Goal: Information Seeking & Learning: Learn about a topic

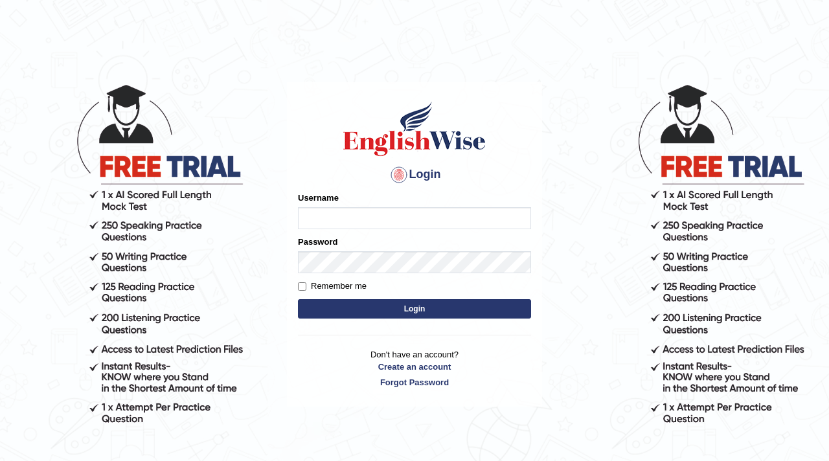
type input "navdeep2024"
click at [366, 307] on button "Login" at bounding box center [414, 308] width 233 height 19
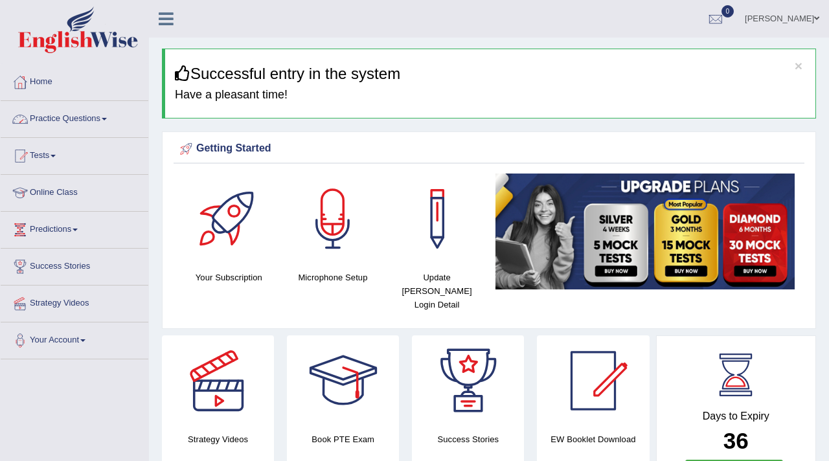
click at [76, 121] on link "Practice Questions" at bounding box center [75, 117] width 148 height 32
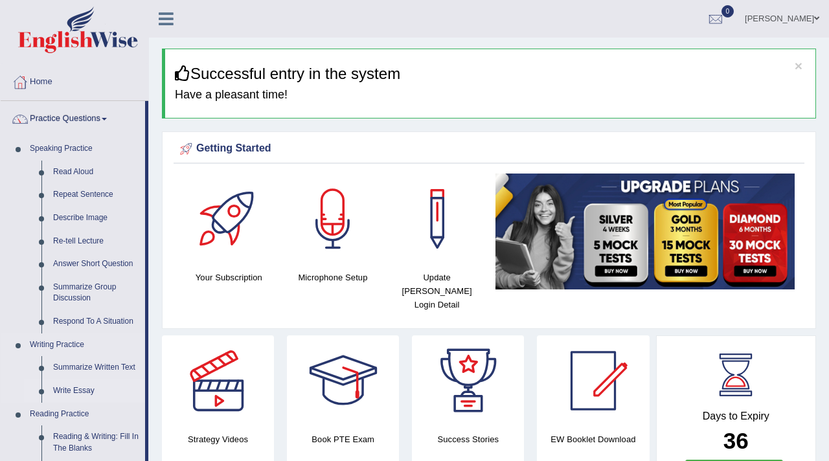
click at [83, 390] on link "Write Essay" at bounding box center [96, 390] width 98 height 23
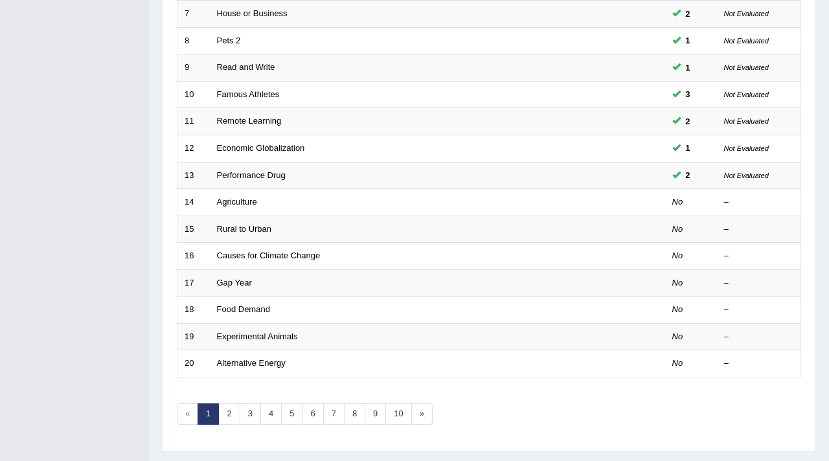
scroll to position [365, 0]
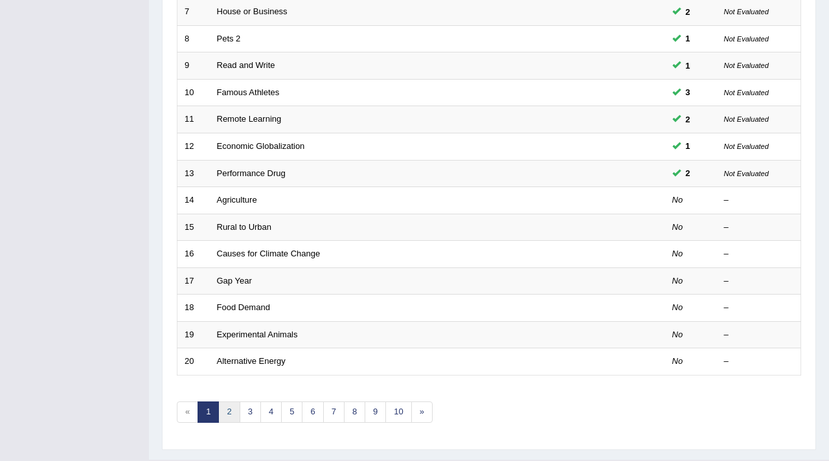
click at [230, 414] on link "2" at bounding box center [228, 411] width 21 height 21
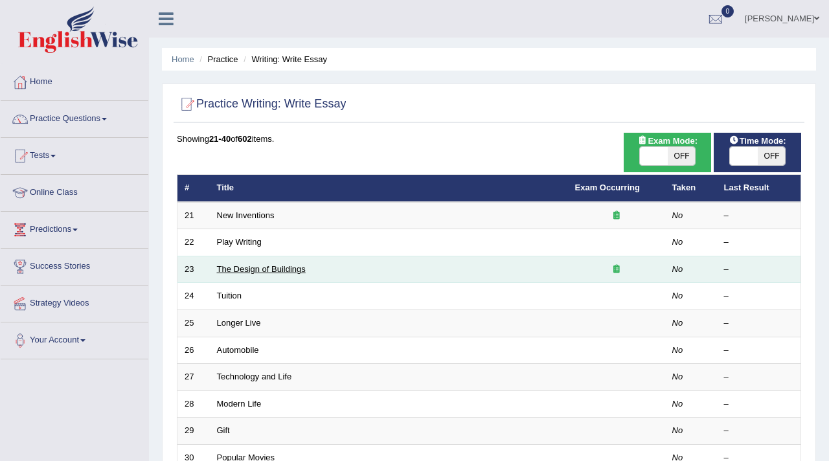
click at [258, 269] on link "The Design of Buildings" at bounding box center [261, 269] width 89 height 10
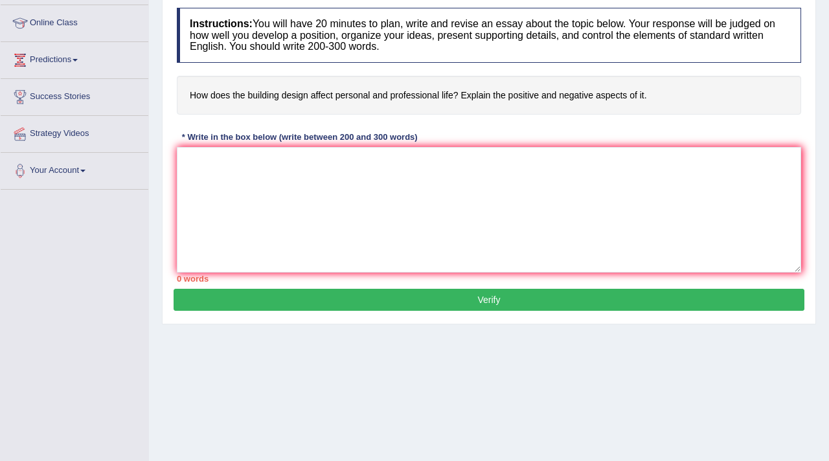
scroll to position [191, 0]
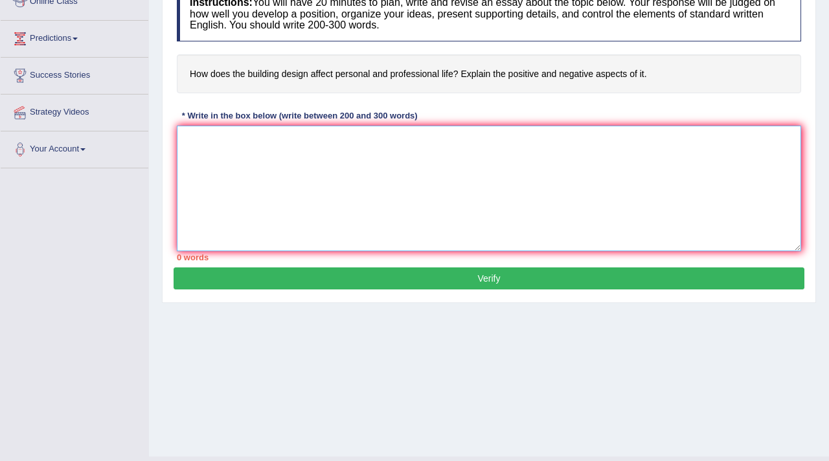
click at [210, 150] on textarea at bounding box center [489, 189] width 624 height 126
paste textarea "navdeep2025-09-25 It is a true fact that the design of buildings affects the pl…"
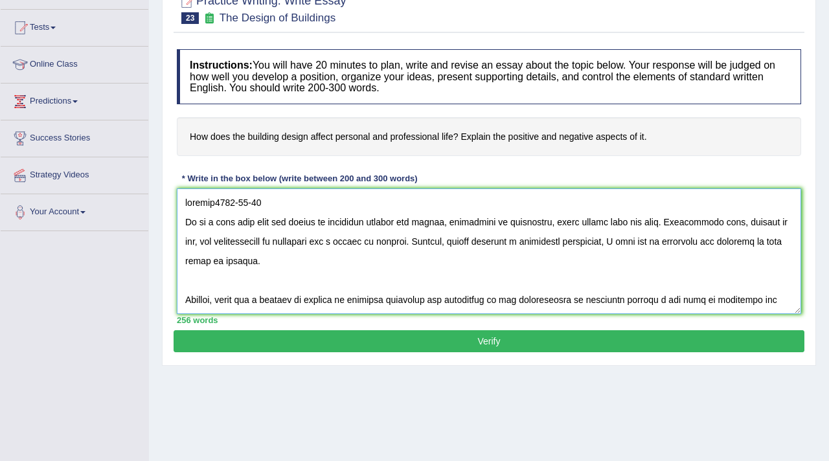
scroll to position [127, 0]
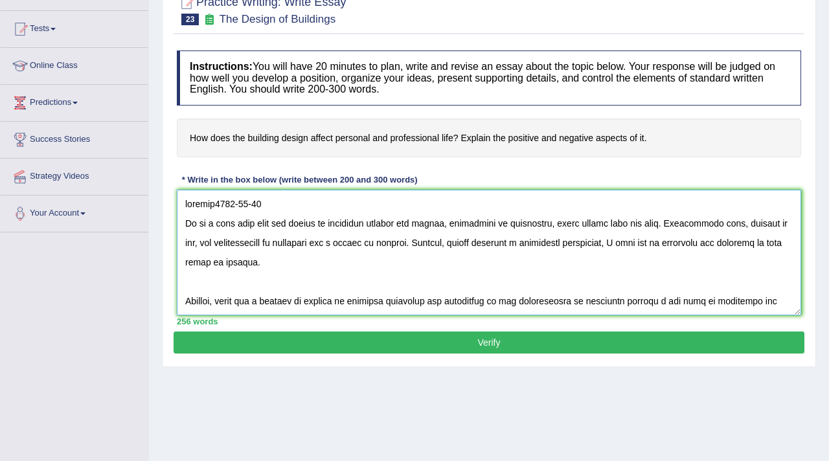
click at [283, 219] on textarea at bounding box center [489, 253] width 624 height 126
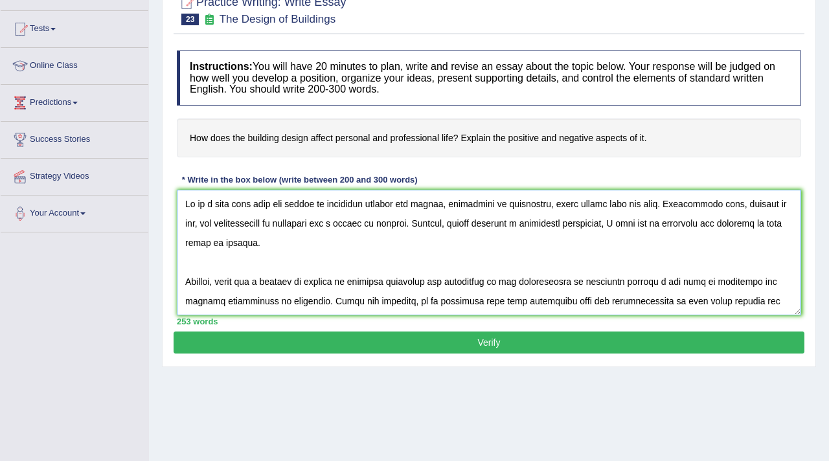
click at [179, 223] on textarea at bounding box center [489, 253] width 624 height 126
click at [182, 276] on textarea at bounding box center [489, 253] width 624 height 126
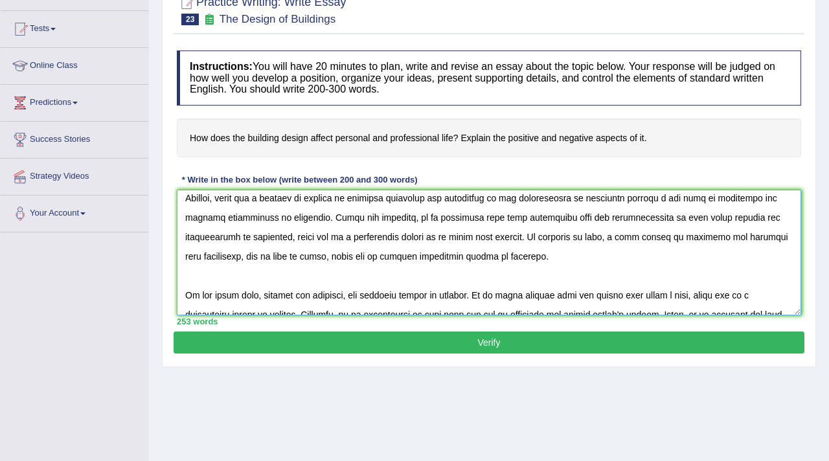
scroll to position [86, 0]
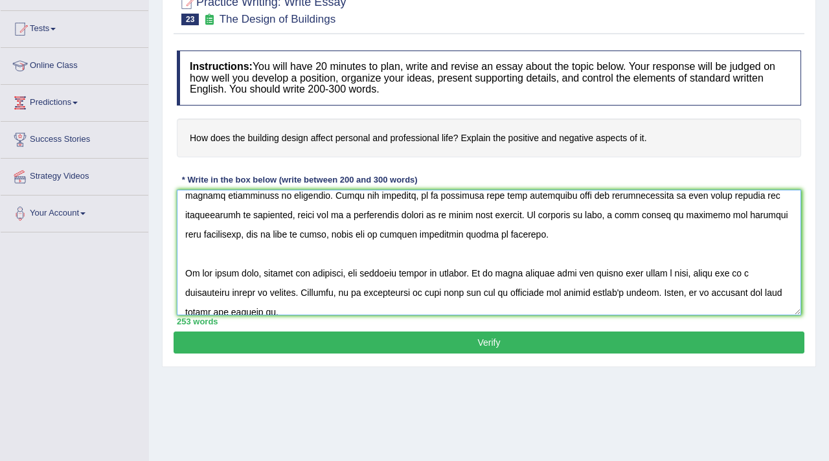
click at [182, 273] on textarea at bounding box center [489, 253] width 624 height 126
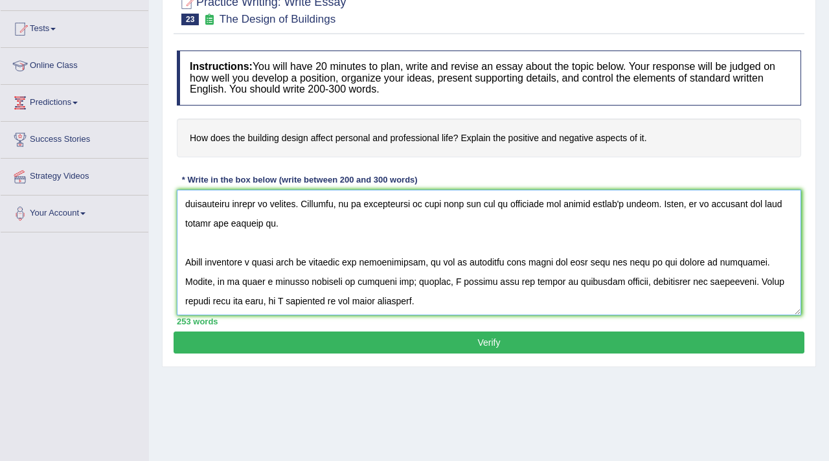
scroll to position [161, 0]
click at [184, 256] on textarea at bounding box center [489, 253] width 624 height 126
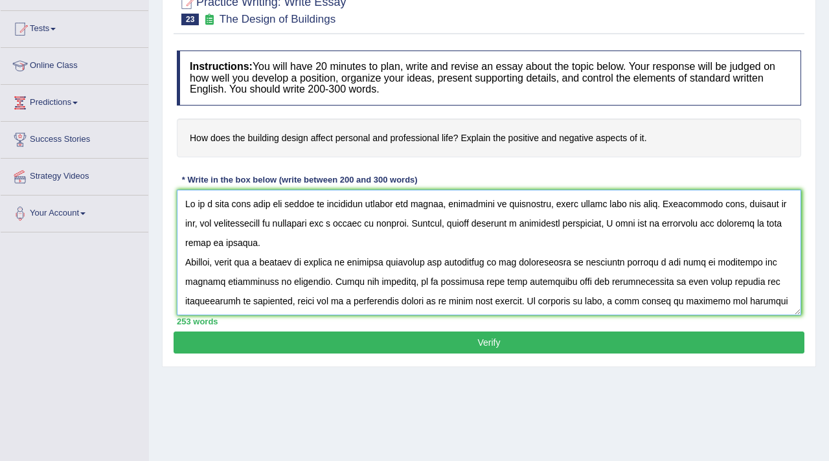
scroll to position [2, 0]
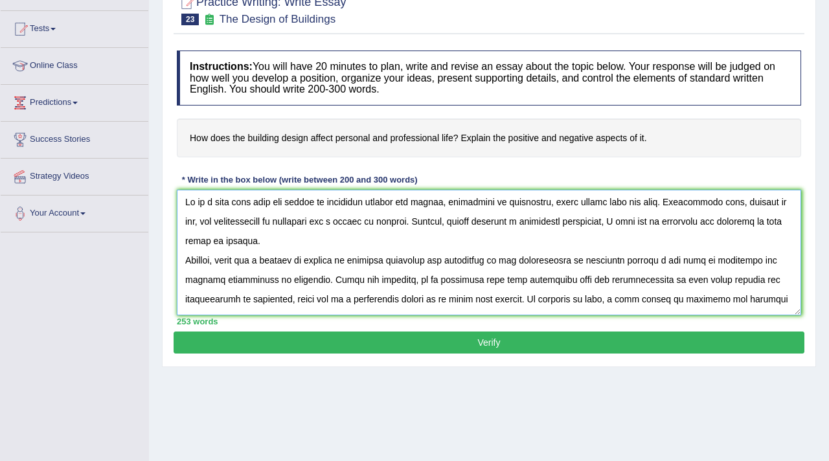
click at [632, 264] on textarea at bounding box center [489, 253] width 624 height 126
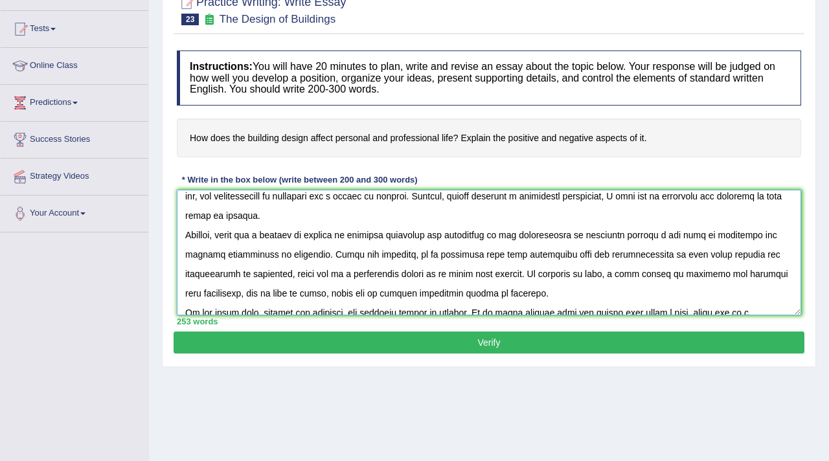
scroll to position [36, 0]
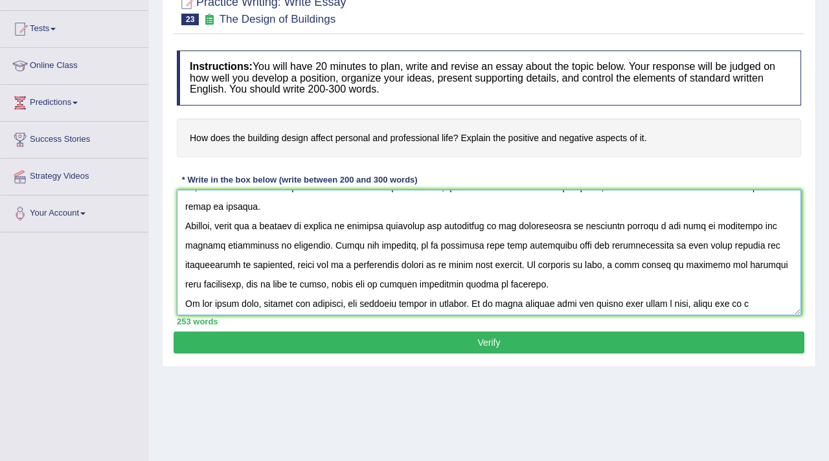
type textarea "It is a true fact that the design of buildings affects the places, positively o…"
click at [491, 346] on button "Verify" at bounding box center [488, 342] width 631 height 22
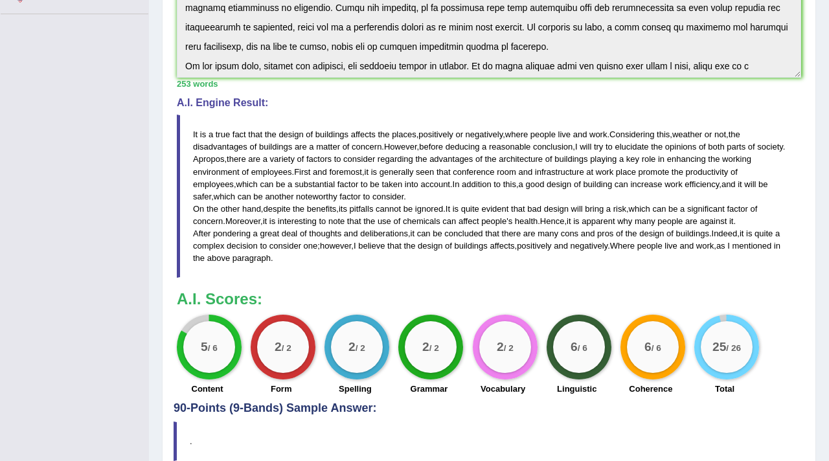
scroll to position [349, 0]
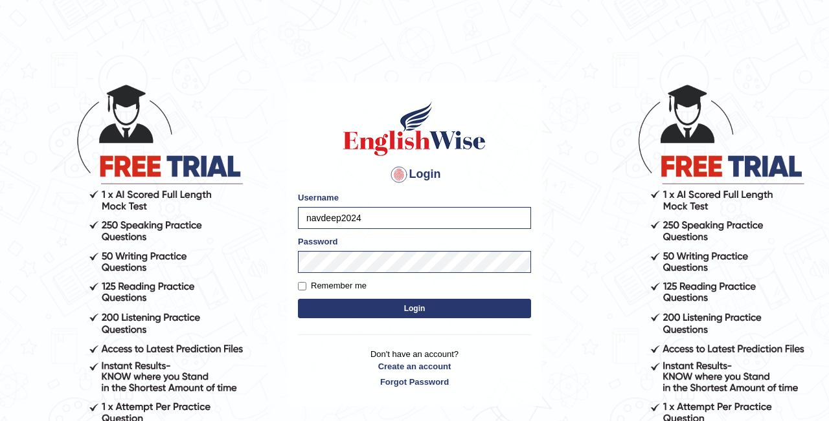
click at [398, 308] on button "Login" at bounding box center [414, 308] width 233 height 19
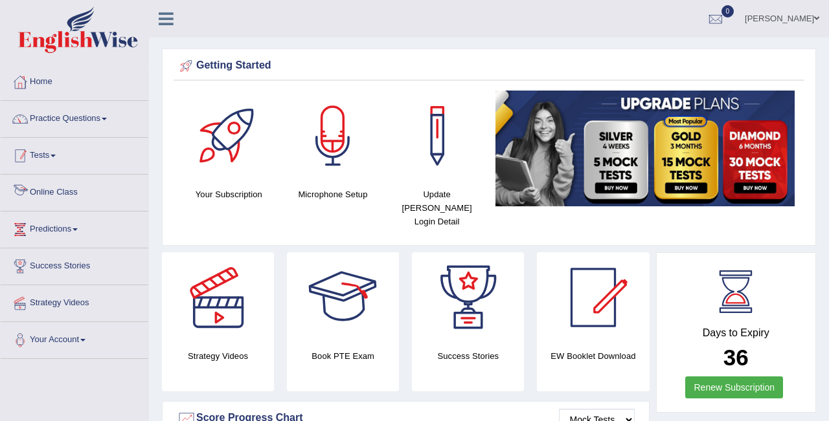
click at [56, 156] on span at bounding box center [52, 156] width 5 height 3
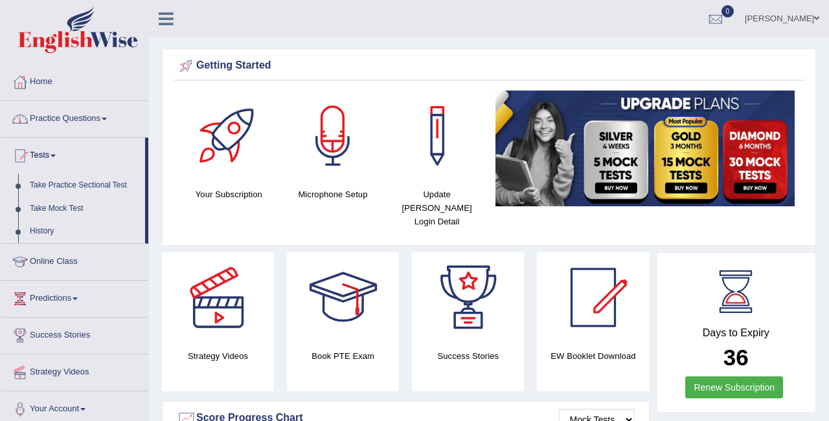
click at [61, 118] on link "Practice Questions" at bounding box center [75, 117] width 148 height 32
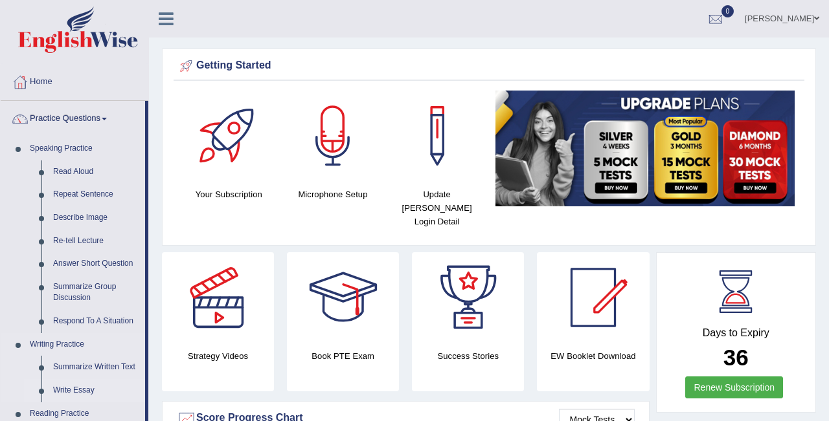
click at [85, 389] on link "Write Essay" at bounding box center [96, 390] width 98 height 23
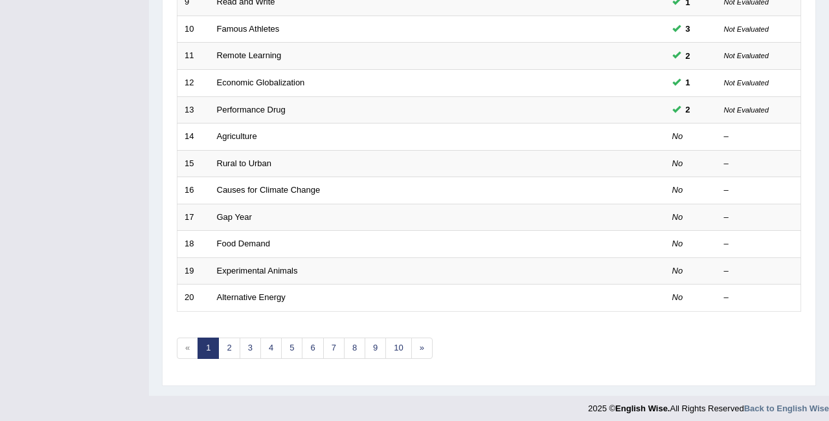
scroll to position [436, 0]
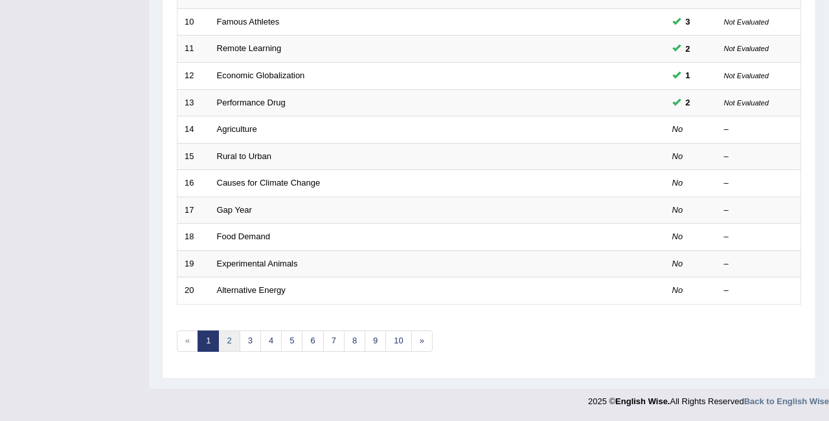
click at [223, 344] on link "2" at bounding box center [228, 341] width 21 height 21
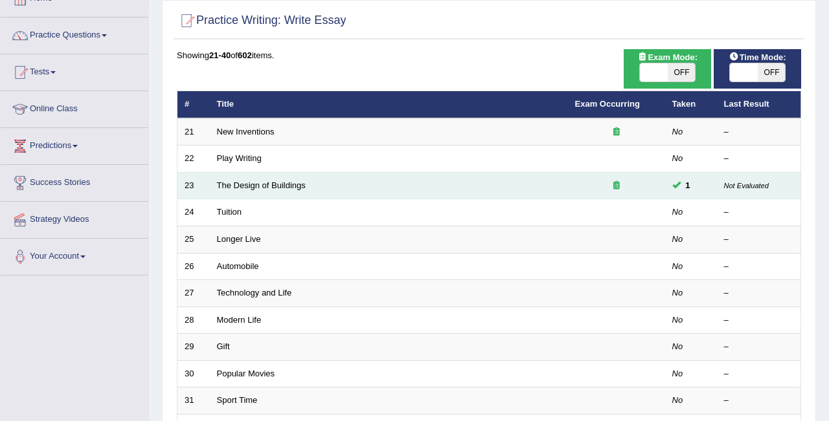
click at [307, 188] on td "The Design of Buildings" at bounding box center [389, 185] width 358 height 27
click at [266, 183] on link "The Design of Buildings" at bounding box center [261, 186] width 89 height 10
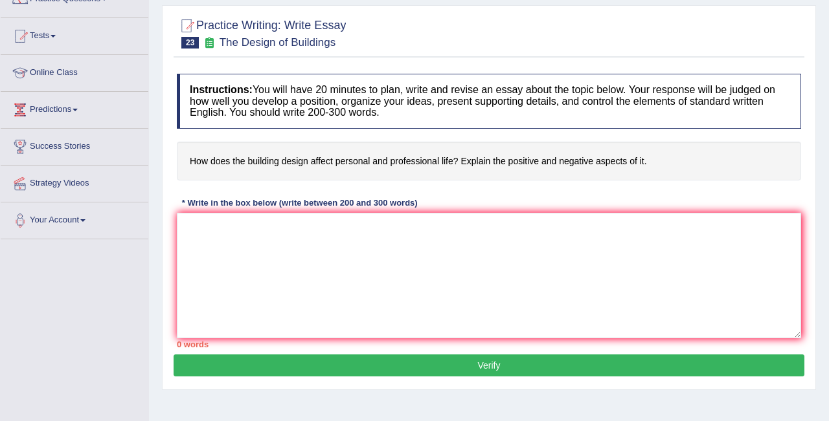
scroll to position [130, 0]
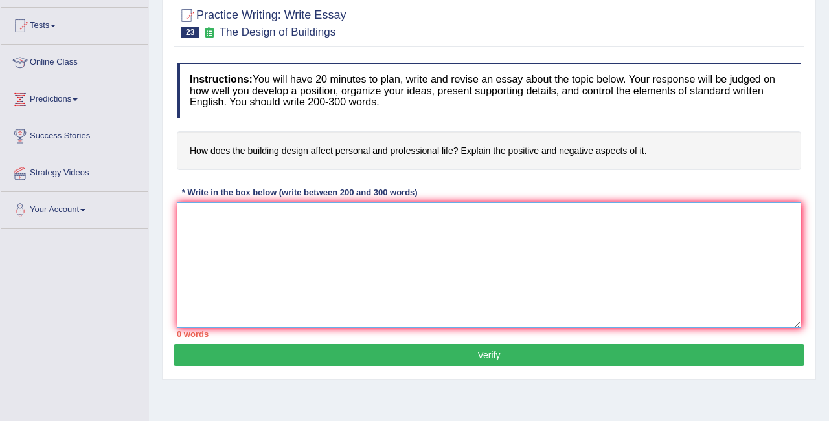
click at [249, 241] on textarea at bounding box center [489, 266] width 624 height 126
paste textarea "It is a point of debate that design of buildings affect the places, positively …"
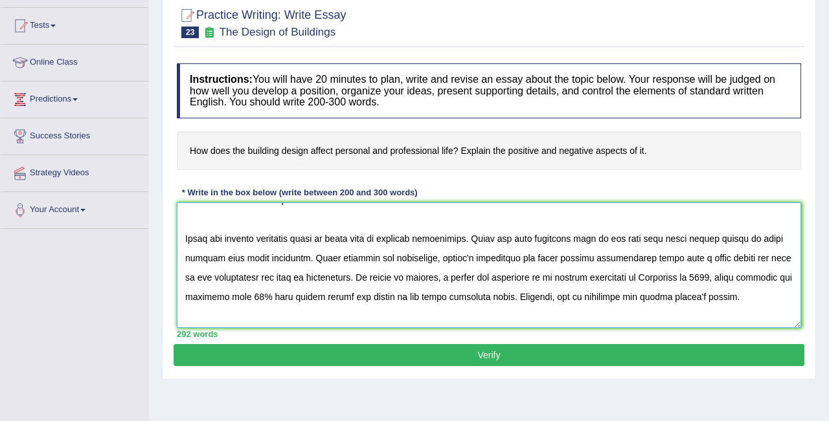
scroll to position [0, 0]
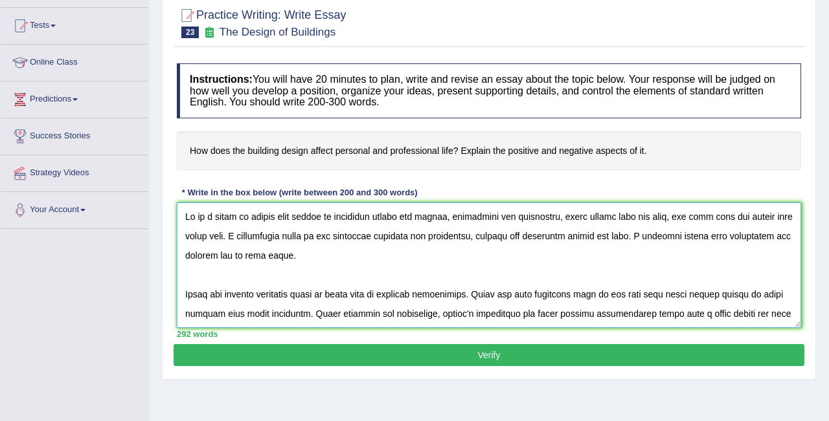
click at [291, 221] on textarea at bounding box center [489, 266] width 624 height 126
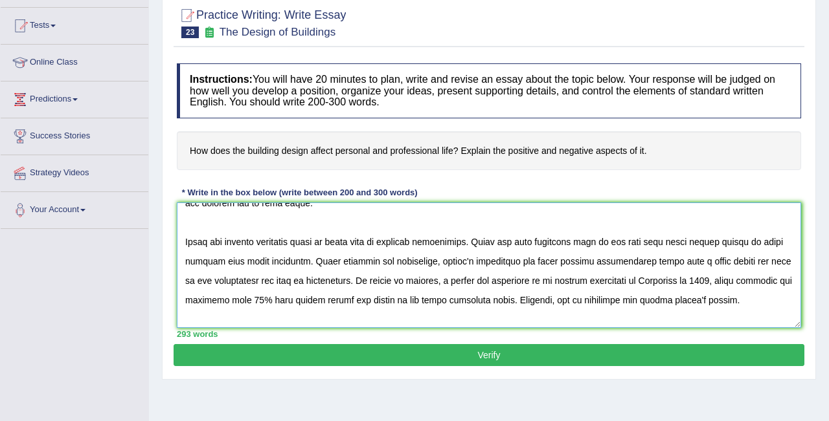
scroll to position [38, 0]
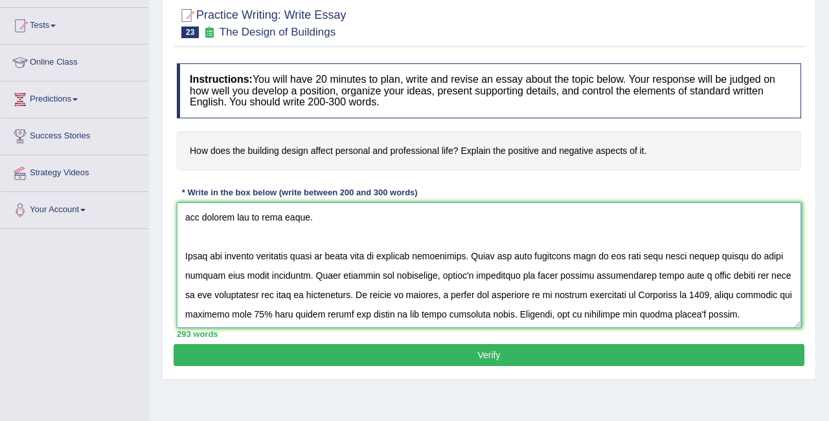
click at [185, 254] on textarea at bounding box center [489, 266] width 624 height 126
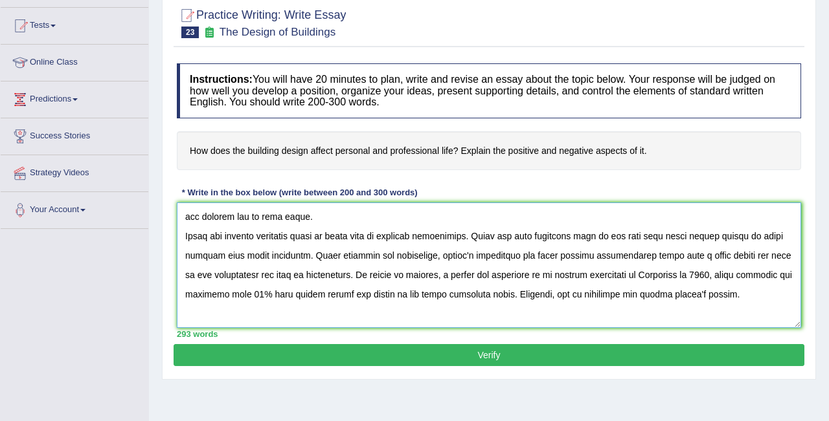
scroll to position [43, 0]
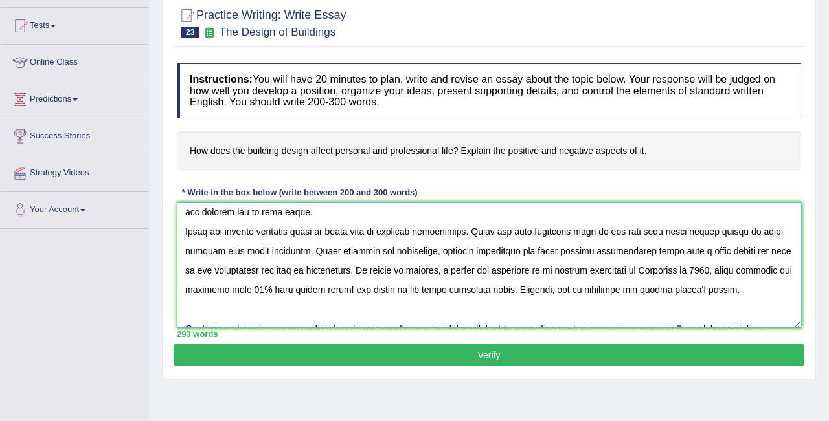
click at [416, 274] on textarea at bounding box center [489, 266] width 624 height 126
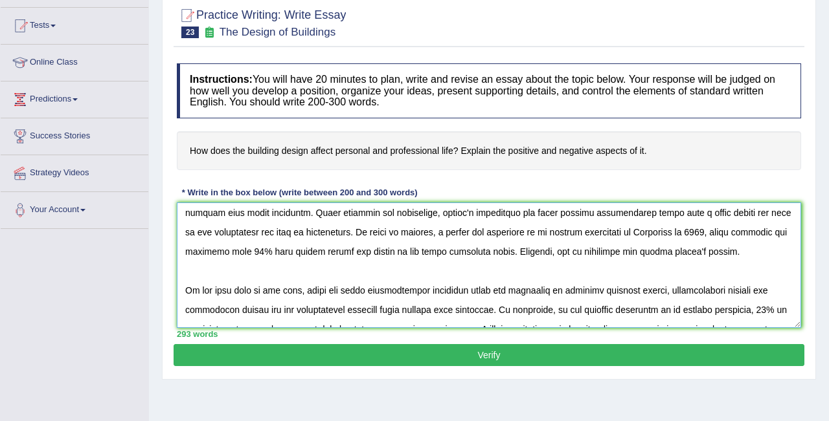
scroll to position [82, 0]
click at [609, 259] on textarea at bounding box center [489, 266] width 624 height 126
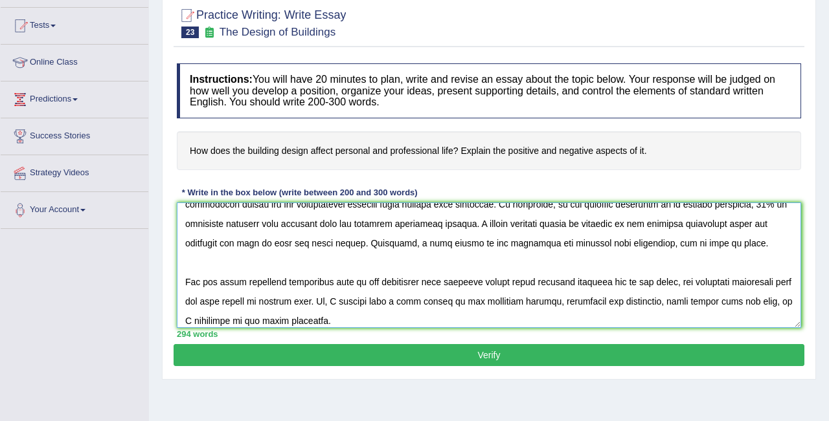
scroll to position [188, 0]
click at [182, 300] on textarea at bounding box center [489, 266] width 624 height 126
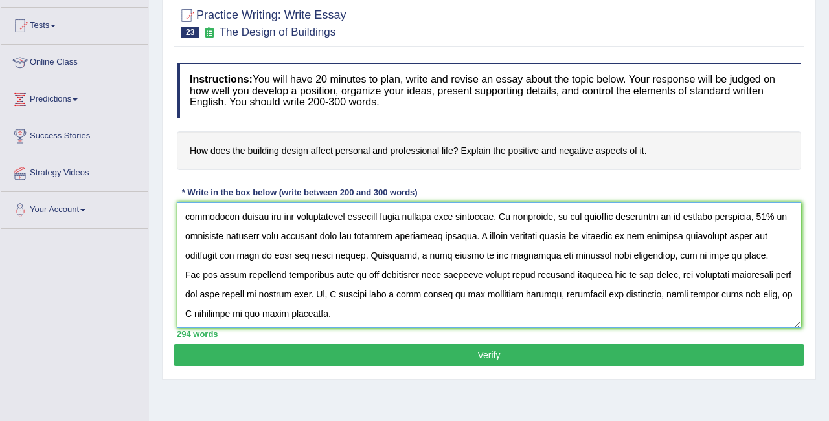
click at [766, 250] on textarea at bounding box center [489, 266] width 624 height 126
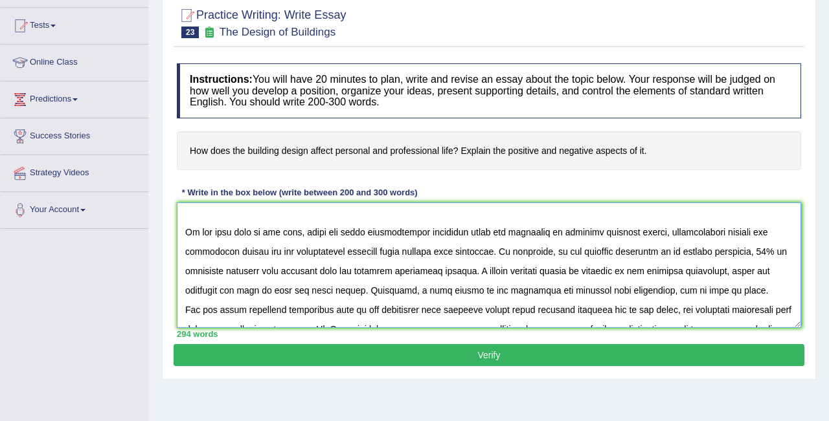
scroll to position [129, 0]
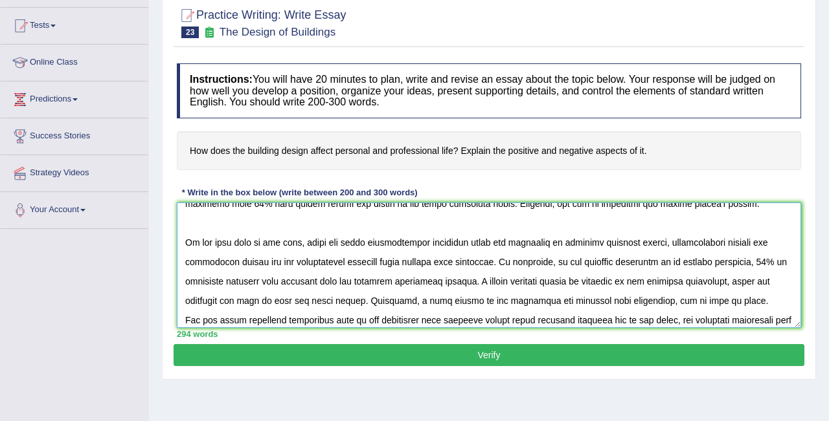
click at [184, 260] on textarea at bounding box center [489, 266] width 624 height 126
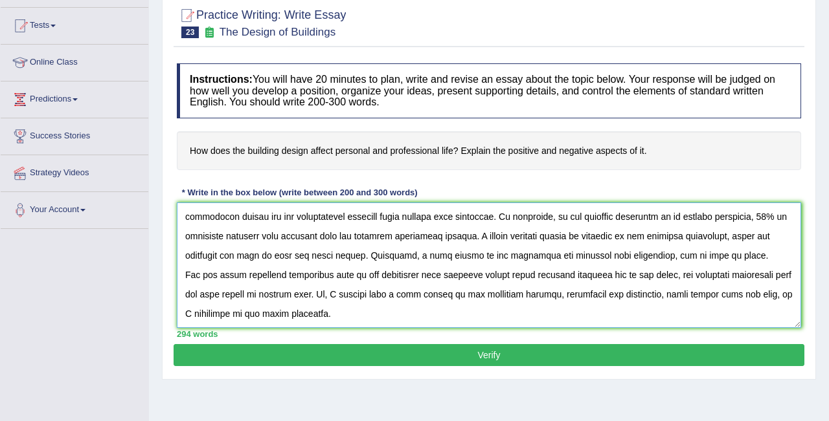
scroll to position [180, 0]
click at [513, 296] on textarea at bounding box center [489, 266] width 624 height 126
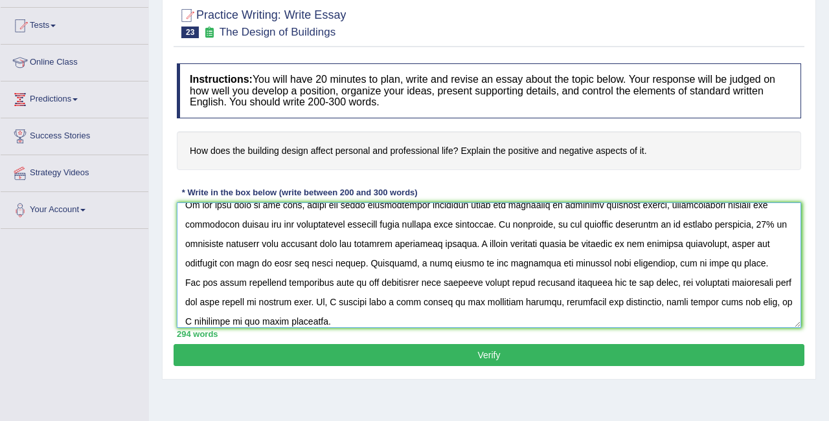
scroll to position [147, 0]
click at [686, 284] on textarea at bounding box center [489, 266] width 624 height 126
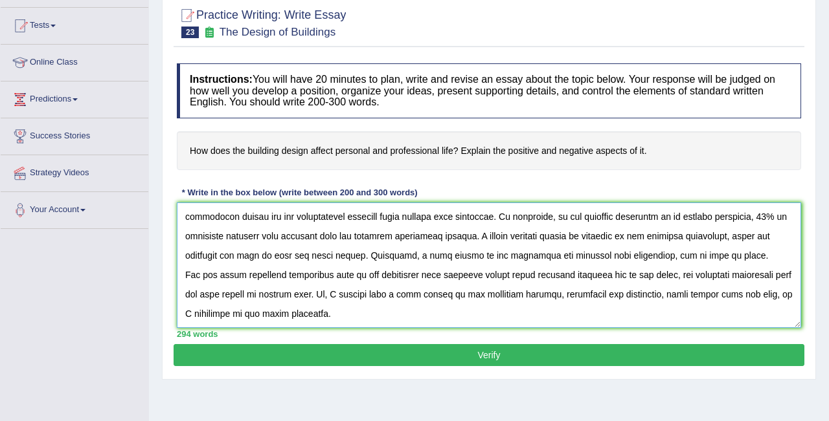
scroll to position [214, 0]
type textarea "It is a point of debate that the design of buildings affect the places, positiv…"
click at [519, 356] on button "Verify" at bounding box center [488, 355] width 631 height 22
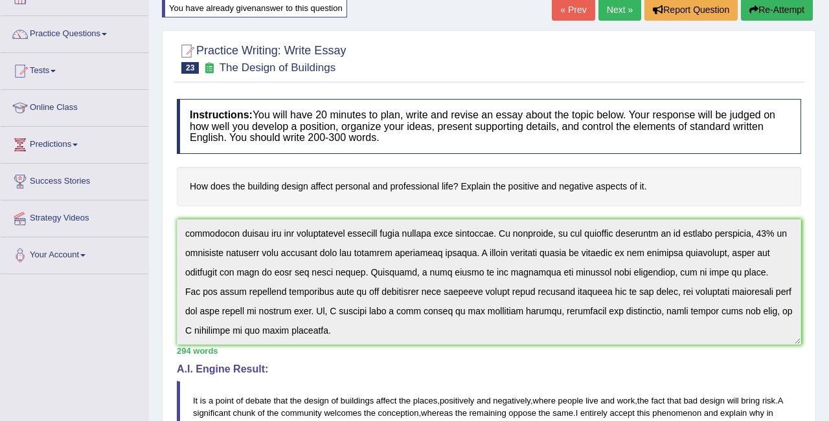
scroll to position [0, 0]
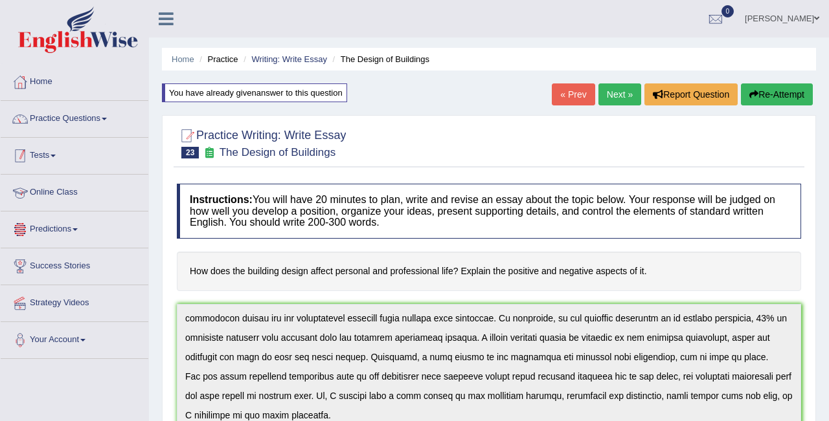
click at [60, 155] on link "Tests" at bounding box center [75, 154] width 148 height 32
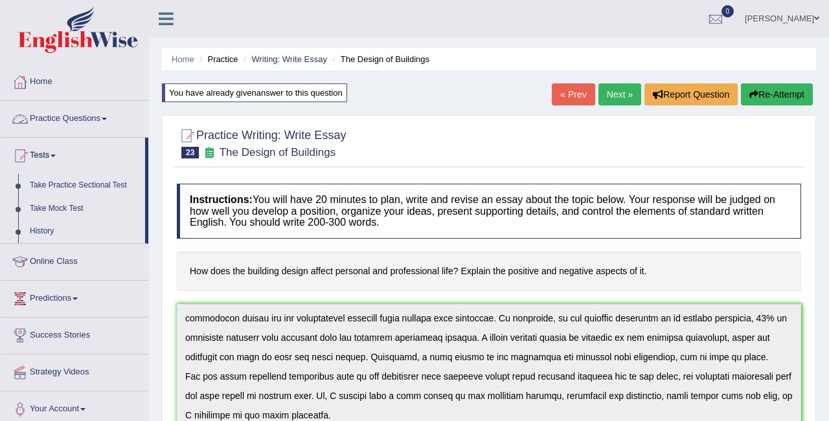
click at [42, 118] on link "Practice Questions" at bounding box center [75, 117] width 148 height 32
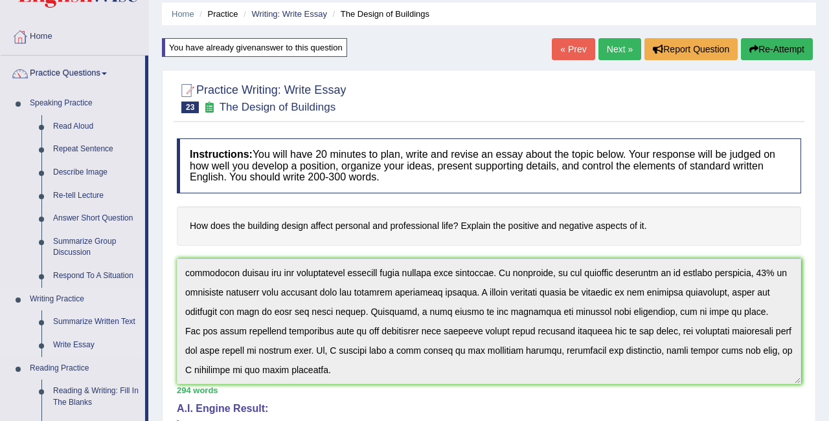
scroll to position [64, 0]
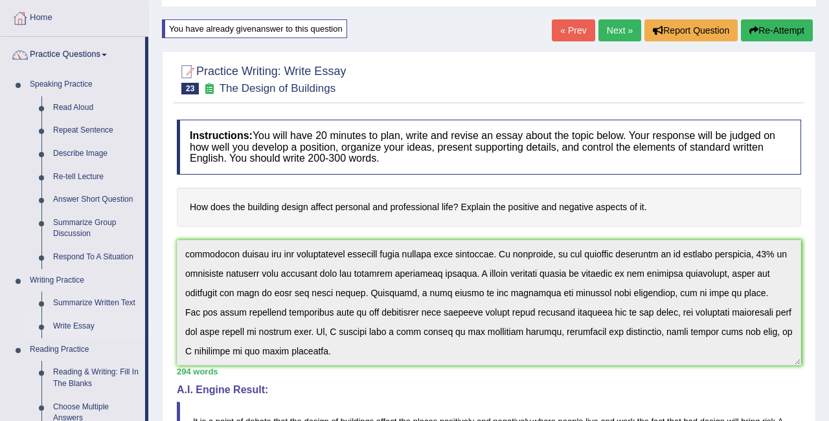
click at [70, 324] on link "Write Essay" at bounding box center [96, 326] width 98 height 23
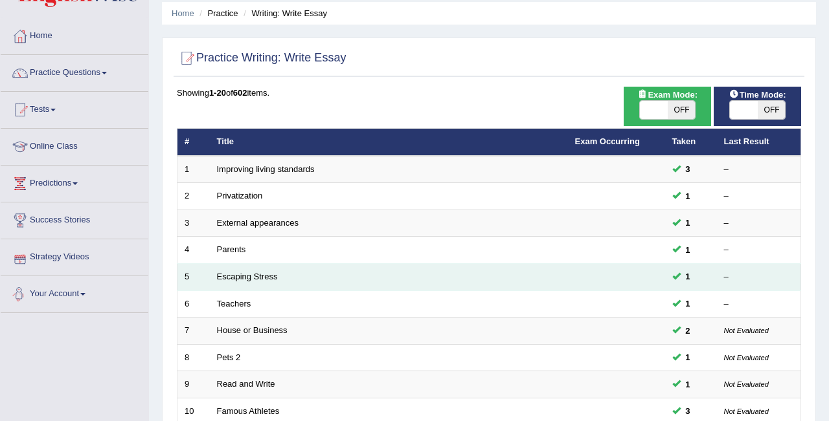
scroll to position [55, 0]
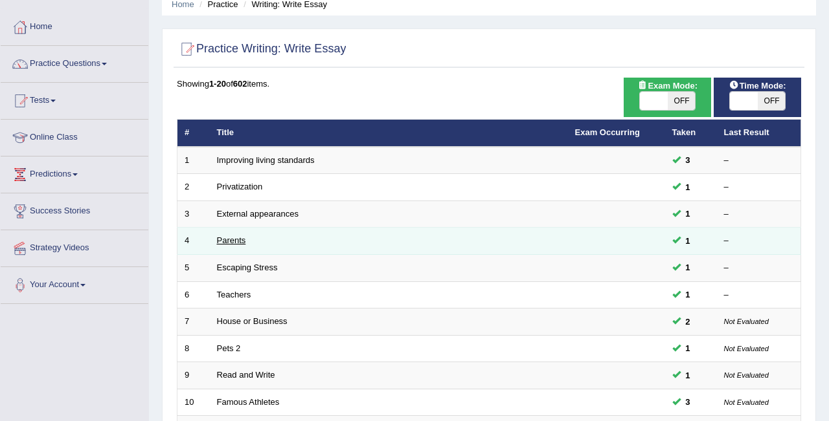
click at [241, 236] on link "Parents" at bounding box center [231, 241] width 29 height 10
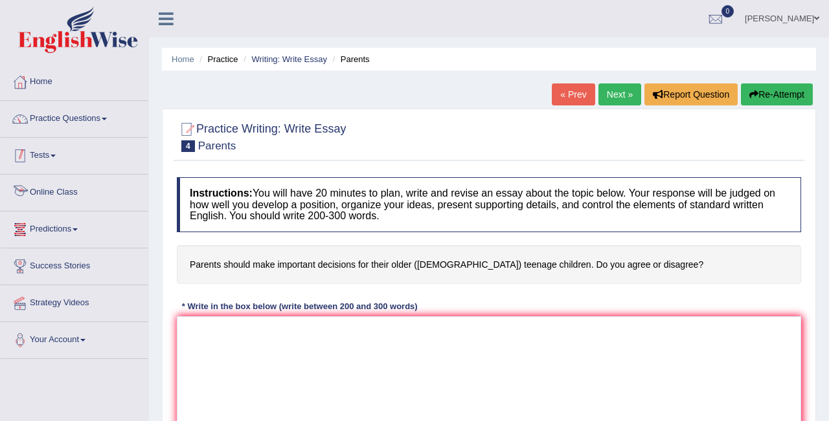
click at [39, 151] on link "Tests" at bounding box center [75, 154] width 148 height 32
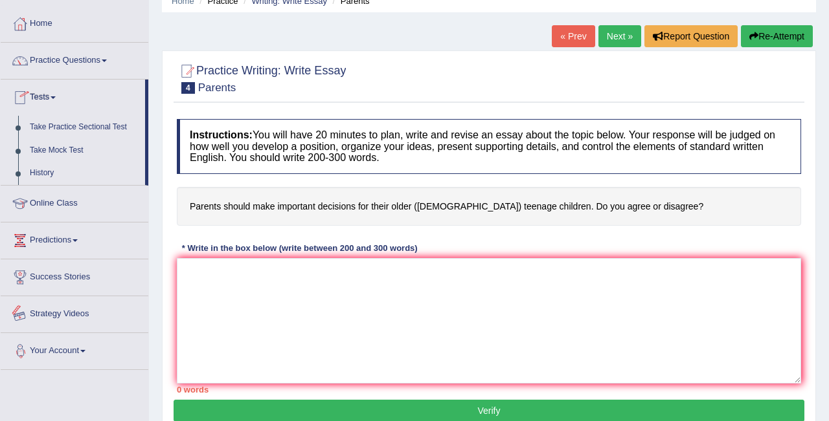
scroll to position [83, 0]
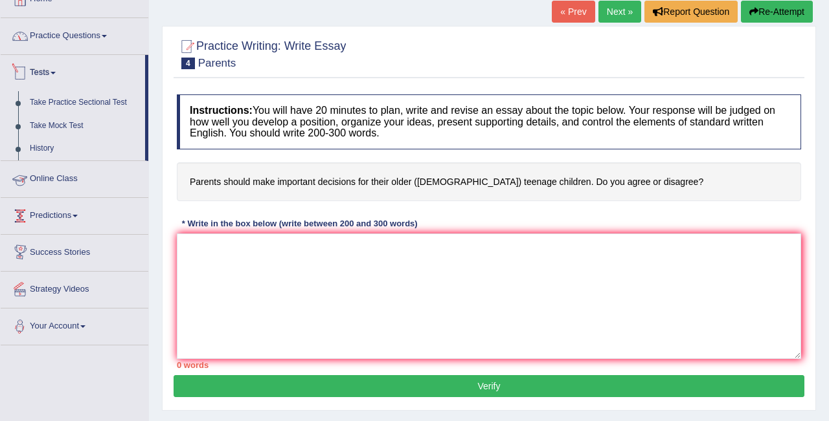
click at [71, 39] on link "Practice Questions" at bounding box center [75, 34] width 148 height 32
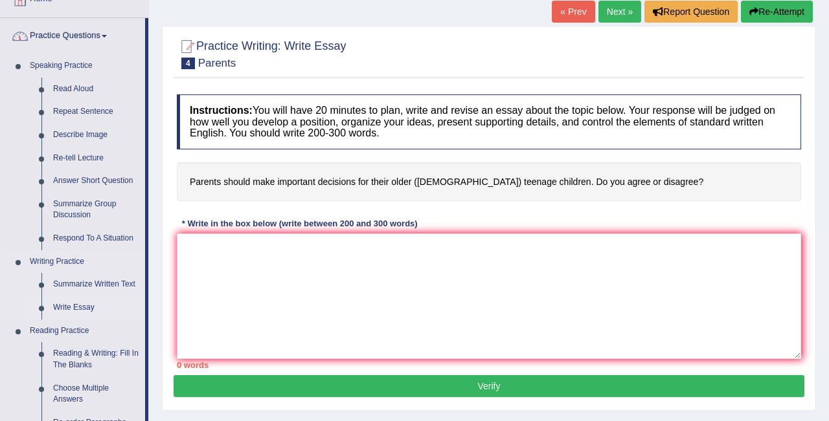
click at [76, 307] on link "Write Essay" at bounding box center [96, 307] width 98 height 23
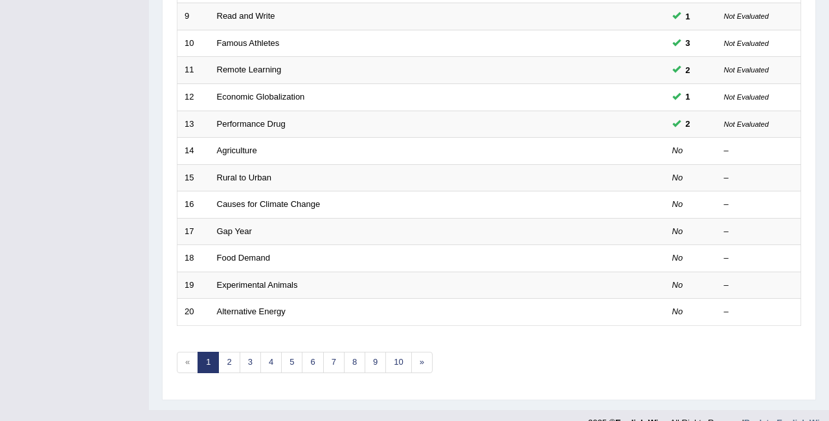
scroll to position [436, 0]
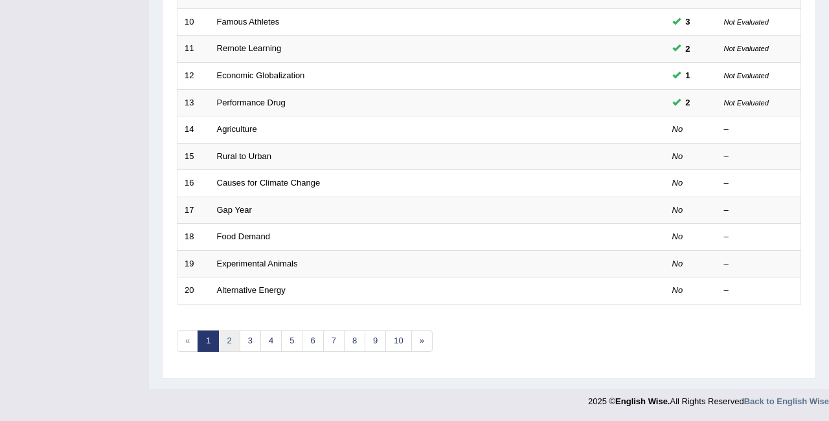
click at [233, 343] on link "2" at bounding box center [228, 341] width 21 height 21
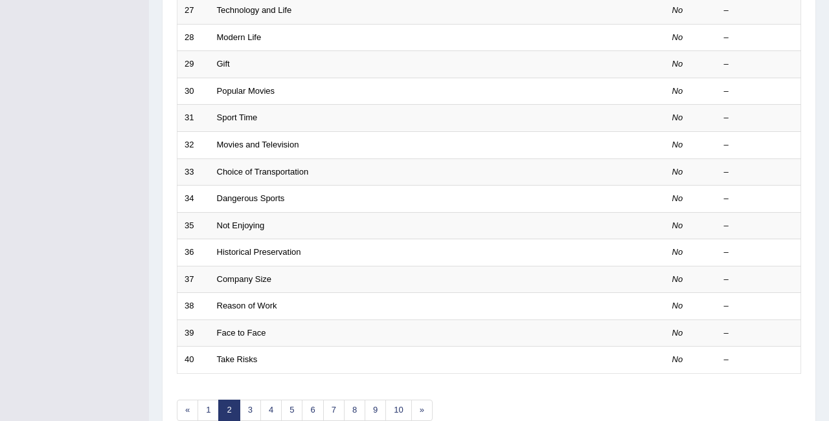
scroll to position [368, 0]
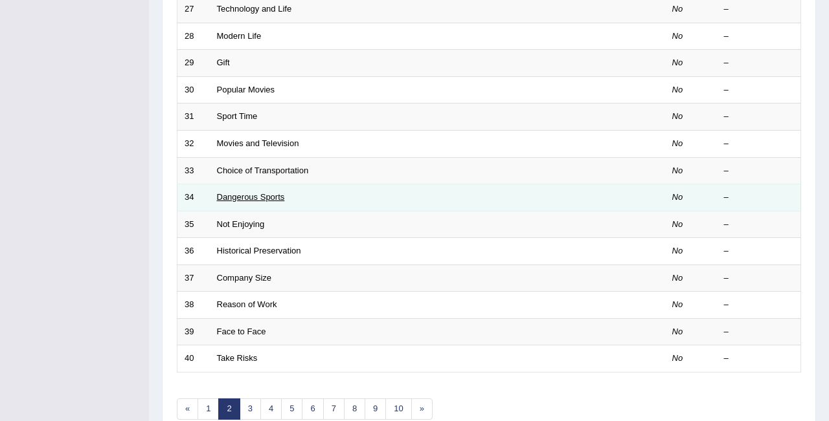
click at [257, 201] on link "Dangerous Sports" at bounding box center [251, 197] width 68 height 10
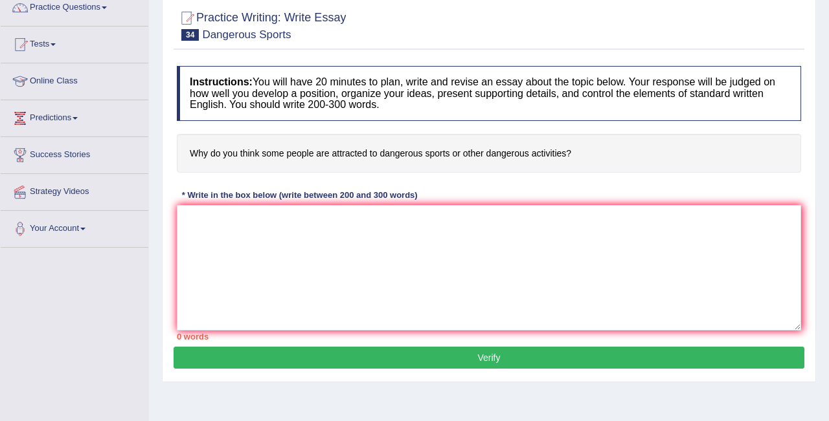
scroll to position [118, 0]
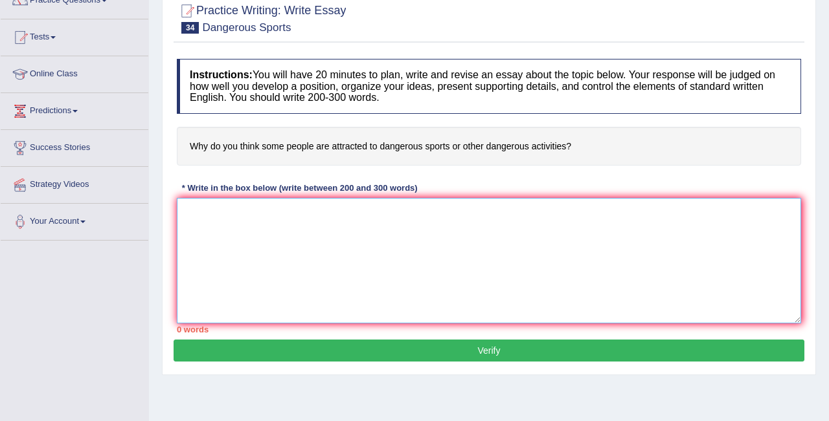
click at [199, 215] on textarea at bounding box center [489, 261] width 624 height 126
paste textarea "It is a point of debate that design of buildings affect the places, positively …"
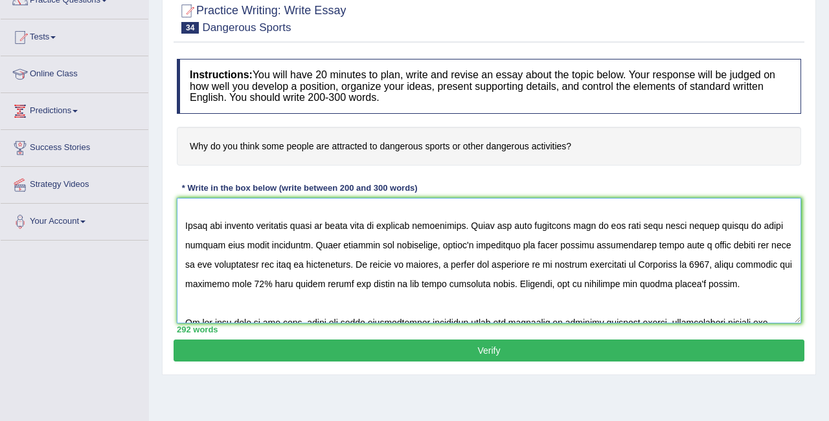
scroll to position [0, 0]
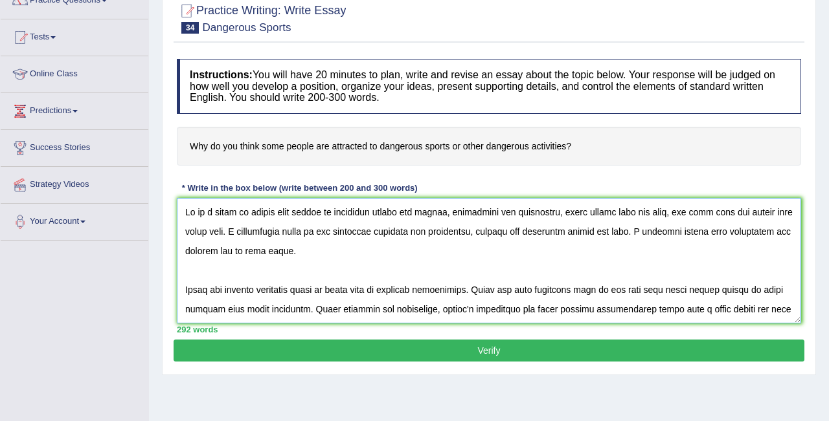
click at [291, 215] on textarea at bounding box center [489, 261] width 624 height 126
click at [659, 216] on textarea at bounding box center [489, 261] width 624 height 126
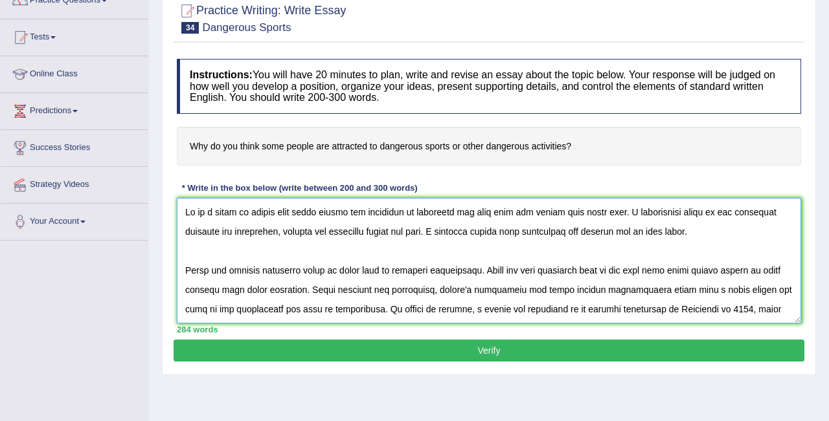
click at [425, 219] on textarea at bounding box center [489, 261] width 624 height 126
click at [459, 217] on textarea at bounding box center [489, 261] width 624 height 126
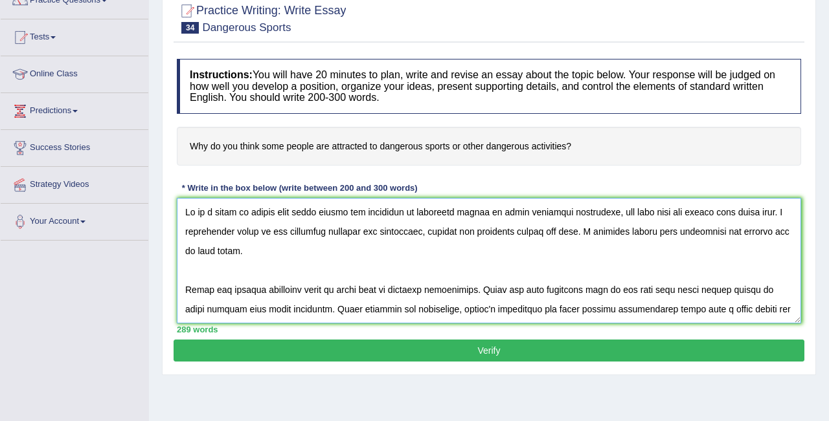
click at [763, 216] on textarea at bounding box center [489, 261] width 624 height 126
click at [765, 216] on textarea at bounding box center [489, 261] width 624 height 126
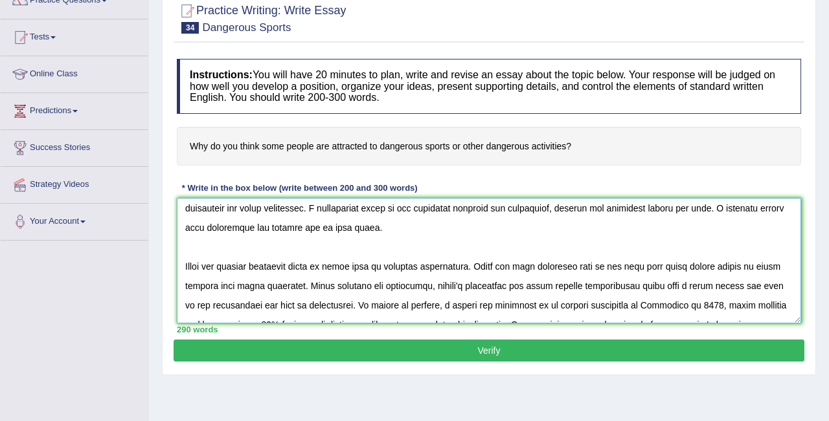
scroll to position [19, 0]
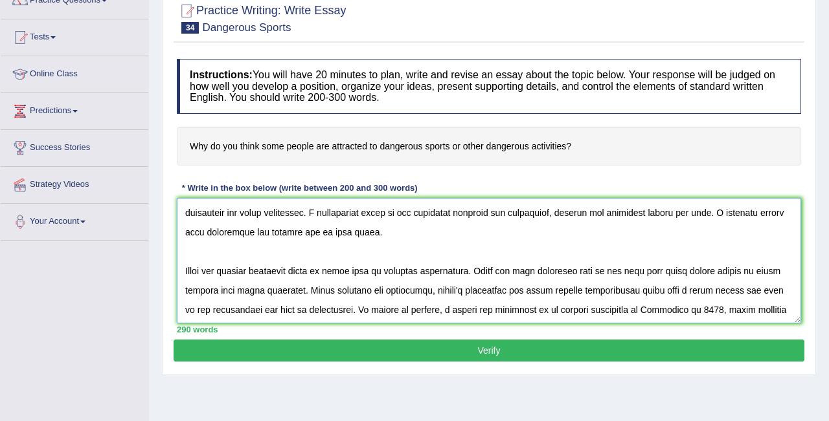
click at [185, 273] on textarea at bounding box center [489, 261] width 624 height 126
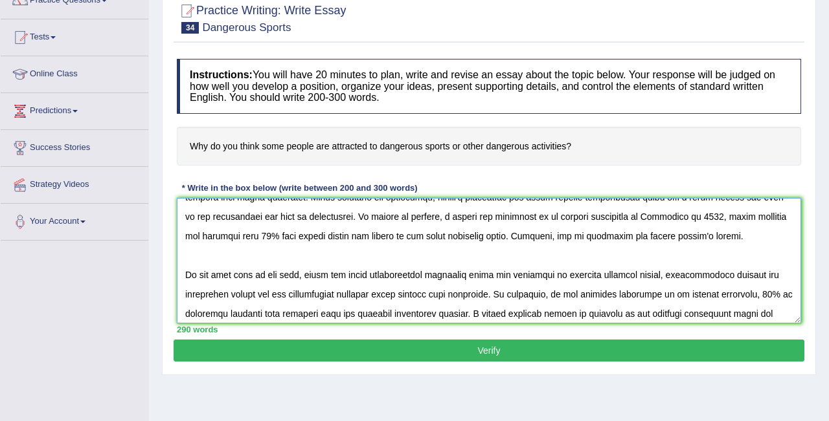
scroll to position [96, 0]
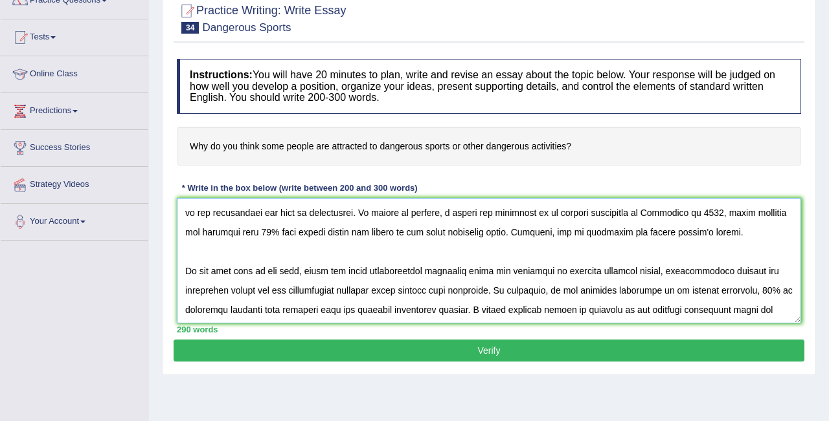
drag, startPoint x: 610, startPoint y: 234, endPoint x: 776, endPoint y: 241, distance: 165.9
click at [775, 240] on textarea at bounding box center [489, 261] width 624 height 126
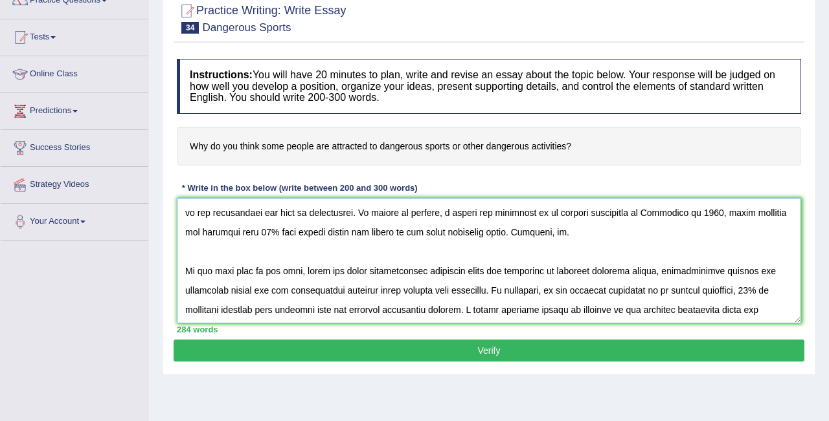
click at [628, 235] on textarea at bounding box center [489, 261] width 624 height 126
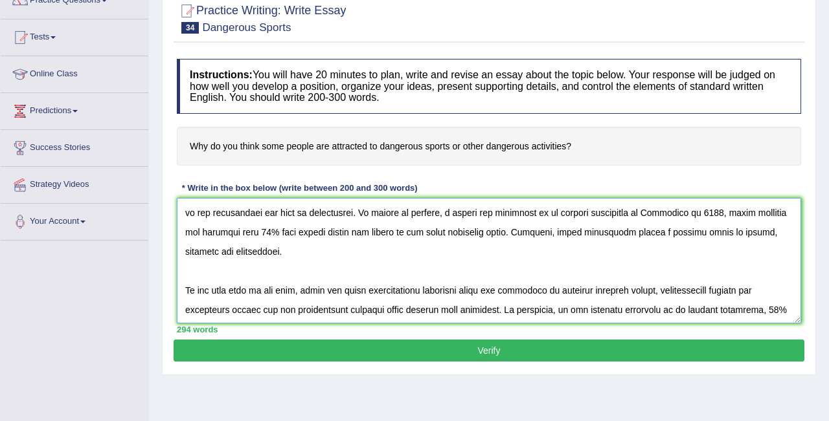
click at [180, 294] on textarea at bounding box center [489, 261] width 624 height 126
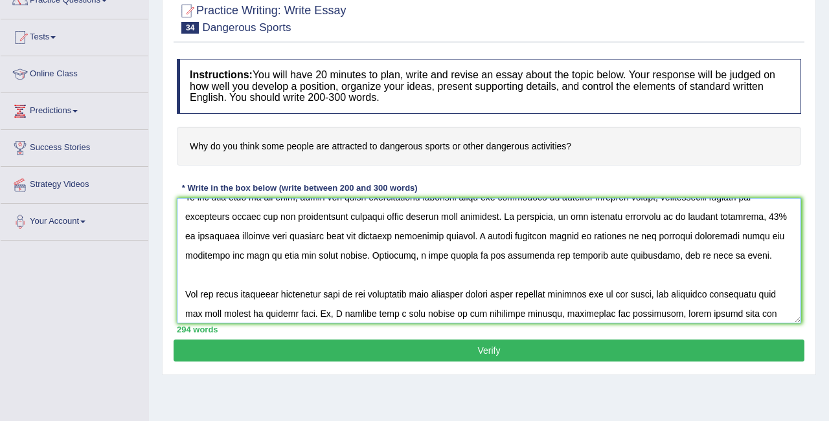
scroll to position [194, 0]
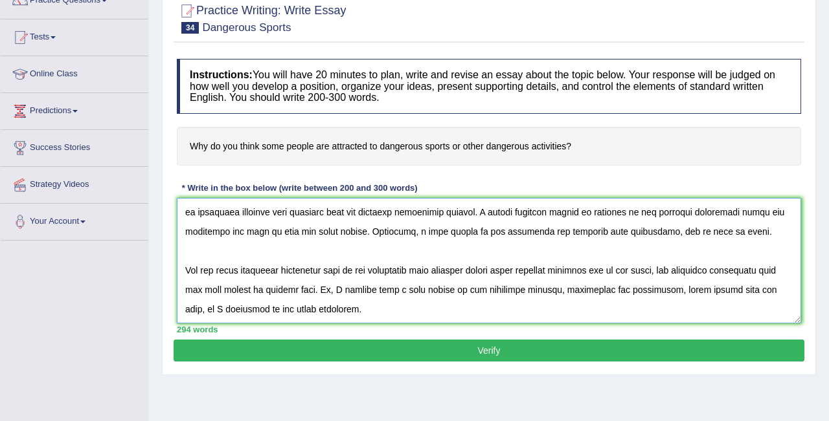
drag, startPoint x: 418, startPoint y: 234, endPoint x: 711, endPoint y: 238, distance: 293.3
click at [711, 238] on textarea at bounding box center [489, 261] width 624 height 126
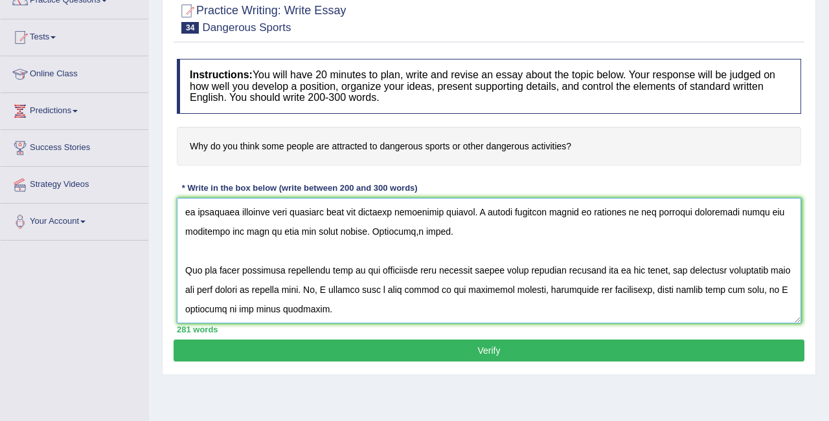
click at [451, 234] on textarea at bounding box center [489, 261] width 624 height 126
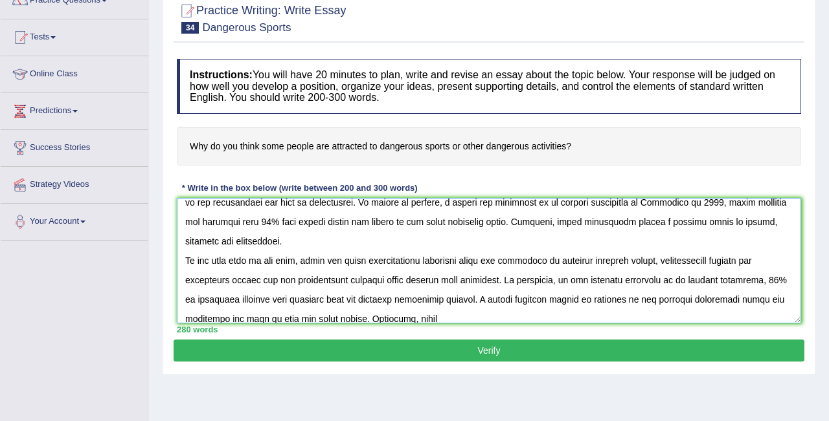
scroll to position [102, 0]
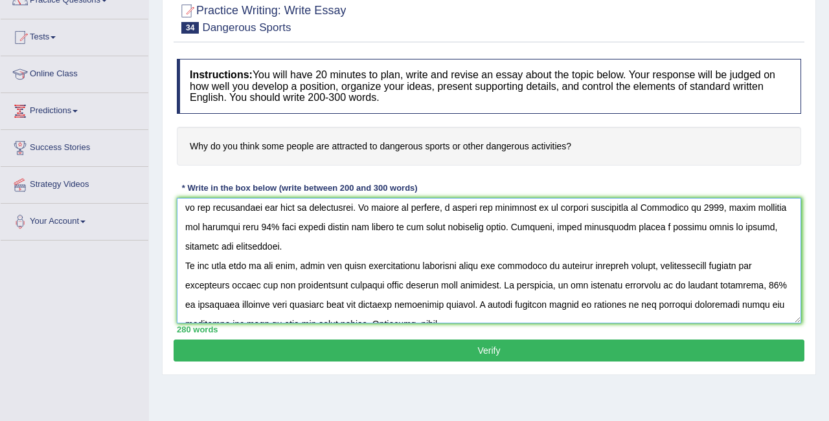
click at [632, 231] on textarea at bounding box center [489, 261] width 624 height 126
click at [689, 233] on textarea at bounding box center [489, 261] width 624 height 126
click at [291, 249] on textarea at bounding box center [489, 261] width 624 height 126
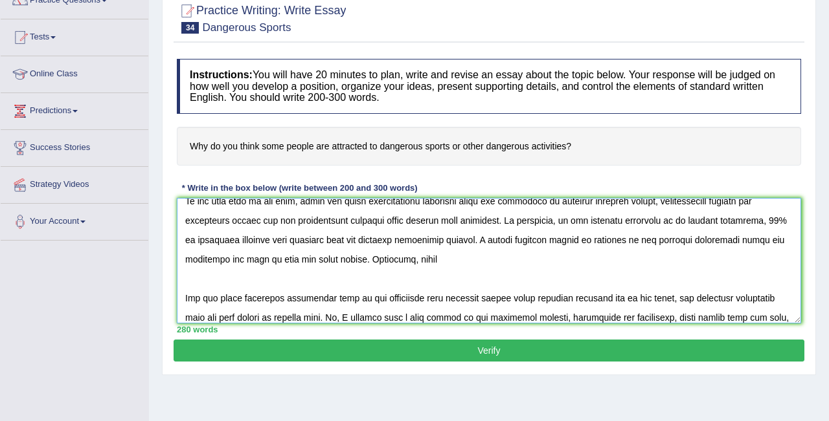
scroll to position [169, 0]
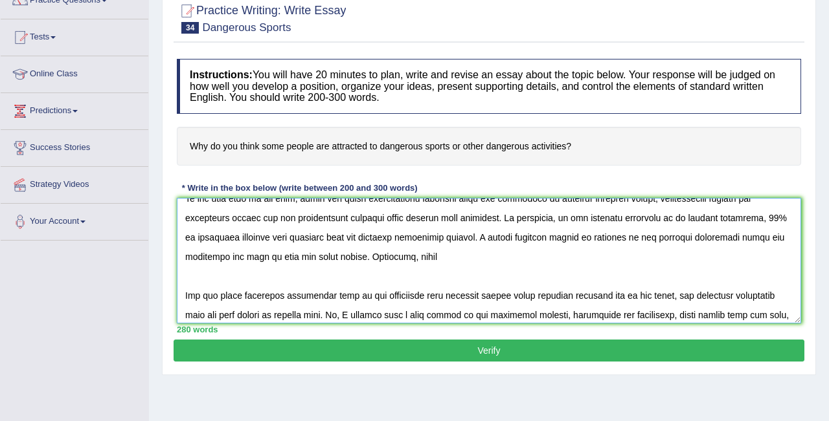
click at [449, 257] on textarea at bounding box center [489, 261] width 624 height 126
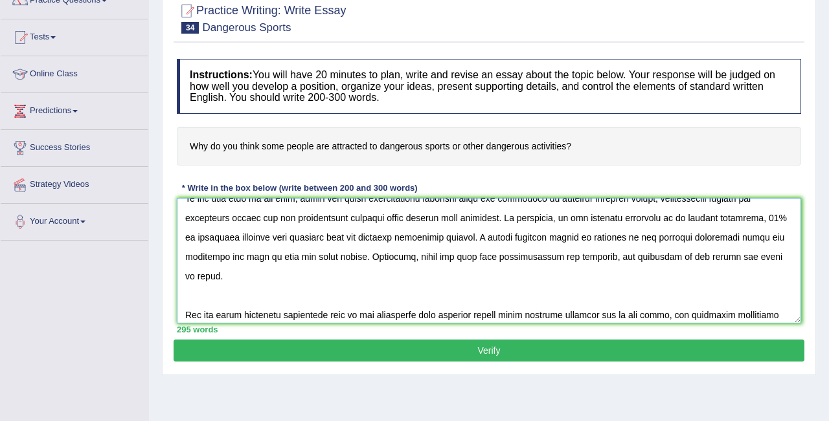
click at [179, 313] on textarea at bounding box center [489, 261] width 624 height 126
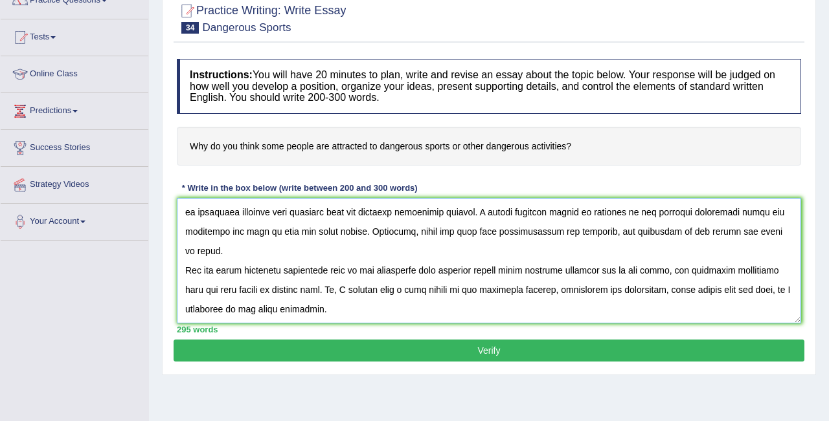
scroll to position [218, 0]
drag, startPoint x: 361, startPoint y: 268, endPoint x: 348, endPoint y: 289, distance: 25.0
click at [348, 289] on textarea at bounding box center [489, 261] width 624 height 126
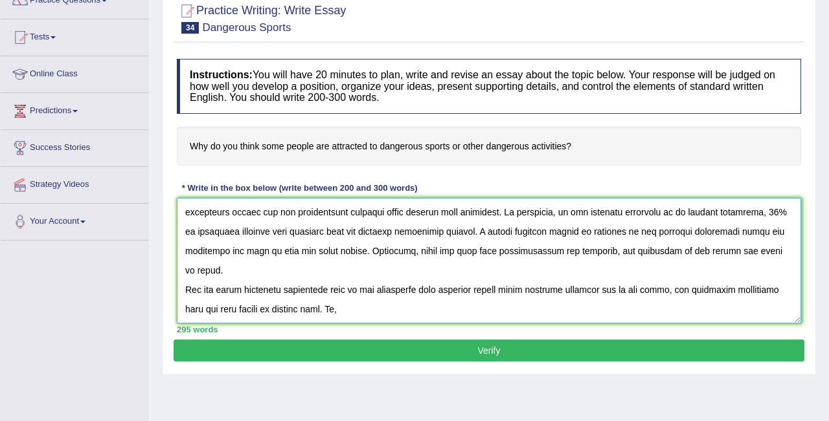
scroll to position [214, 0]
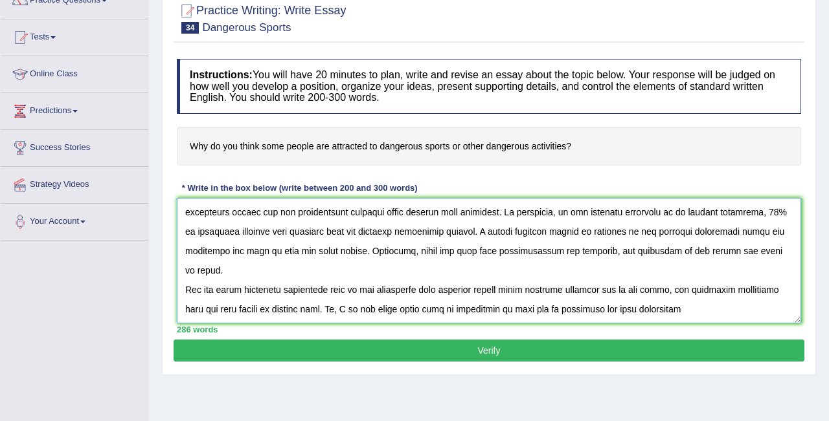
click at [643, 273] on textarea at bounding box center [489, 261] width 624 height 126
click at [652, 273] on textarea at bounding box center [489, 261] width 624 height 126
click at [691, 274] on textarea at bounding box center [489, 261] width 624 height 126
type textarea "It is a point of debate that soome people are attracted to dangerous sports or …"
click at [465, 347] on button "Verify" at bounding box center [488, 351] width 631 height 22
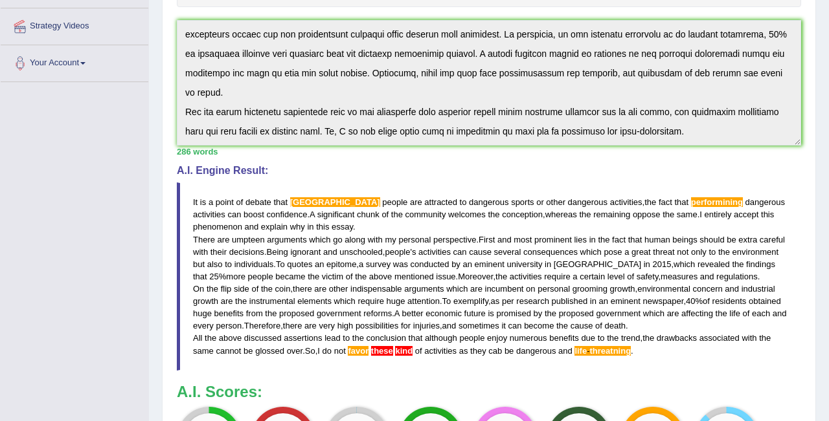
scroll to position [0, 0]
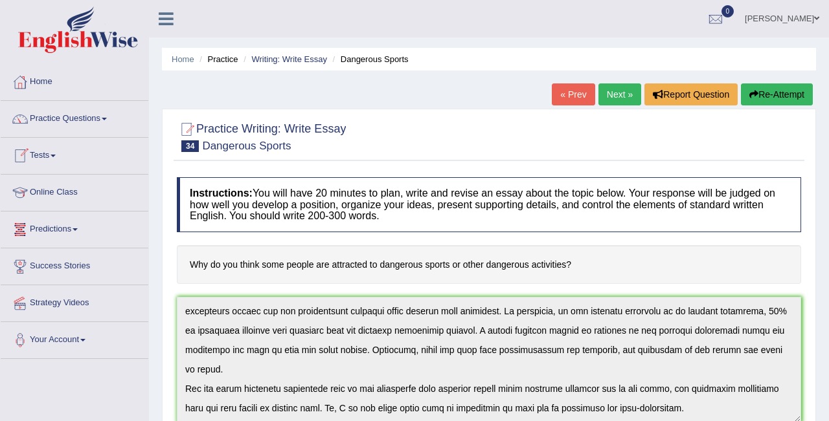
click at [35, 161] on link "Tests" at bounding box center [75, 154] width 148 height 32
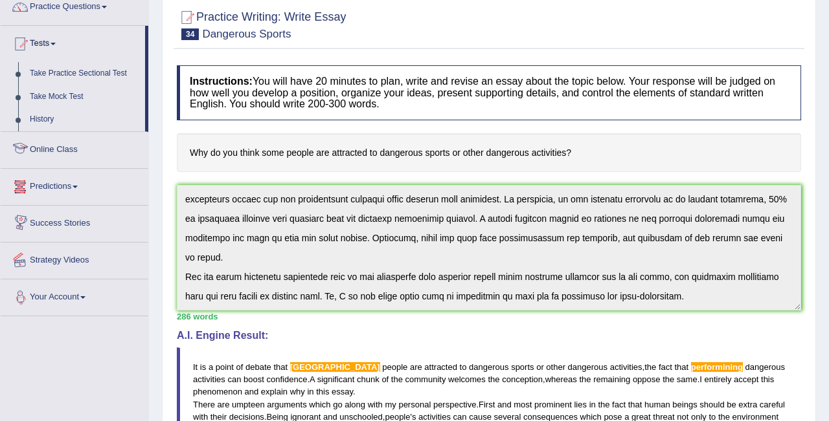
scroll to position [122, 0]
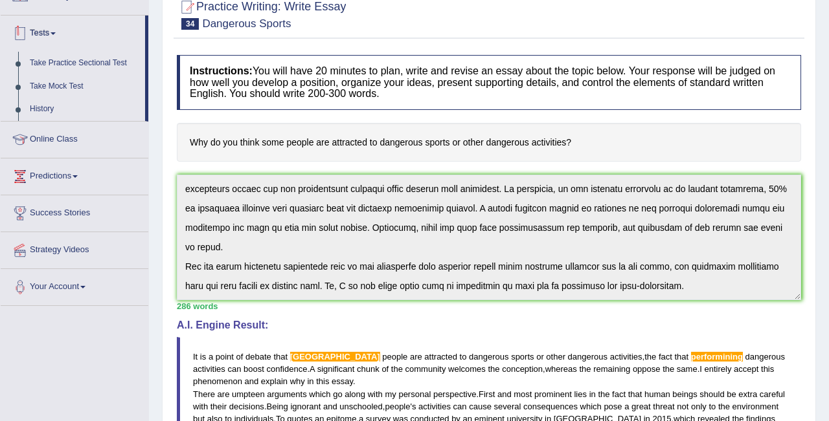
click at [87, 30] on link "Tests" at bounding box center [73, 32] width 144 height 32
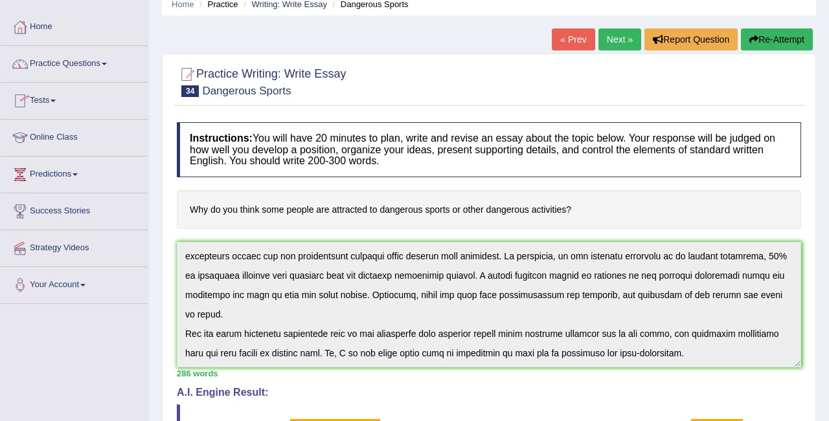
scroll to position [52, 0]
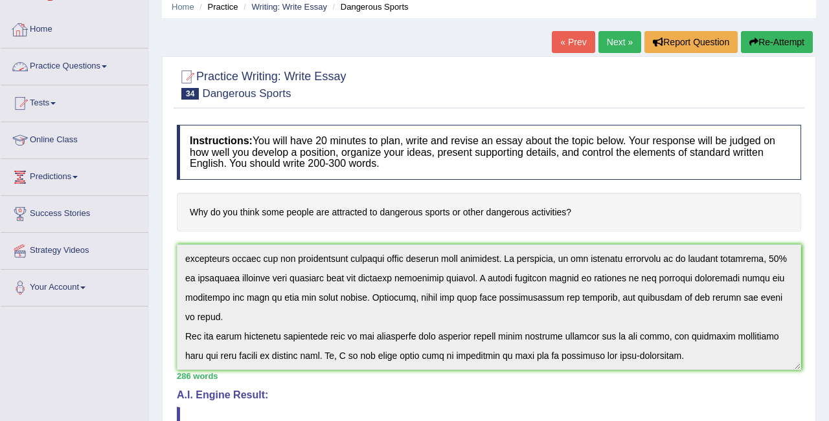
click at [49, 68] on link "Practice Questions" at bounding box center [75, 65] width 148 height 32
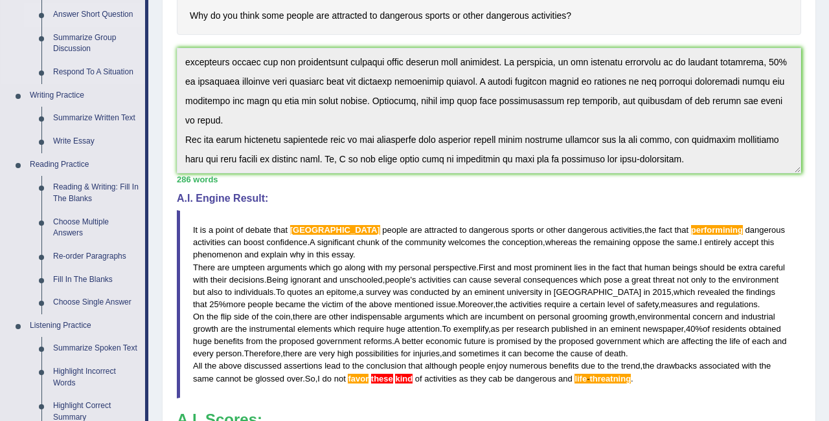
scroll to position [266, 0]
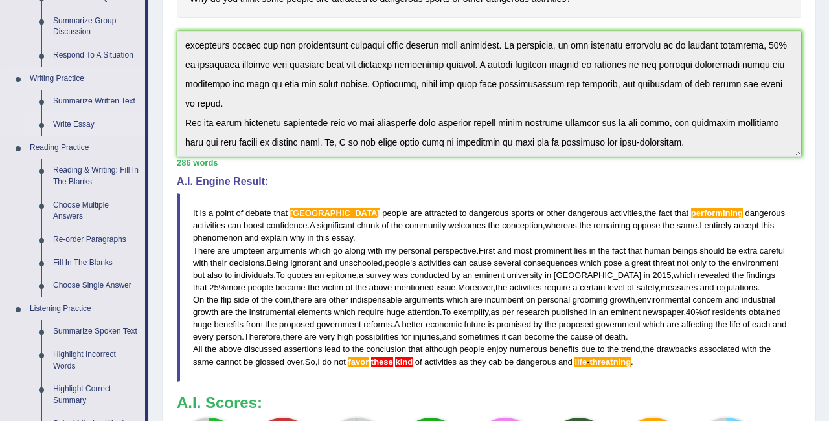
click at [82, 126] on link "Write Essay" at bounding box center [96, 124] width 98 height 23
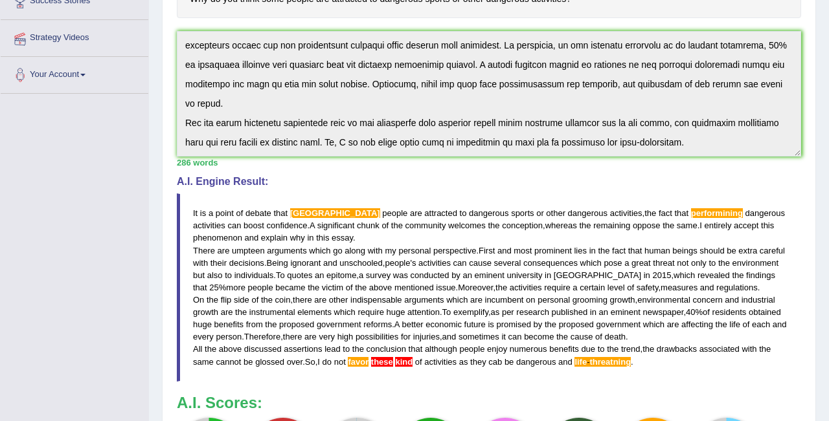
scroll to position [267, 0]
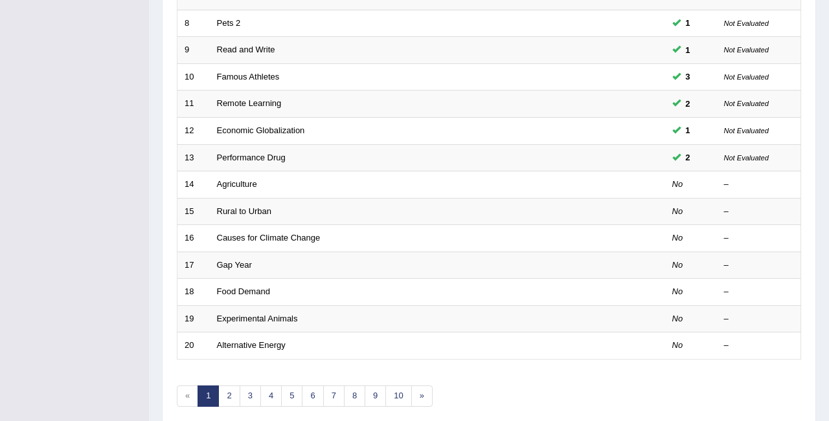
scroll to position [411, 0]
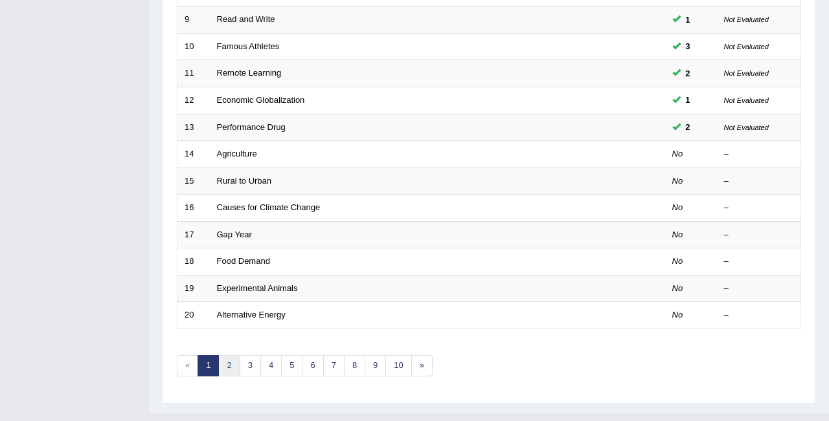
click at [227, 364] on link "2" at bounding box center [228, 365] width 21 height 21
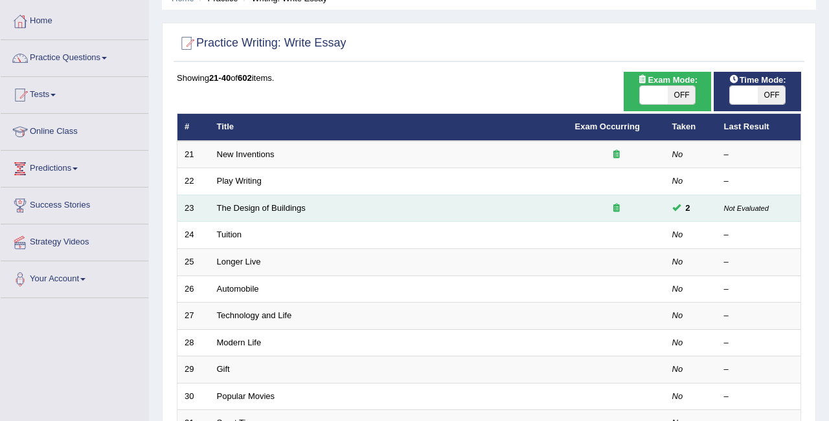
scroll to position [62, 0]
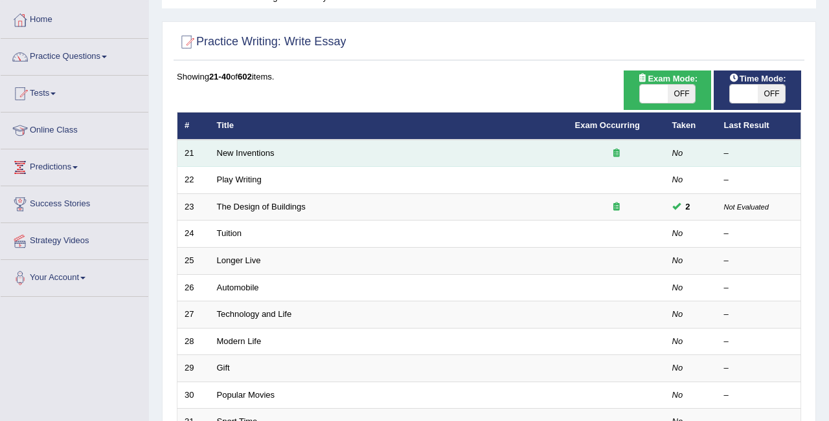
click at [302, 150] on td "New Inventions" at bounding box center [389, 153] width 358 height 27
click at [295, 156] on td "New Inventions" at bounding box center [389, 153] width 358 height 27
click at [258, 157] on link "New Inventions" at bounding box center [246, 153] width 58 height 10
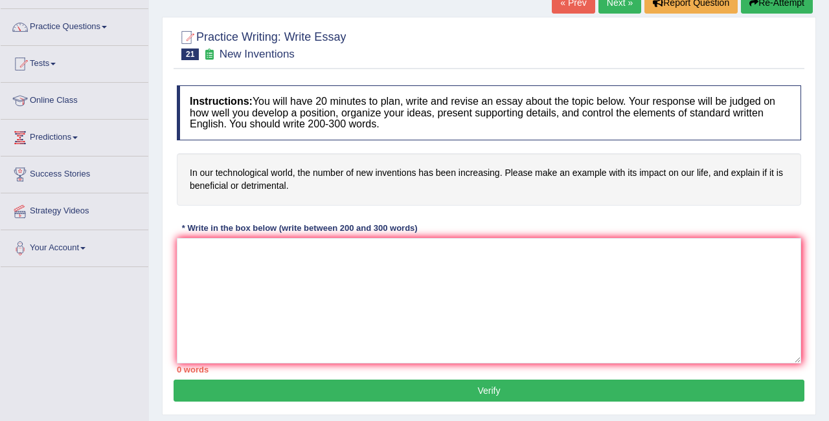
scroll to position [93, 0]
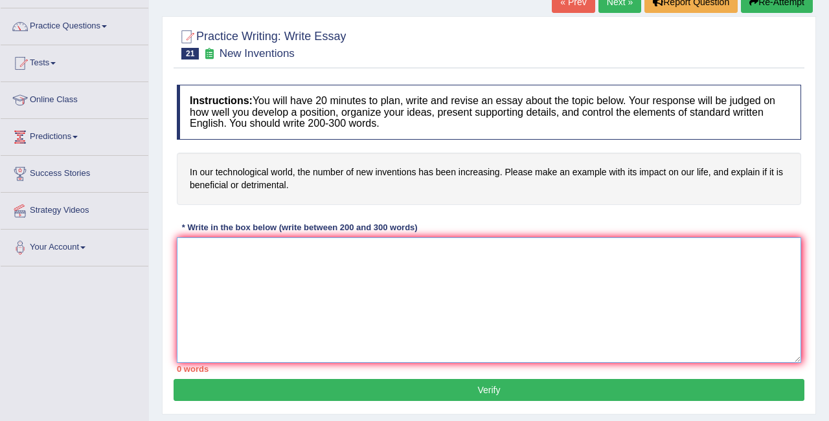
click at [214, 262] on textarea at bounding box center [489, 301] width 624 height 126
paste textarea "It is a point of debate that design of buildings affect the places, positively …"
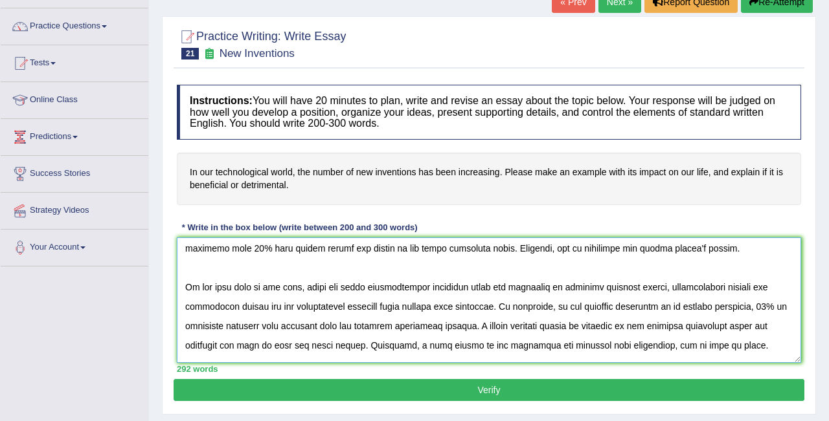
scroll to position [0, 0]
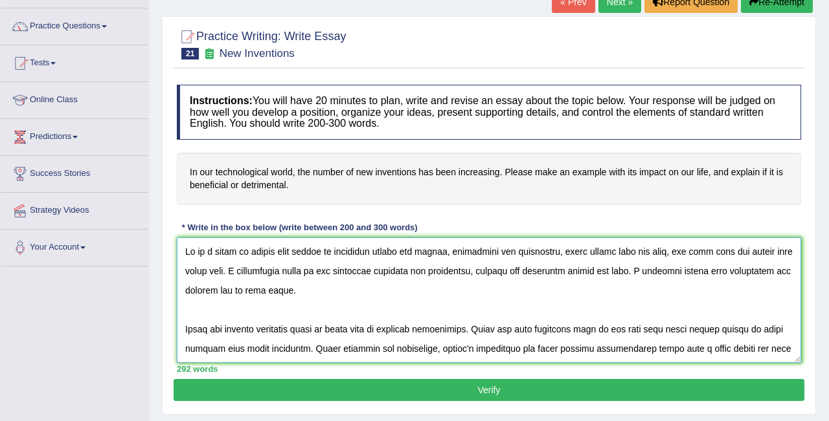
drag, startPoint x: 293, startPoint y: 255, endPoint x: 660, endPoint y: 261, distance: 367.7
click at [660, 261] on textarea at bounding box center [489, 301] width 624 height 126
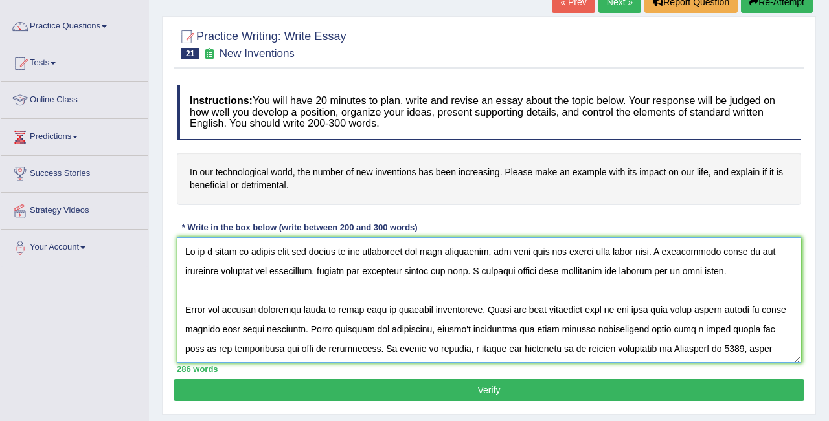
drag, startPoint x: 551, startPoint y: 252, endPoint x: 654, endPoint y: 254, distance: 103.6
click at [654, 254] on textarea at bounding box center [489, 301] width 624 height 126
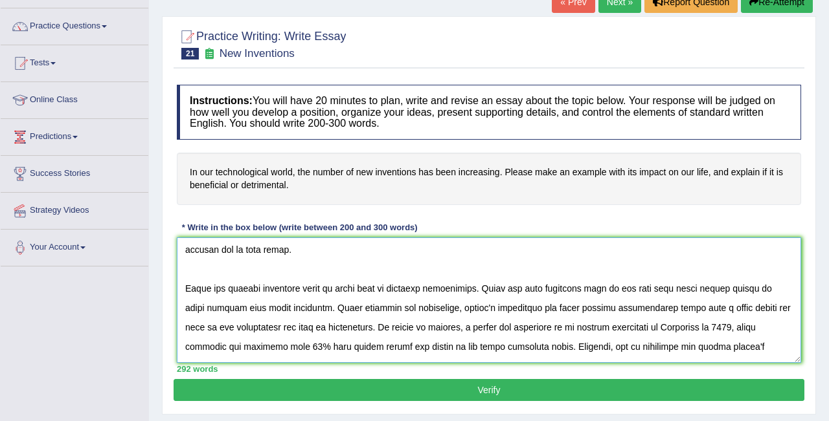
scroll to position [40, 0]
click at [186, 287] on textarea at bounding box center [489, 301] width 624 height 126
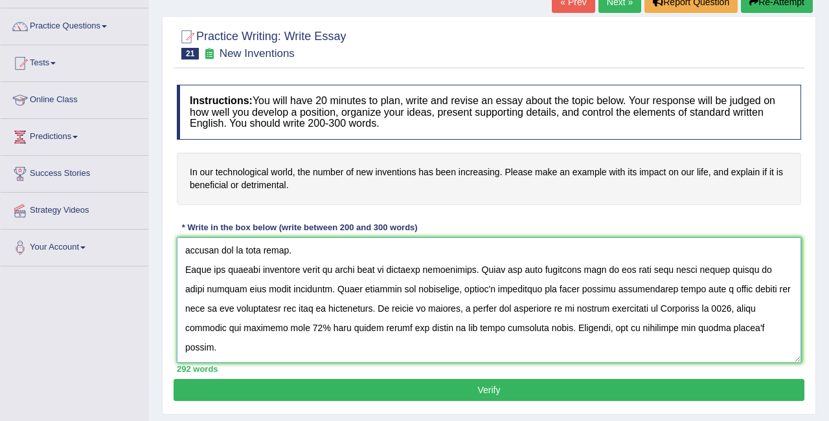
drag, startPoint x: 608, startPoint y: 331, endPoint x: 746, endPoint y: 341, distance: 138.8
click at [743, 341] on textarea at bounding box center [489, 301] width 624 height 126
click at [746, 341] on textarea at bounding box center [489, 301] width 624 height 126
drag, startPoint x: 616, startPoint y: 331, endPoint x: 799, endPoint y: 326, distance: 183.9
click at [799, 326] on textarea at bounding box center [489, 301] width 624 height 126
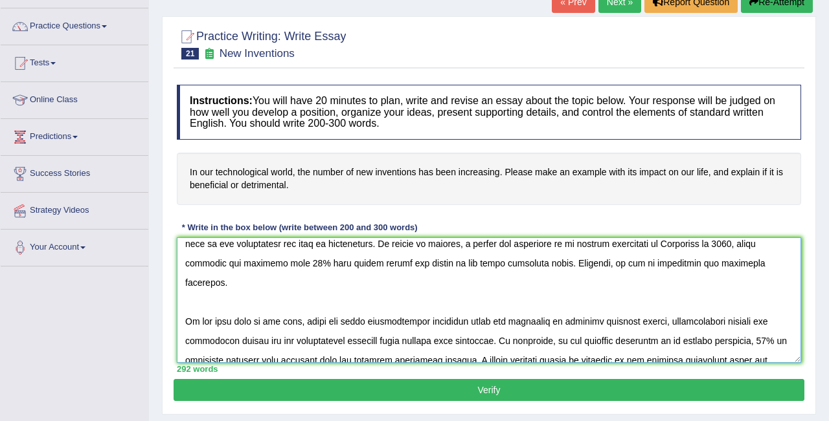
scroll to position [113, 0]
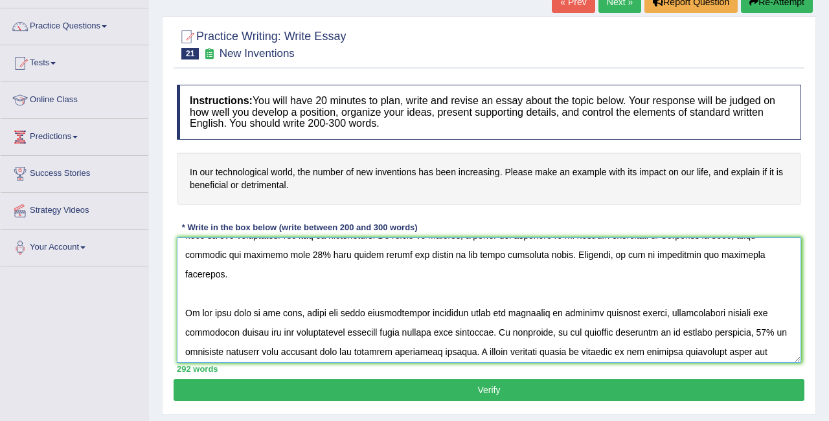
click at [183, 285] on textarea at bounding box center [489, 301] width 624 height 126
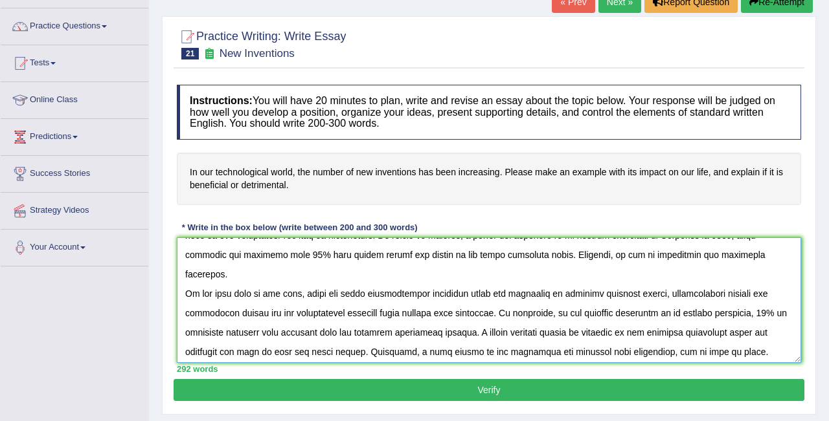
drag, startPoint x: 417, startPoint y: 333, endPoint x: 732, endPoint y: 348, distance: 315.0
click at [728, 347] on textarea at bounding box center [489, 301] width 624 height 126
click at [732, 348] on textarea at bounding box center [489, 301] width 624 height 126
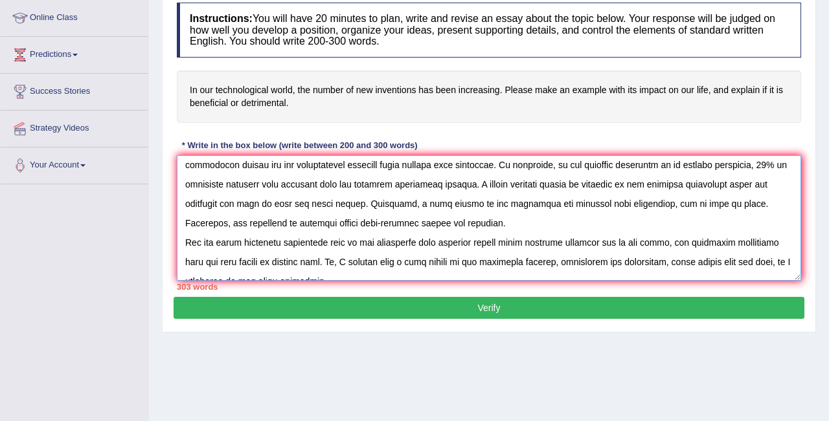
scroll to position [214, 0]
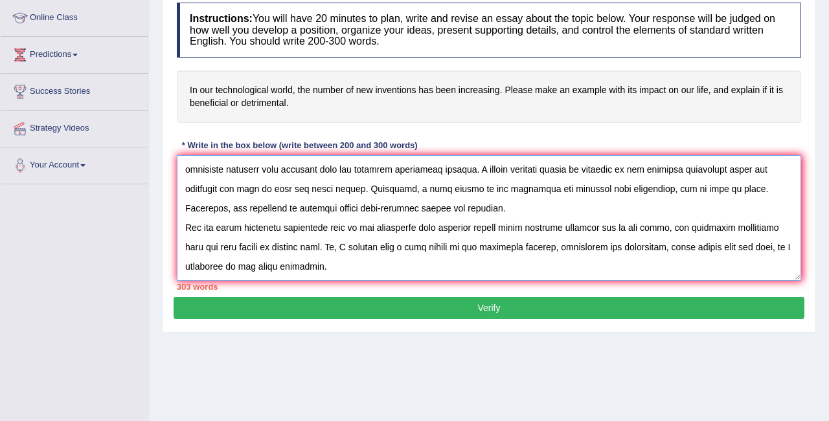
drag, startPoint x: 370, startPoint y: 264, endPoint x: 730, endPoint y: 227, distance: 361.9
click at [730, 227] on textarea at bounding box center [489, 218] width 624 height 126
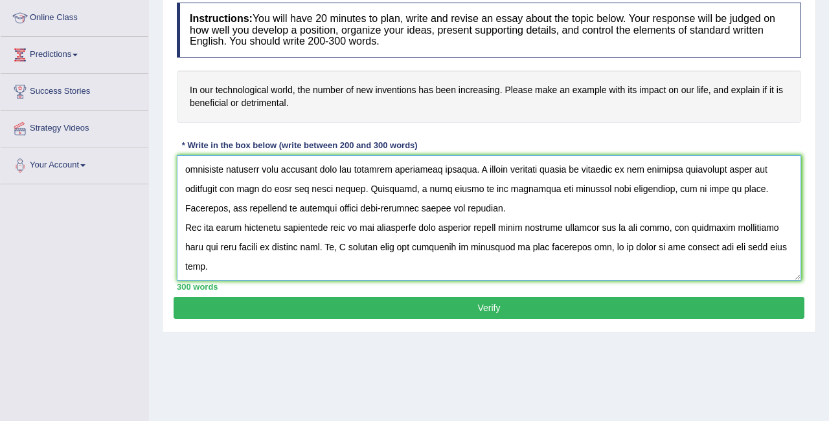
type textarea "It is a point of debate that the number of new inventions has been increasing, …"
click at [519, 311] on button "Verify" at bounding box center [488, 308] width 631 height 22
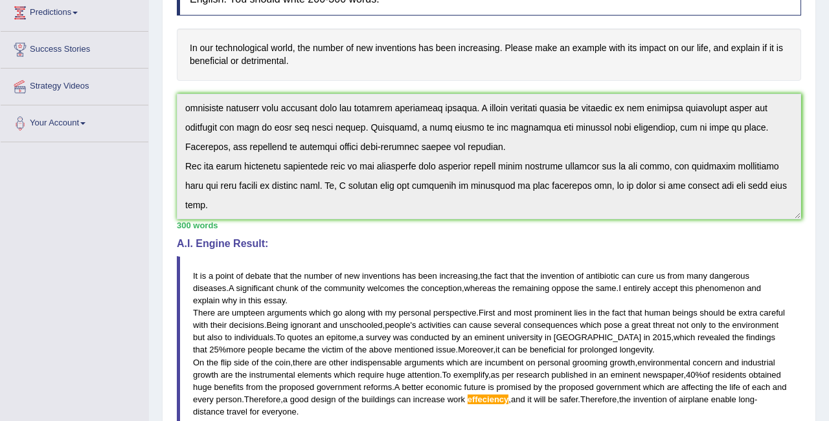
scroll to position [289, 0]
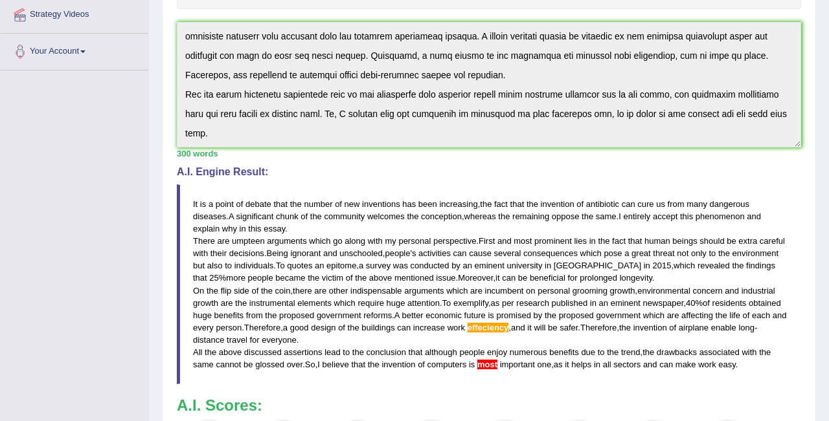
drag, startPoint x: 193, startPoint y: 199, endPoint x: 286, endPoint y: 353, distance: 180.1
click at [286, 353] on blockquote "It is a point of debate that the number of new inventions has been increasing ,…" at bounding box center [489, 284] width 624 height 201
drag, startPoint x: 192, startPoint y: 201, endPoint x: 207, endPoint y: 248, distance: 49.4
click at [205, 247] on blockquote "It is a point of debate that the number of new inventions has been increasing ,…" at bounding box center [489, 284] width 624 height 201
drag, startPoint x: 197, startPoint y: 205, endPoint x: 196, endPoint y: 212, distance: 7.9
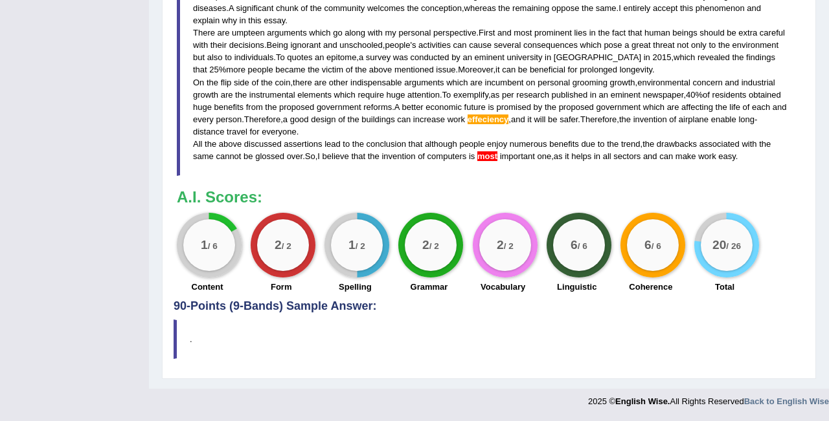
scroll to position [385, 0]
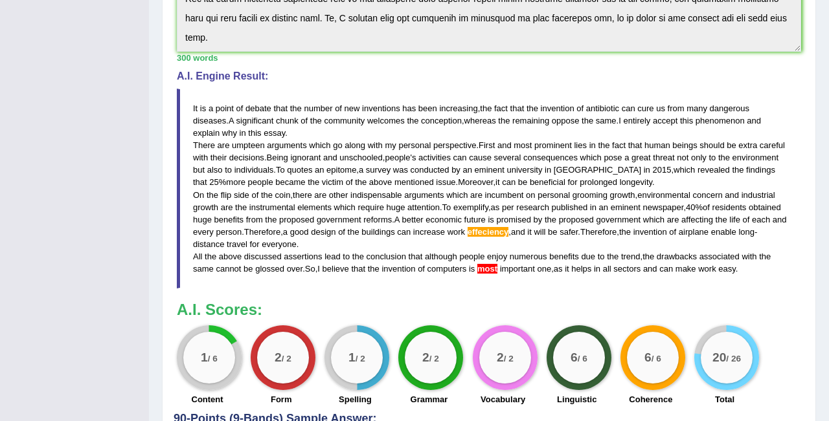
drag, startPoint x: 194, startPoint y: 106, endPoint x: 207, endPoint y: 233, distance: 128.3
click at [206, 230] on blockquote "It is a point of debate that the number of new inventions has been increasing ,…" at bounding box center [489, 189] width 624 height 201
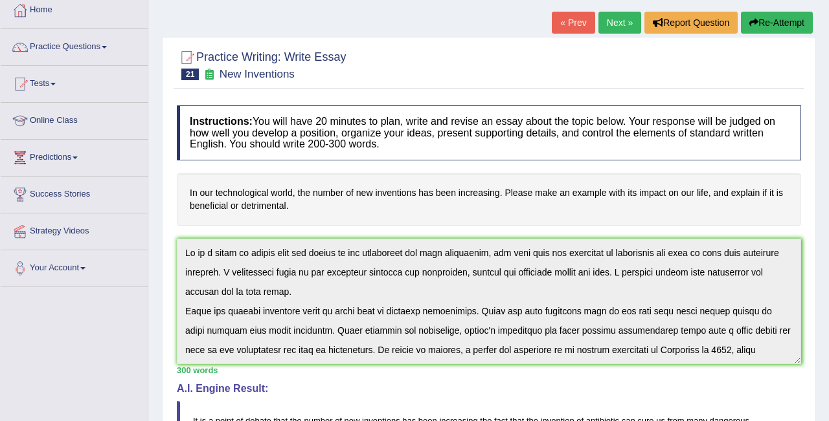
scroll to position [65, 0]
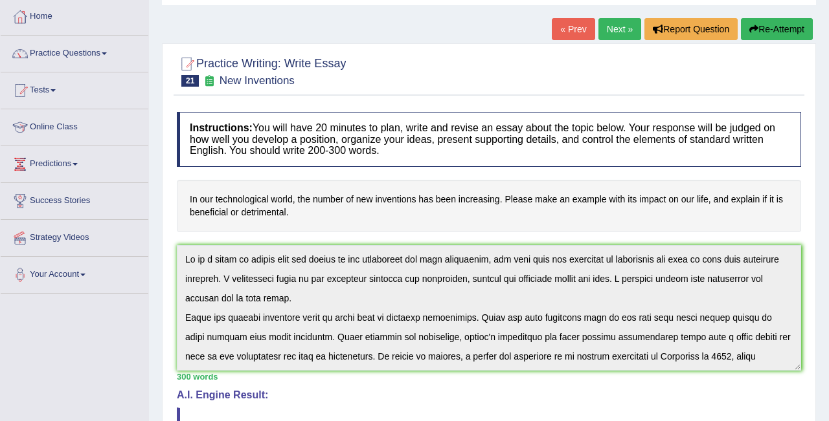
click at [183, 172] on div "Instructions: You will have 20 minutes to plan, write and revise an essay about…" at bounding box center [488, 419] width 631 height 627
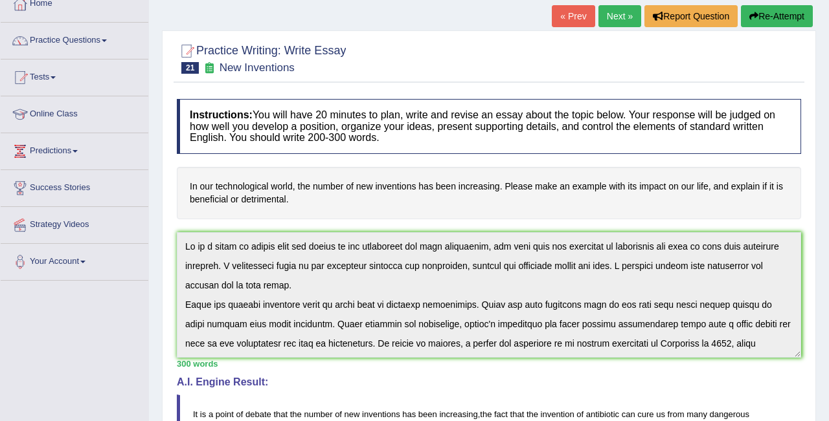
scroll to position [81, 0]
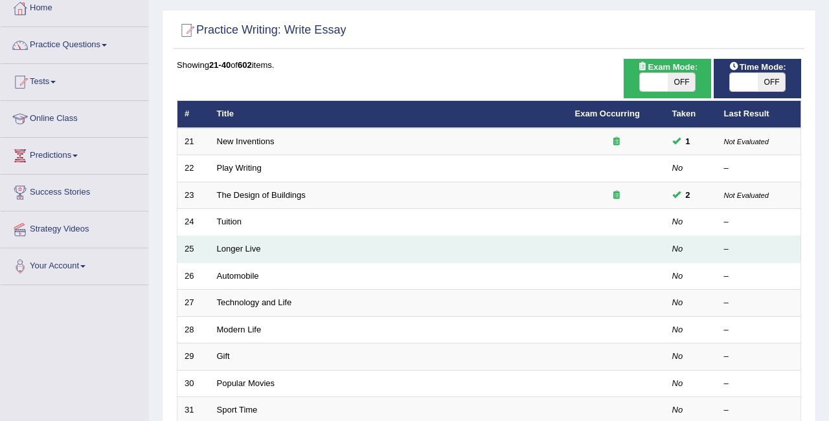
scroll to position [76, 0]
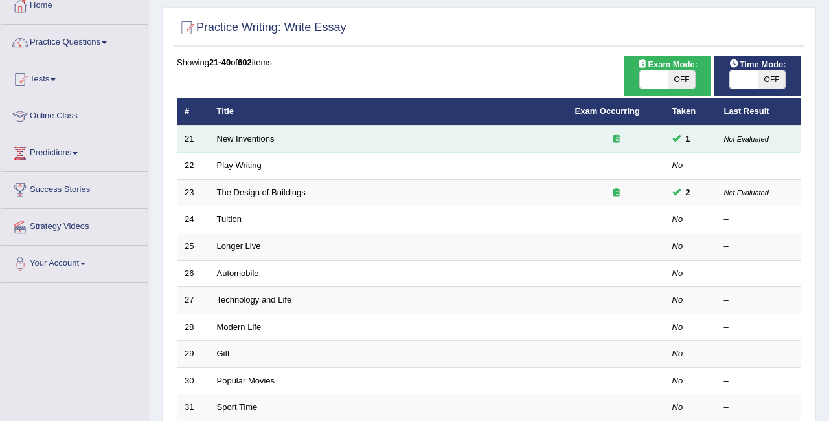
click at [280, 137] on td "New Inventions" at bounding box center [389, 139] width 358 height 27
click at [231, 142] on link "New Inventions" at bounding box center [246, 139] width 58 height 10
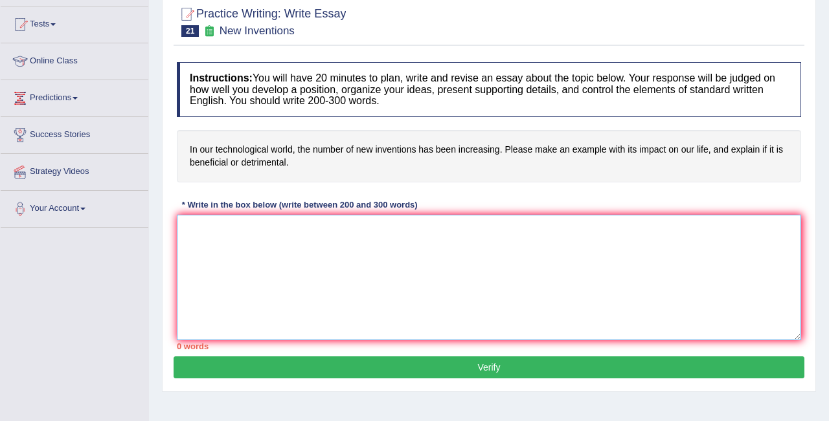
scroll to position [128, 0]
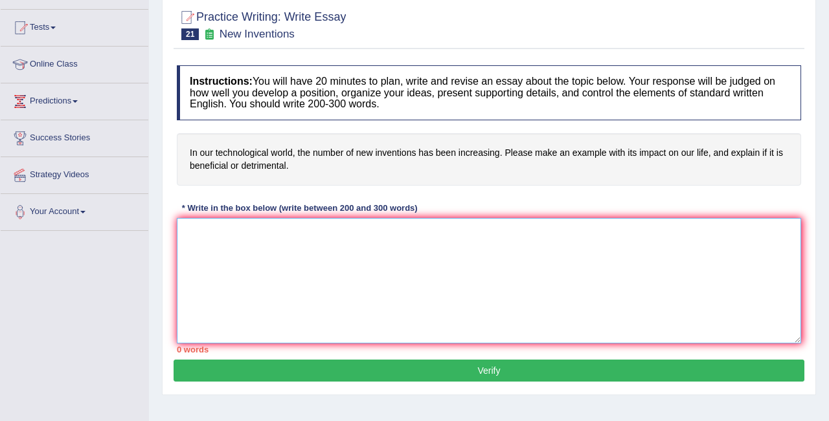
paste textarea "It is a point of debate that design of buildings affect the places, positively …"
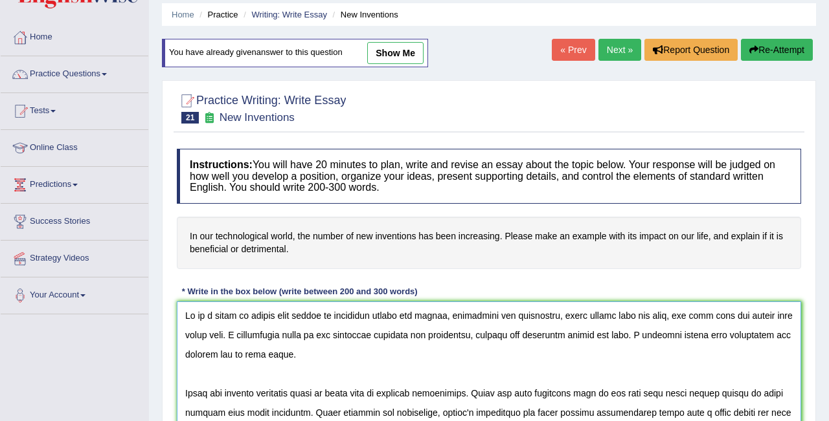
scroll to position [49, 0]
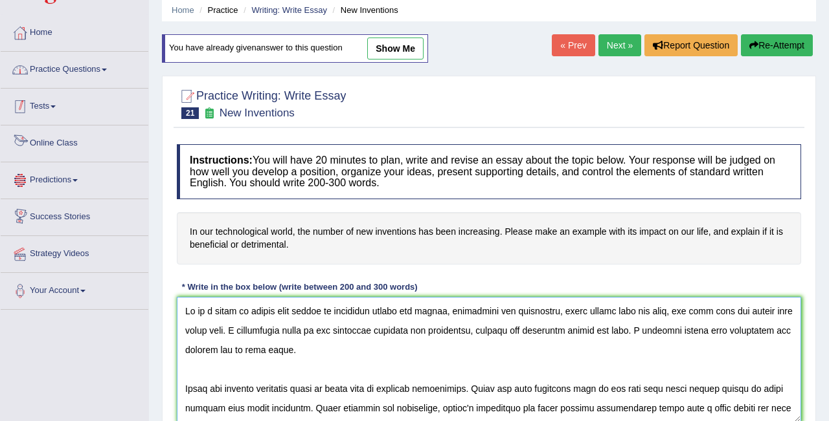
type textarea "It is a point of debate that design of buildings affect the places, positively …"
click at [87, 58] on link "Practice Questions" at bounding box center [75, 68] width 148 height 32
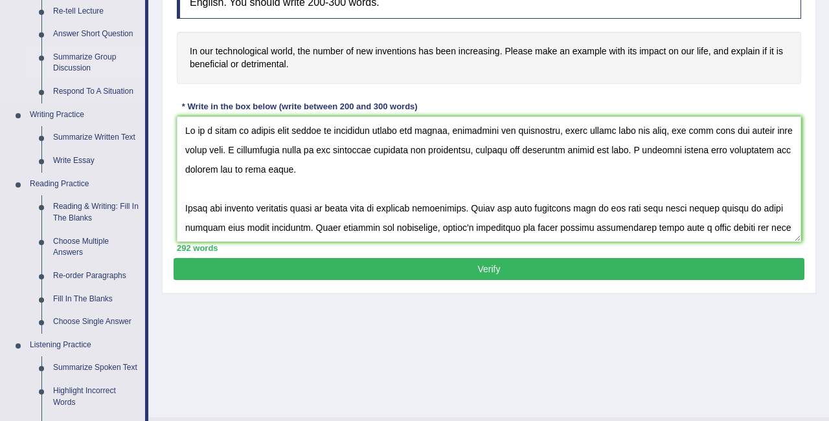
scroll to position [230, 0]
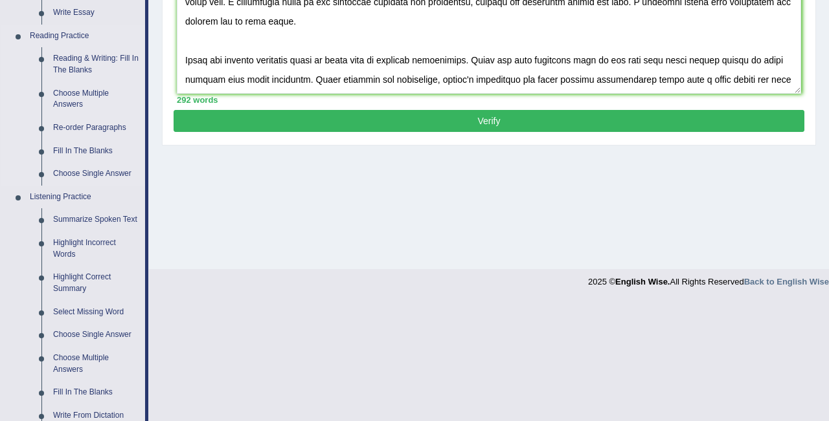
click at [7, 173] on li "Reading Practice Reading & Writing: Fill In The Blanks Choose Multiple Answers …" at bounding box center [73, 105] width 144 height 161
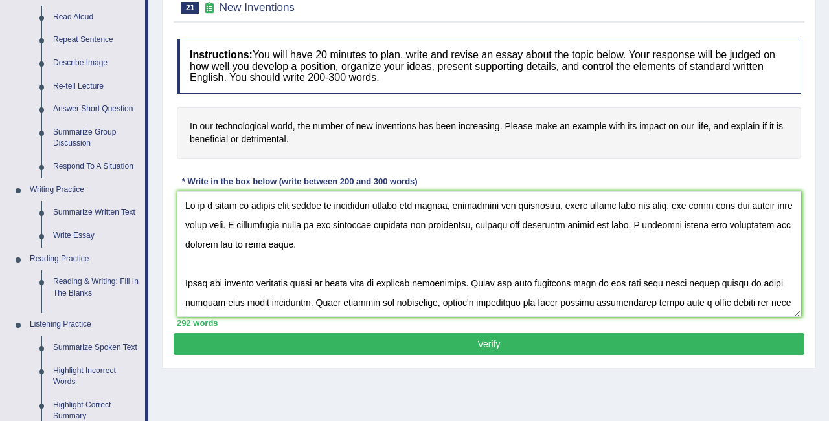
scroll to position [0, 0]
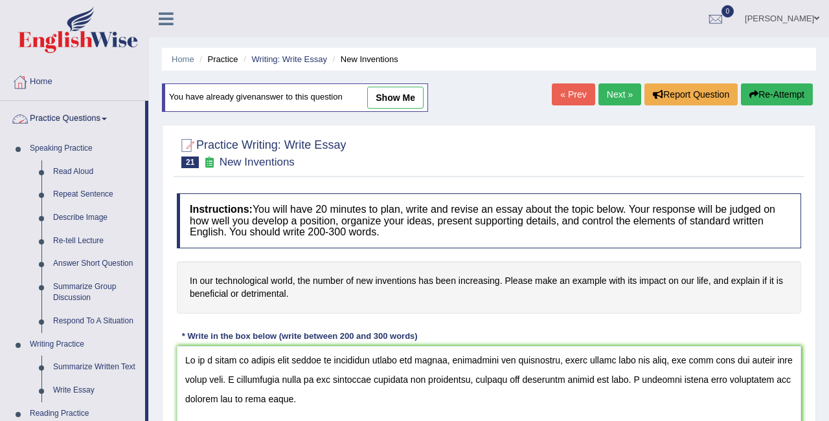
click at [76, 118] on link "Practice Questions" at bounding box center [73, 117] width 144 height 32
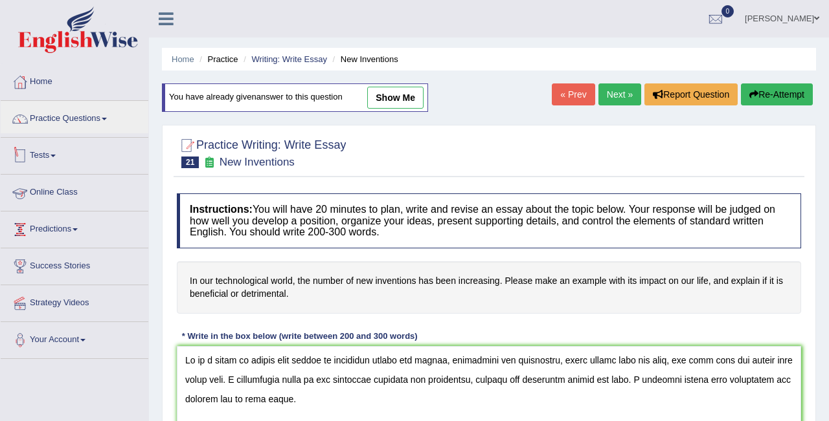
click at [52, 157] on link "Tests" at bounding box center [75, 154] width 148 height 32
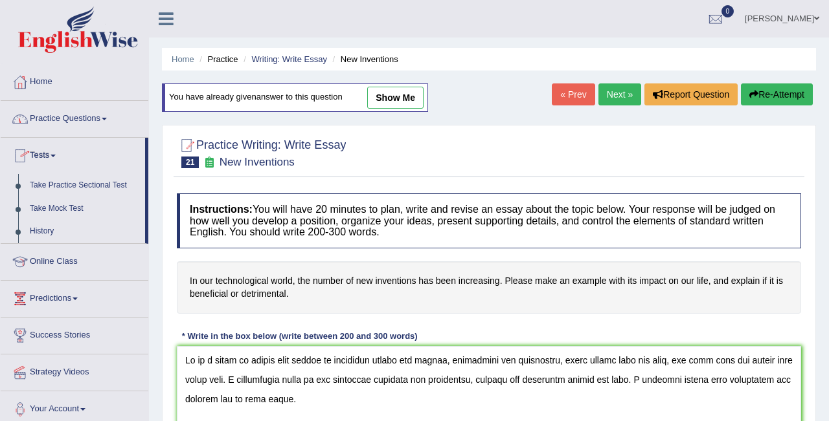
click at [77, 107] on link "Practice Questions" at bounding box center [75, 117] width 148 height 32
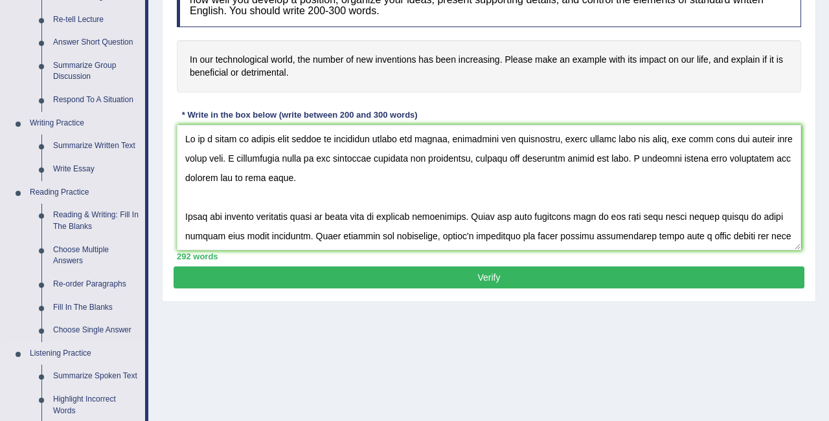
scroll to position [252, 0]
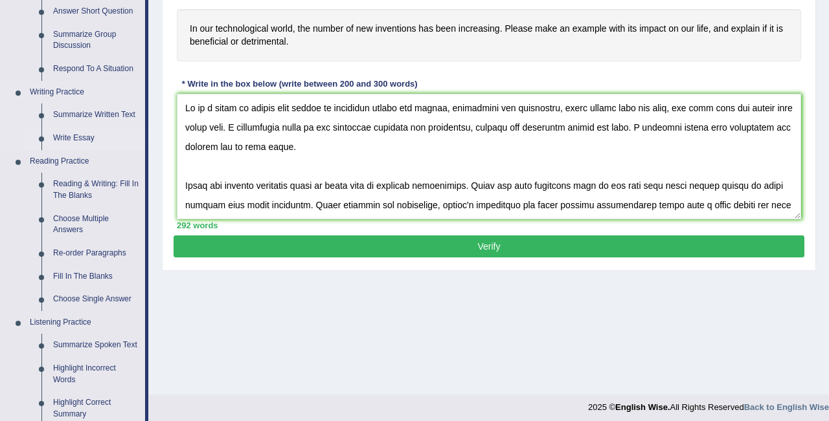
click at [70, 138] on link "Write Essay" at bounding box center [96, 138] width 98 height 23
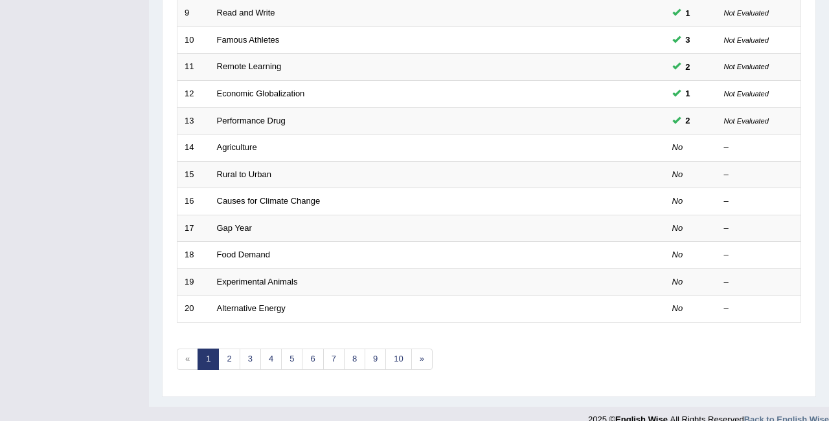
scroll to position [436, 0]
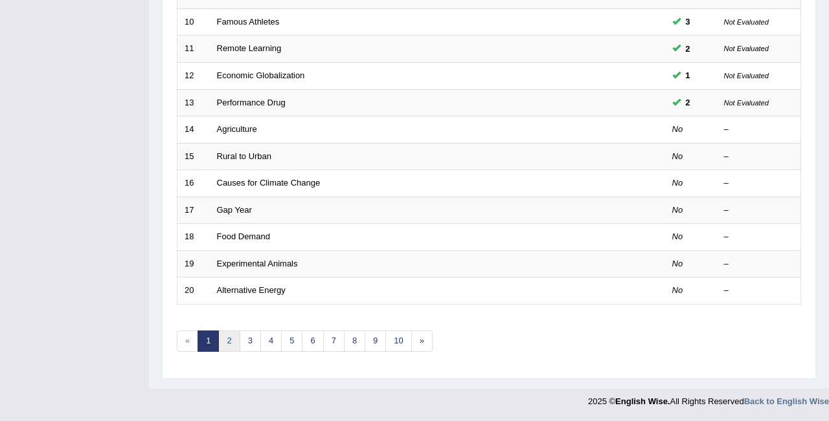
click at [233, 342] on link "2" at bounding box center [228, 341] width 21 height 21
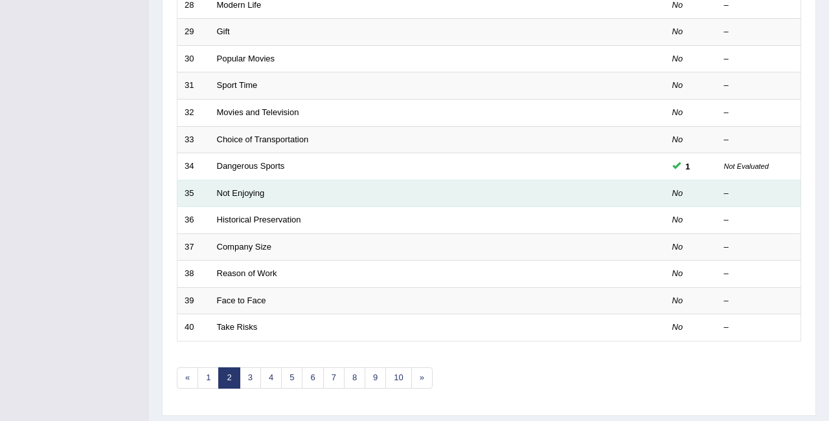
scroll to position [400, 0]
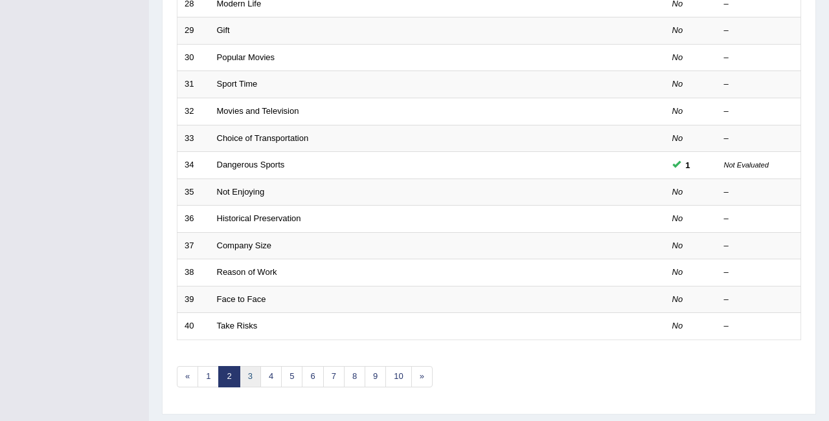
click at [251, 380] on link "3" at bounding box center [250, 376] width 21 height 21
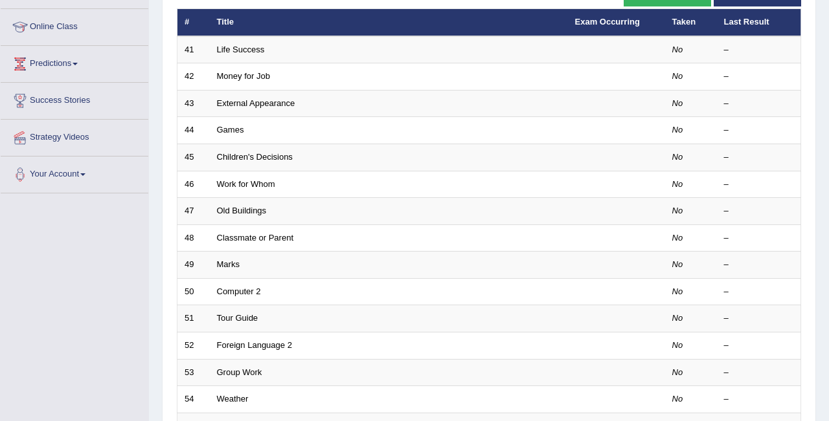
scroll to position [167, 0]
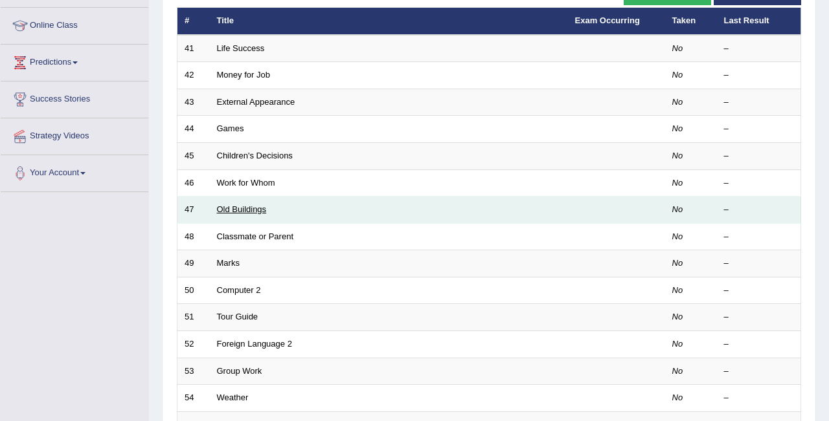
click at [263, 214] on link "Old Buildings" at bounding box center [242, 210] width 50 height 10
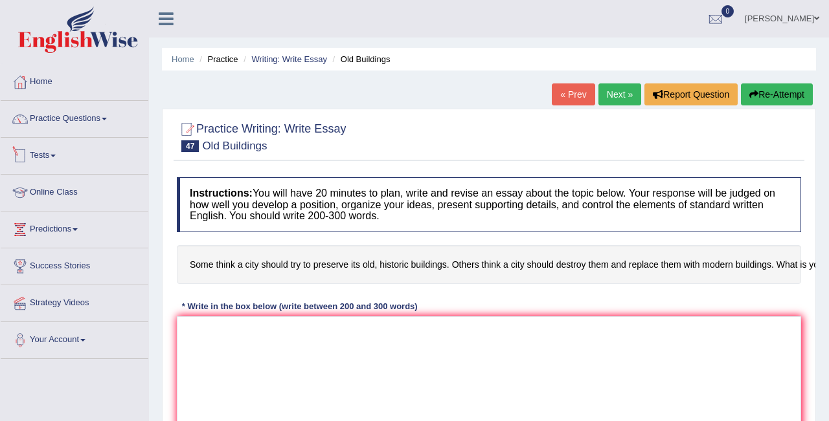
click at [39, 146] on link "Tests" at bounding box center [75, 154] width 148 height 32
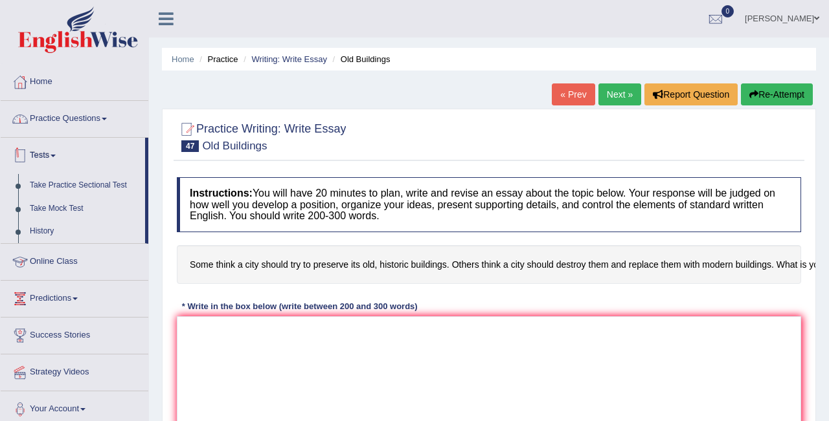
click at [51, 117] on link "Practice Questions" at bounding box center [75, 117] width 148 height 32
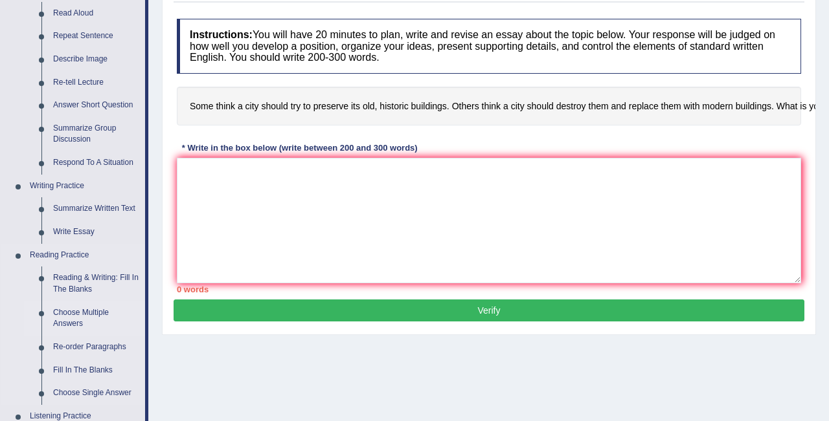
scroll to position [163, 0]
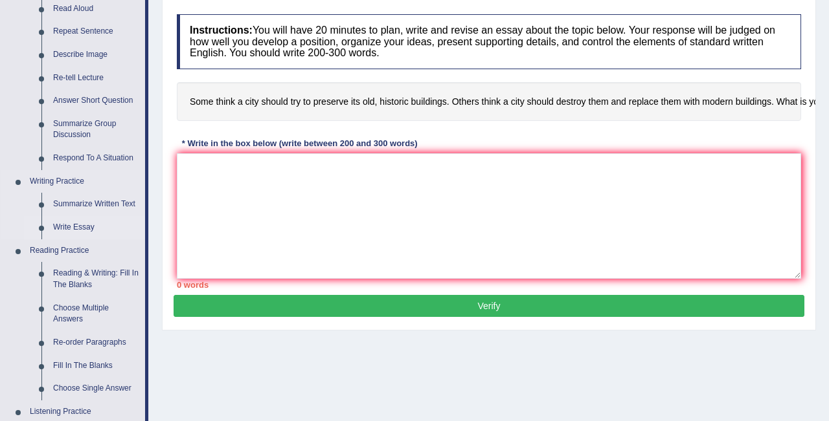
click at [82, 228] on link "Write Essay" at bounding box center [96, 227] width 98 height 23
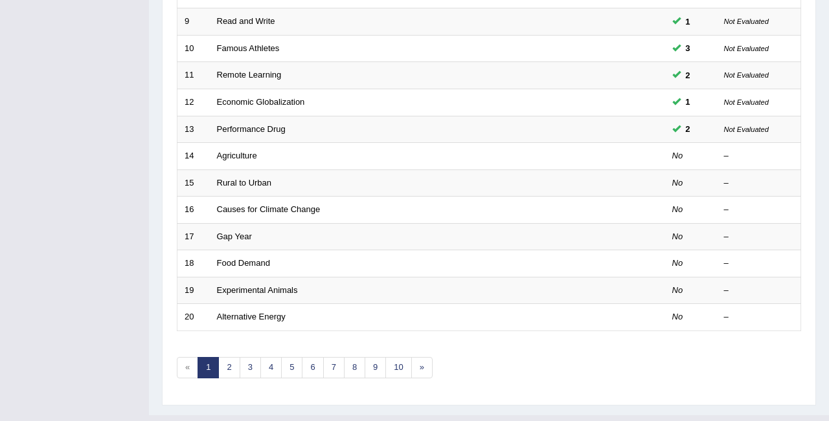
scroll to position [436, 0]
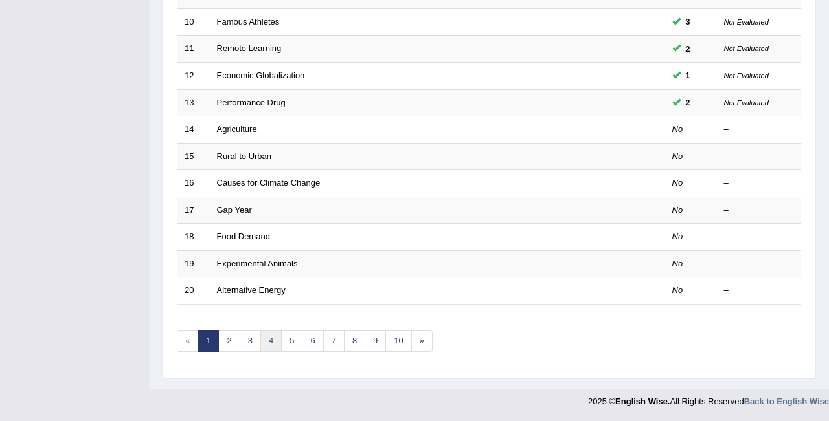
click at [265, 340] on link "4" at bounding box center [270, 341] width 21 height 21
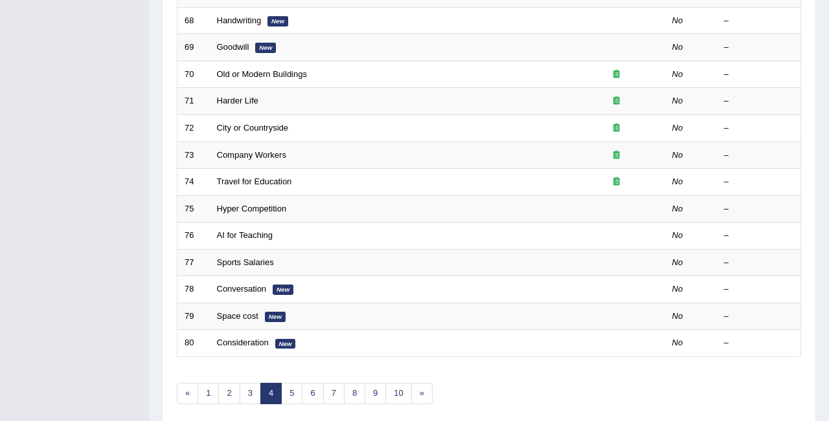
scroll to position [384, 0]
click at [287, 396] on link "5" at bounding box center [291, 393] width 21 height 21
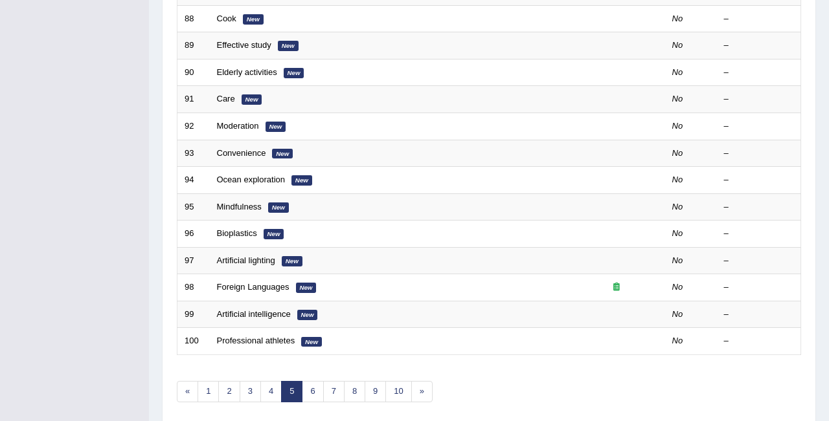
scroll to position [387, 0]
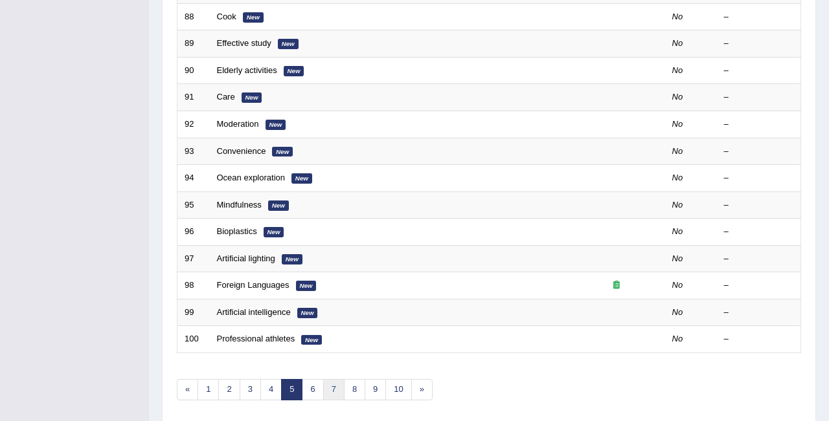
click at [323, 394] on link "7" at bounding box center [333, 389] width 21 height 21
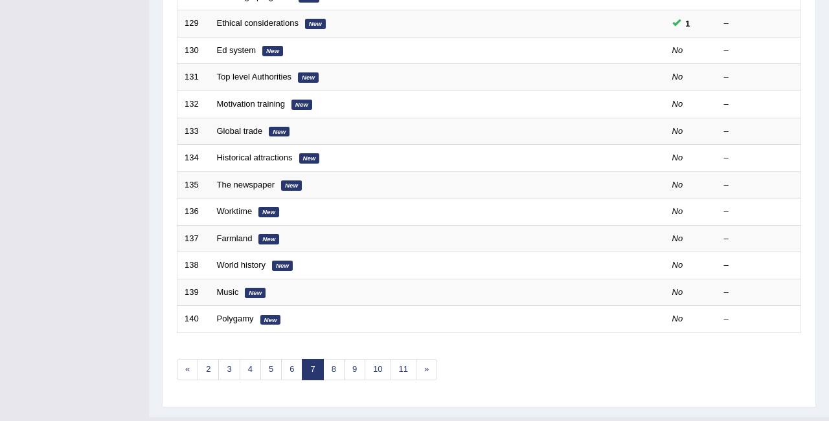
scroll to position [436, 0]
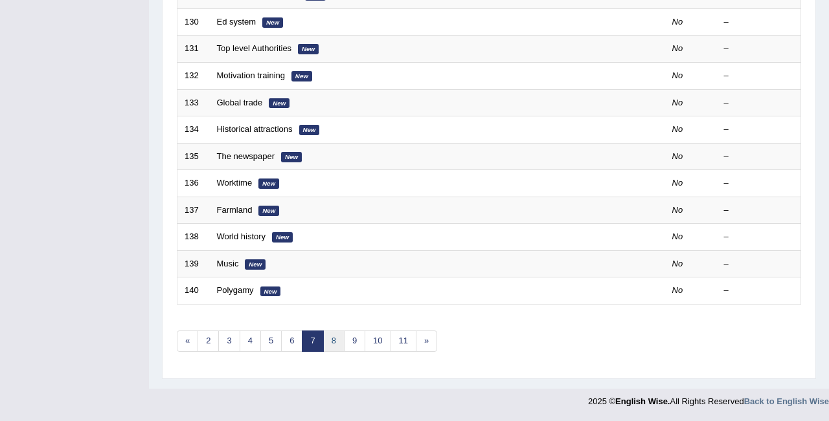
click at [332, 342] on link "8" at bounding box center [333, 341] width 21 height 21
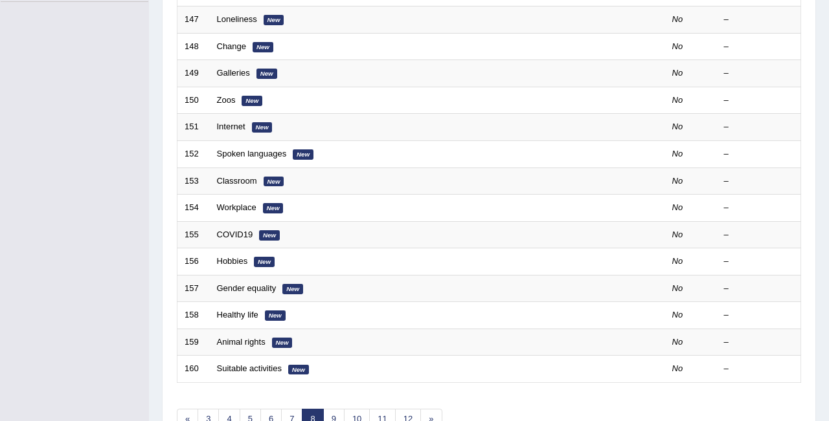
scroll to position [364, 0]
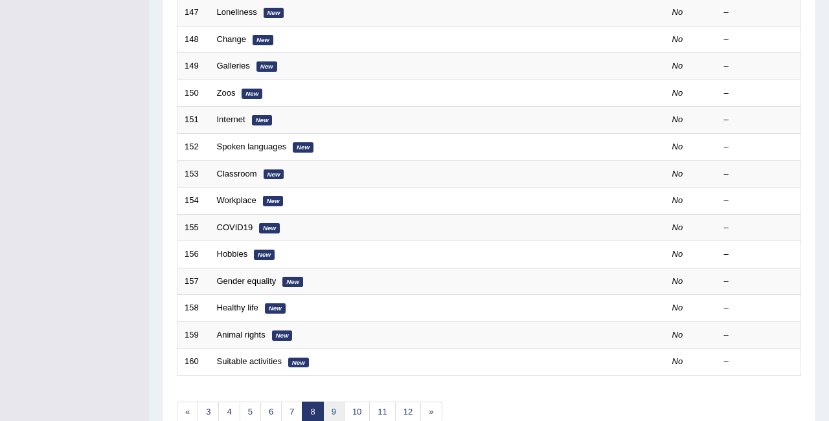
click at [340, 412] on link "9" at bounding box center [333, 412] width 21 height 21
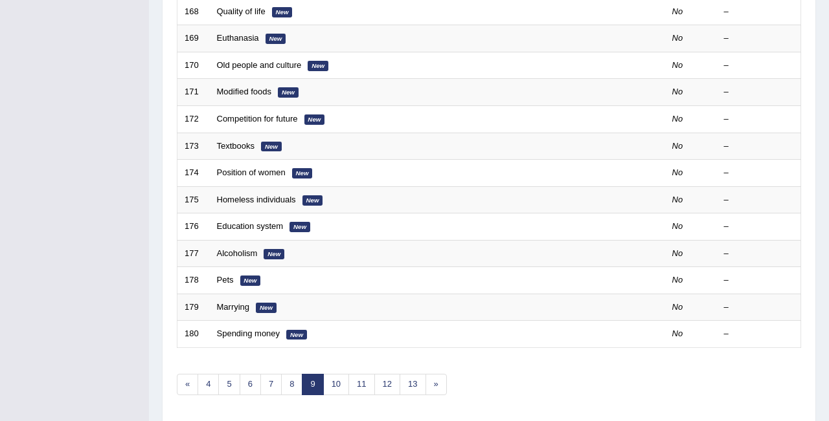
scroll to position [436, 0]
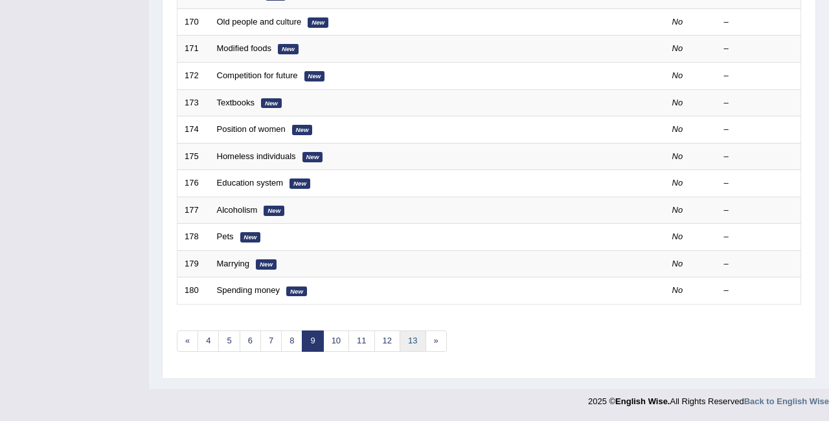
click at [407, 346] on link "13" at bounding box center [412, 341] width 26 height 21
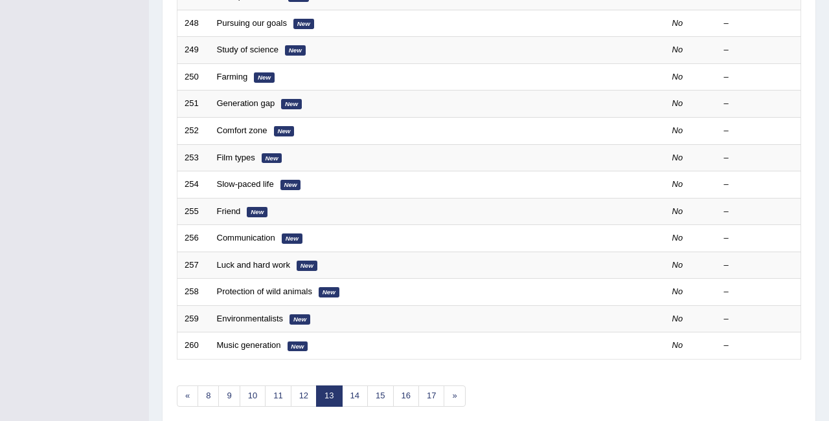
scroll to position [388, 0]
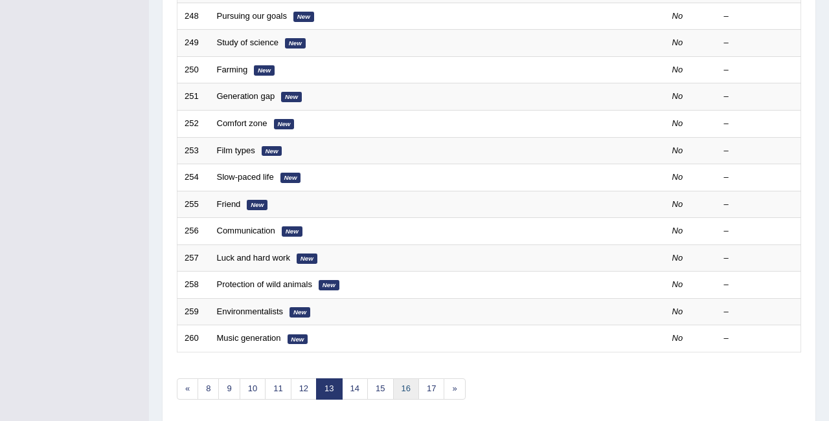
click at [400, 394] on link "16" at bounding box center [406, 389] width 26 height 21
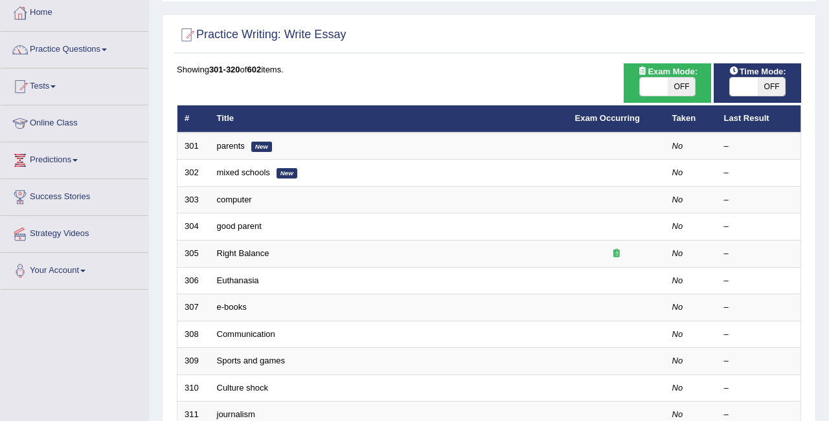
scroll to position [69, 0]
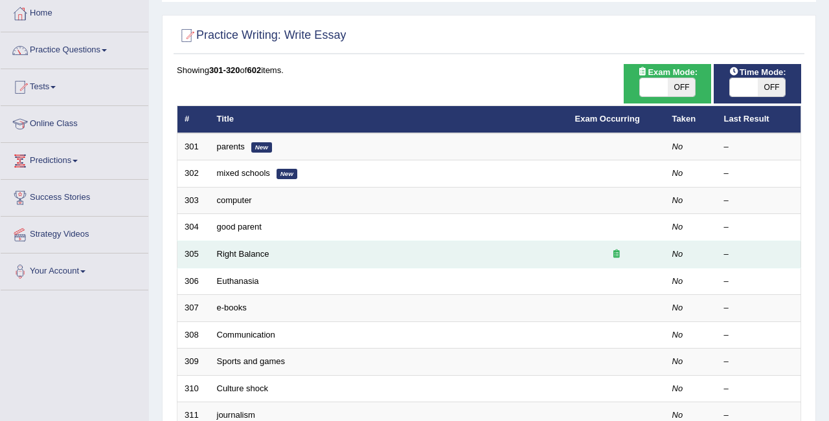
click at [249, 246] on td "Right Balance" at bounding box center [389, 254] width 358 height 27
click at [235, 259] on td "Right Balance" at bounding box center [389, 254] width 358 height 27
click at [235, 253] on link "Right Balance" at bounding box center [243, 254] width 52 height 10
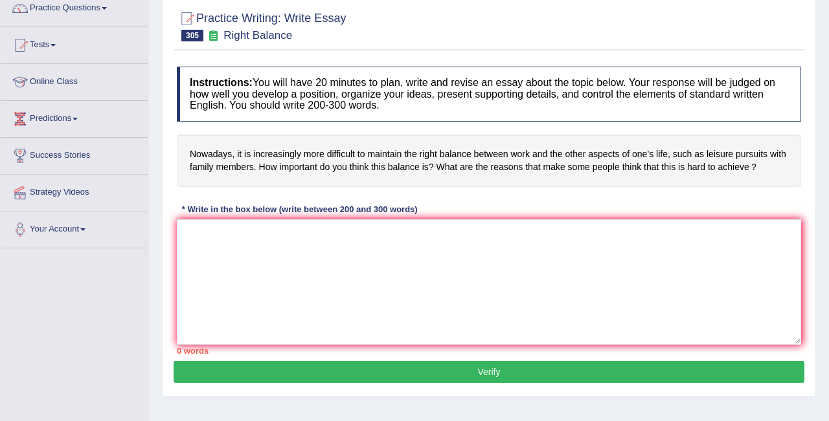
scroll to position [127, 0]
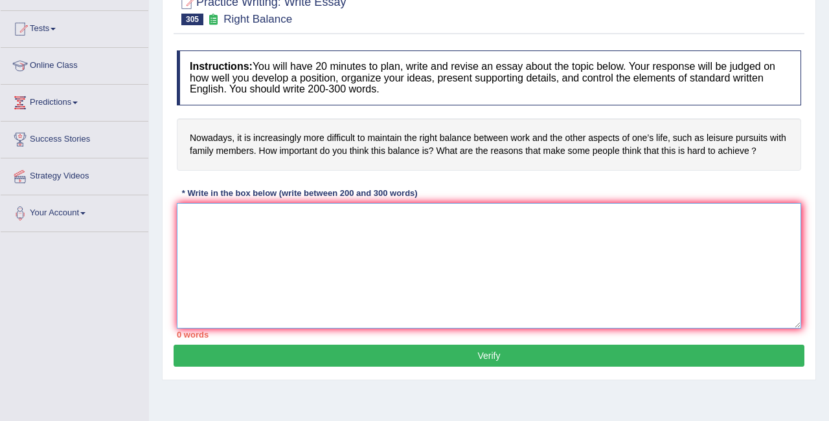
paste textarea "It is a point of debate that design of buildings affect the places, positively …"
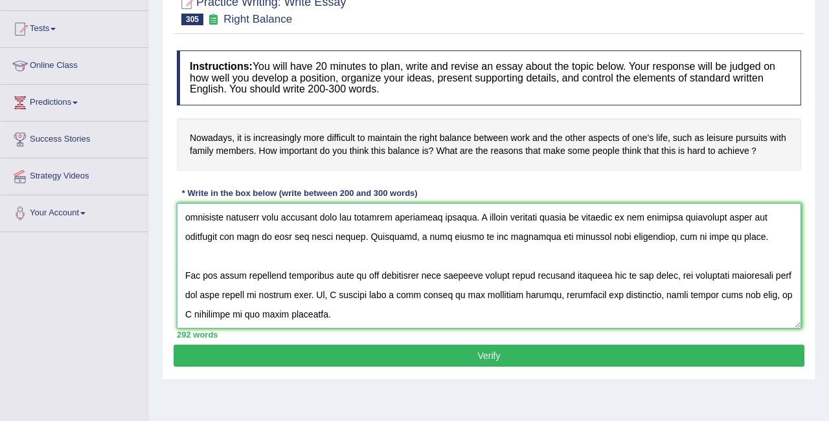
scroll to position [0, 0]
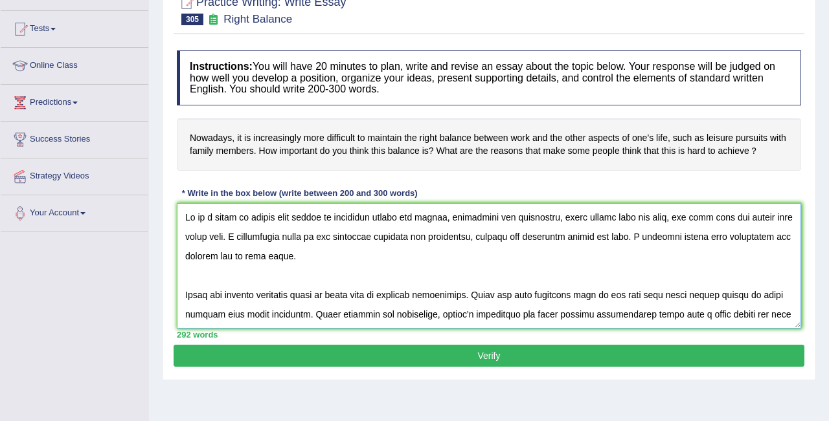
drag, startPoint x: 293, startPoint y: 219, endPoint x: 224, endPoint y: 239, distance: 71.3
click at [224, 239] on textarea at bounding box center [489, 266] width 624 height 126
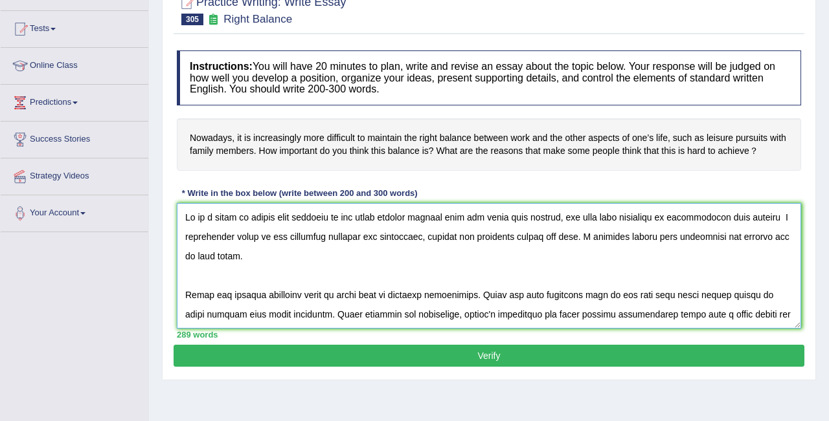
click at [725, 221] on textarea at bounding box center [489, 266] width 624 height 126
click at [779, 221] on textarea at bounding box center [489, 266] width 624 height 126
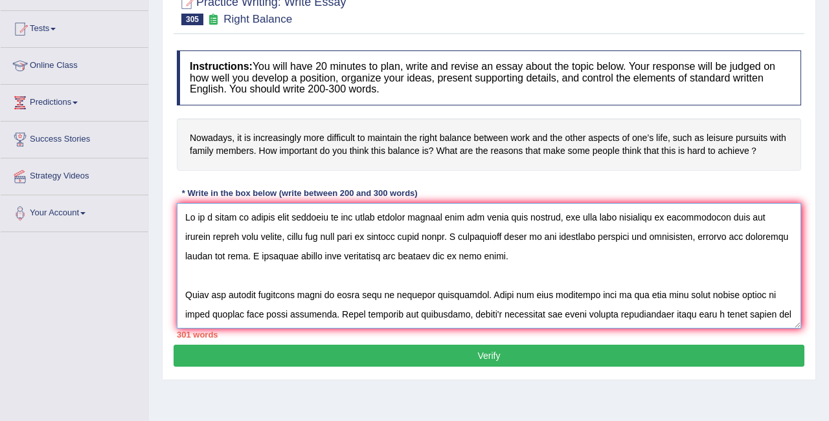
click at [188, 296] on textarea at bounding box center [489, 266] width 624 height 126
click at [183, 298] on textarea at bounding box center [489, 266] width 624 height 126
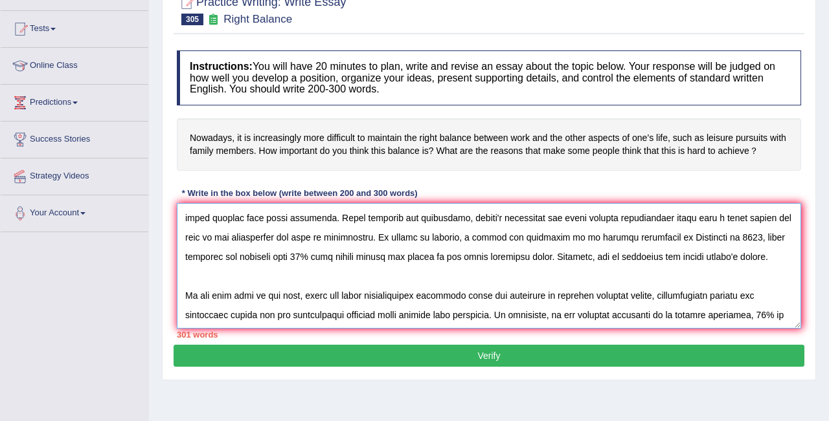
scroll to position [76, 0]
drag, startPoint x: 611, startPoint y: 260, endPoint x: 749, endPoint y: 271, distance: 138.3
click at [749, 271] on textarea at bounding box center [489, 266] width 624 height 126
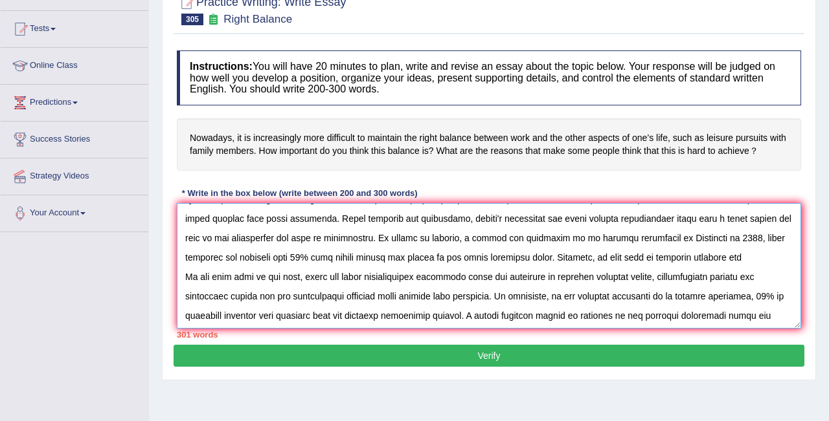
click at [696, 258] on textarea at bounding box center [489, 266] width 624 height 126
click at [759, 259] on textarea at bounding box center [489, 266] width 624 height 126
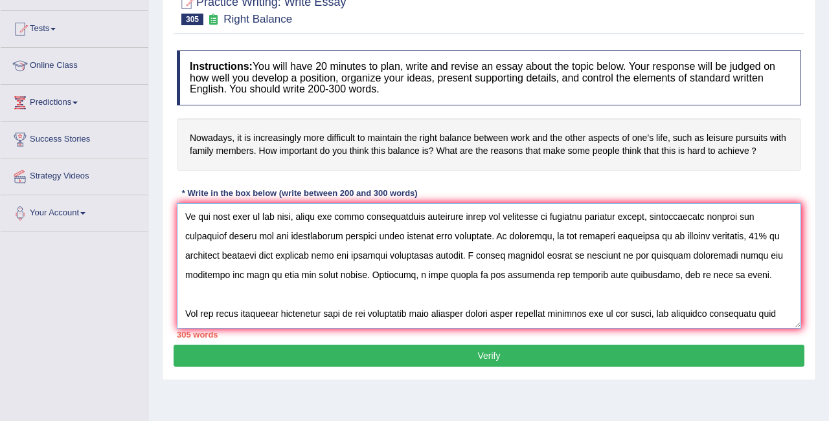
scroll to position [160, 0]
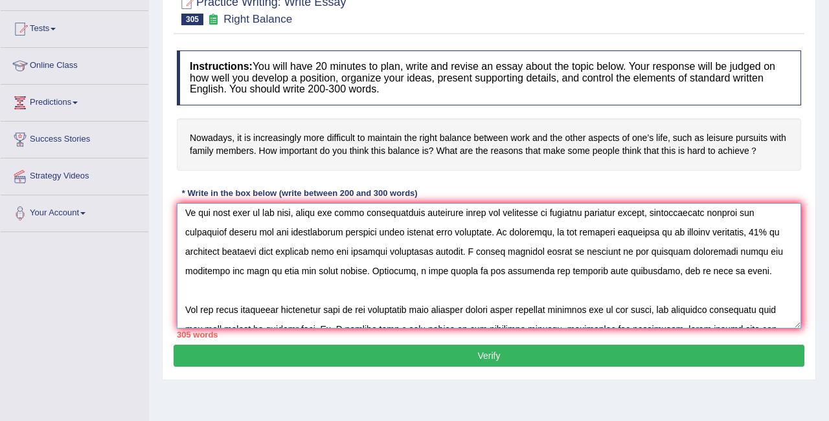
drag, startPoint x: 480, startPoint y: 274, endPoint x: 396, endPoint y: 273, distance: 83.5
click at [396, 273] on textarea at bounding box center [489, 266] width 624 height 126
click at [419, 272] on textarea at bounding box center [489, 266] width 624 height 126
drag, startPoint x: 419, startPoint y: 272, endPoint x: 741, endPoint y: 264, distance: 321.2
click at [741, 264] on textarea at bounding box center [489, 266] width 624 height 126
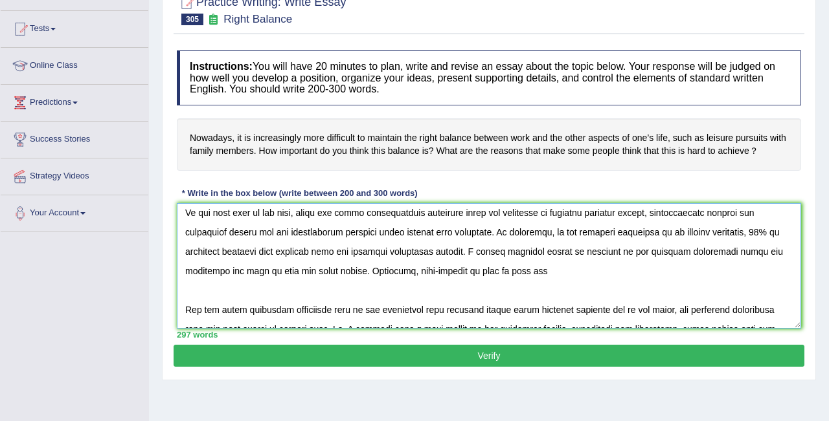
click at [475, 276] on textarea at bounding box center [489, 266] width 624 height 126
click at [494, 277] on textarea at bounding box center [489, 266] width 624 height 126
click at [505, 274] on textarea at bounding box center [489, 266] width 624 height 126
click at [538, 276] on textarea at bounding box center [489, 266] width 624 height 126
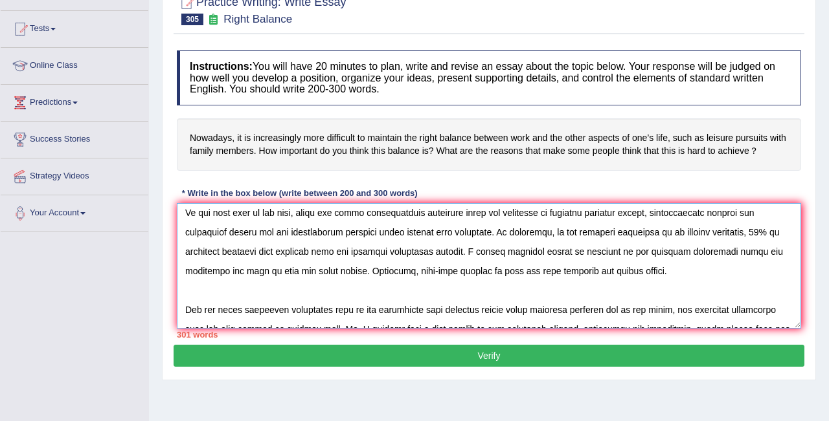
click at [184, 312] on textarea at bounding box center [489, 266] width 624 height 126
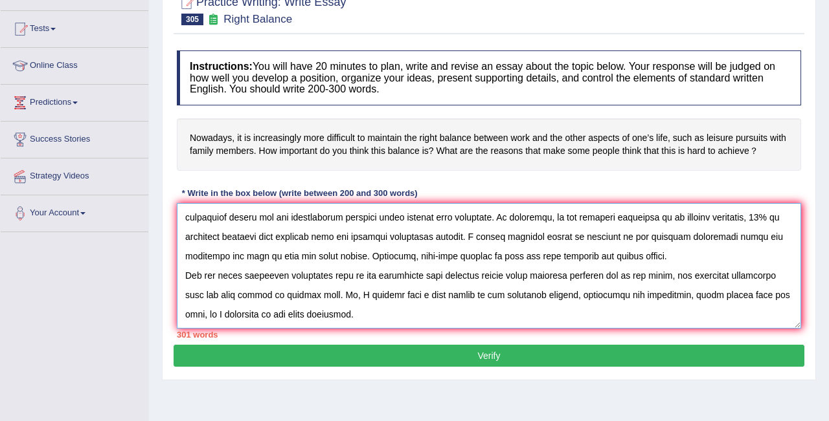
scroll to position [214, 0]
drag, startPoint x: 359, startPoint y: 257, endPoint x: 344, endPoint y: 290, distance: 36.5
click at [344, 290] on textarea at bounding box center [489, 266] width 624 height 126
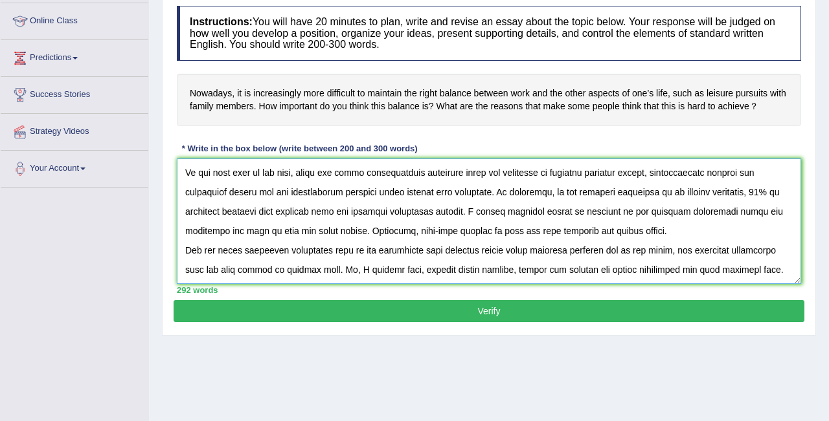
scroll to position [173, 0]
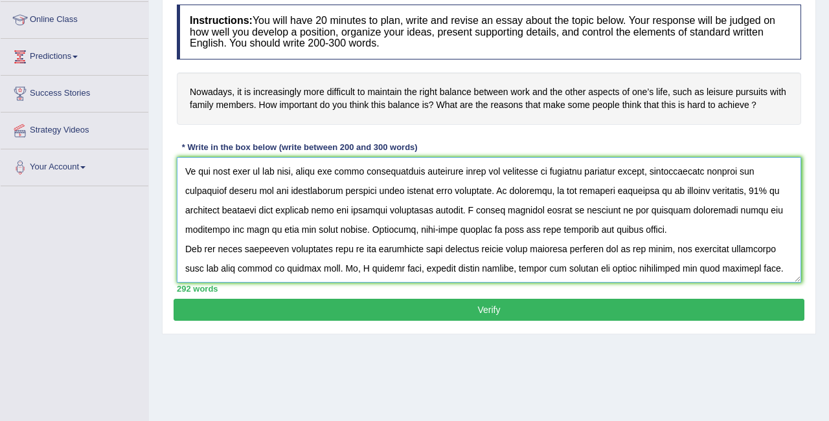
type textarea "It is a point of debate that maintain to the right balance between work and oth…"
click at [443, 310] on button "Verify" at bounding box center [488, 310] width 631 height 22
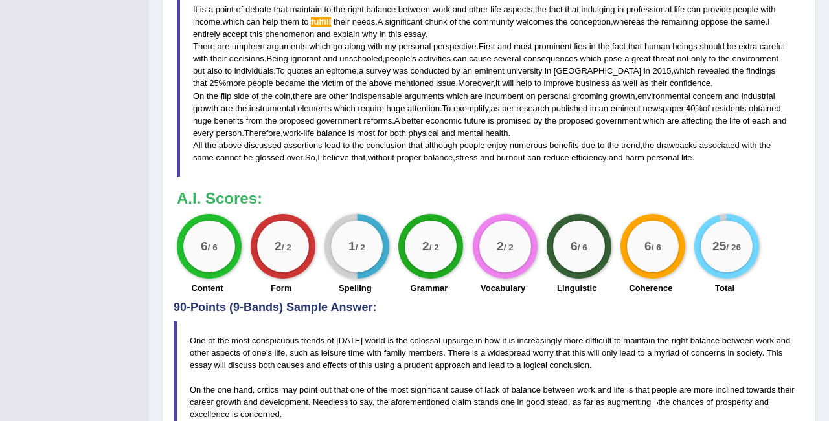
scroll to position [0, 0]
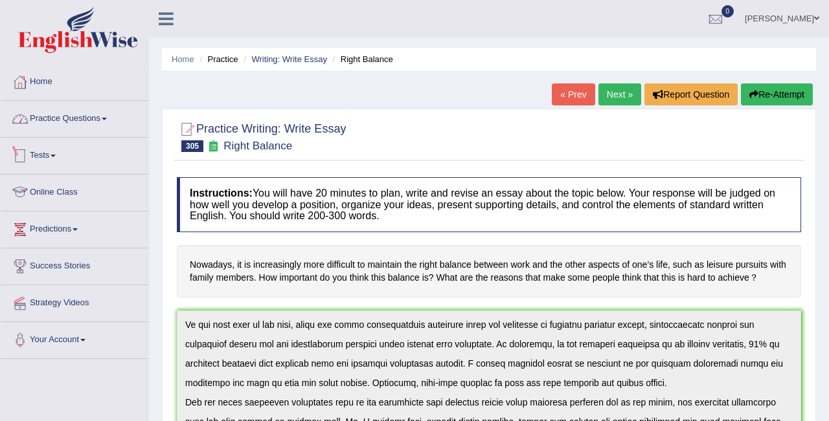
click at [61, 119] on link "Practice Questions" at bounding box center [75, 117] width 148 height 32
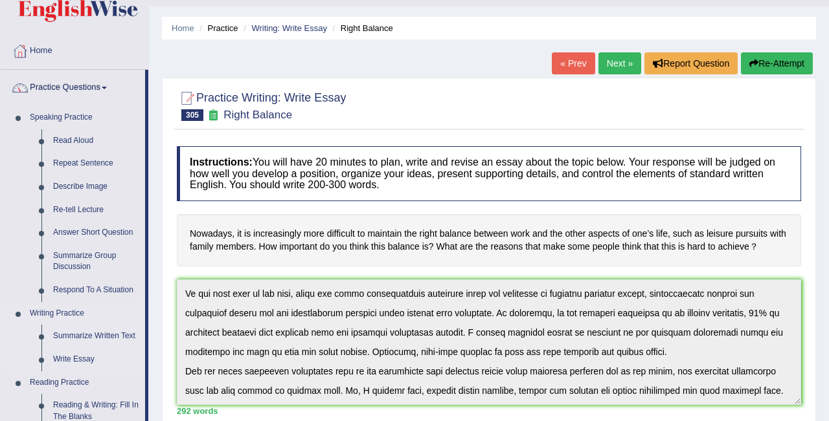
scroll to position [40, 0]
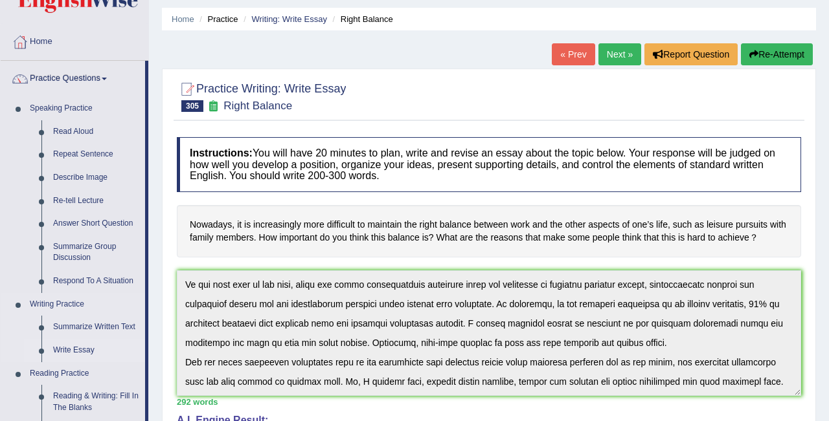
click at [66, 350] on link "Write Essay" at bounding box center [96, 350] width 98 height 23
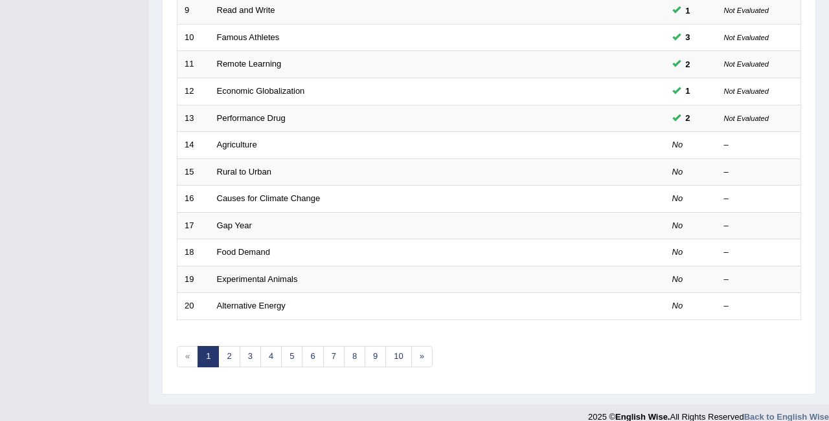
scroll to position [436, 0]
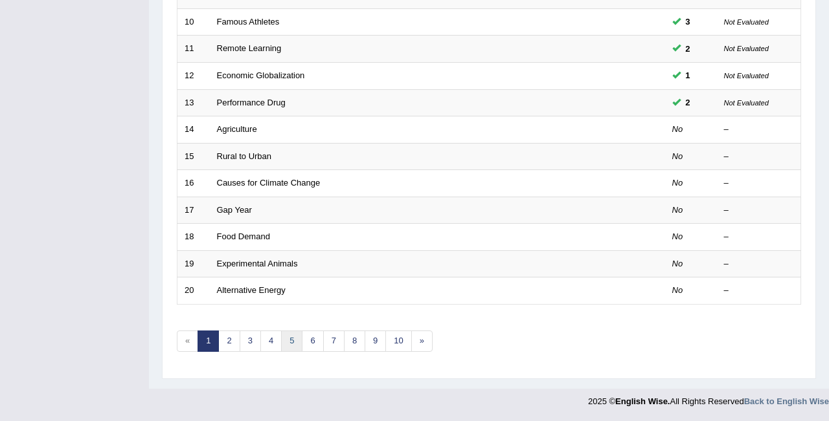
click at [296, 345] on link "5" at bounding box center [291, 341] width 21 height 21
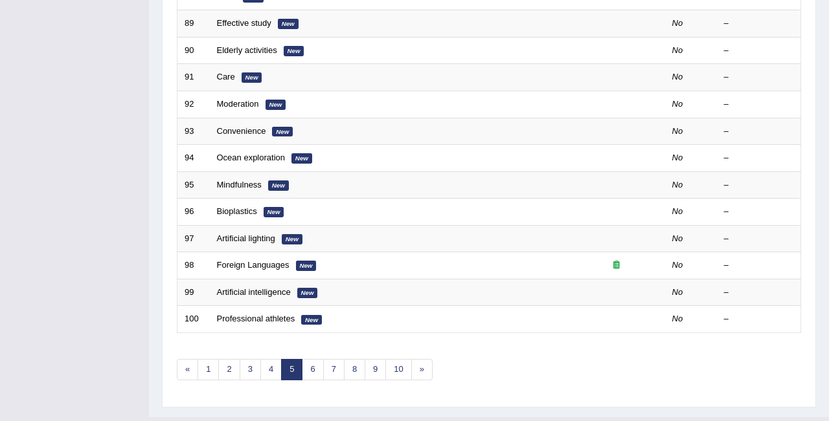
scroll to position [436, 0]
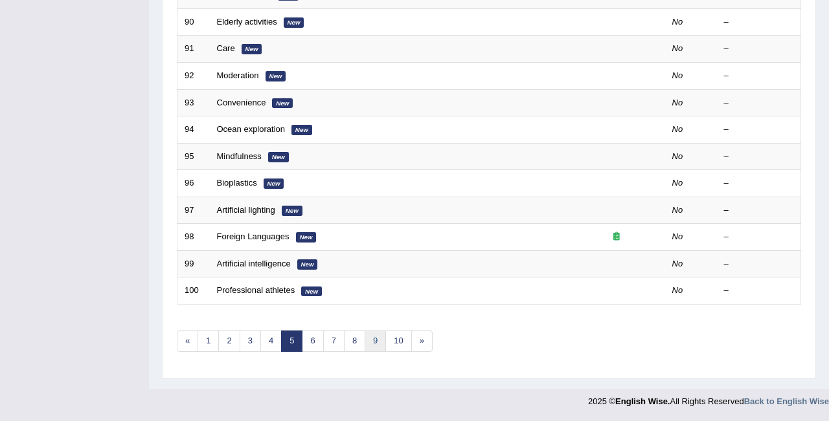
click at [379, 342] on link "9" at bounding box center [374, 341] width 21 height 21
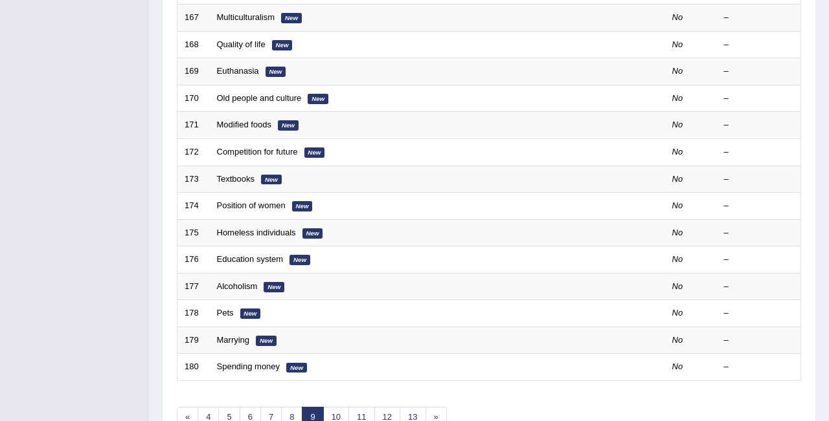
scroll to position [436, 0]
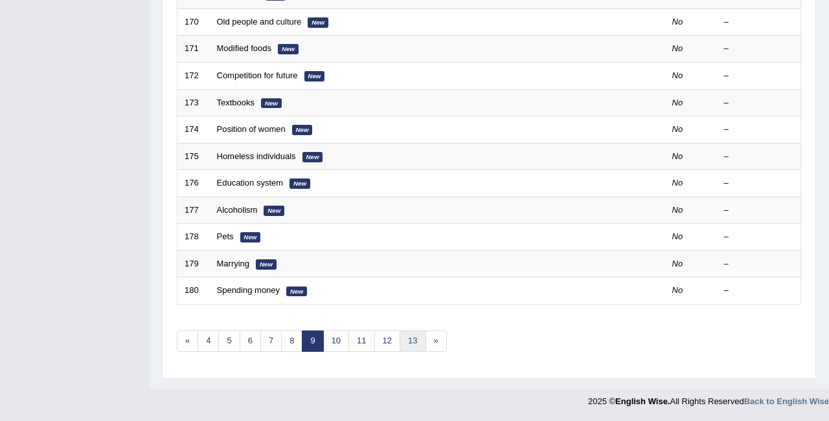
click at [415, 346] on link "13" at bounding box center [412, 341] width 26 height 21
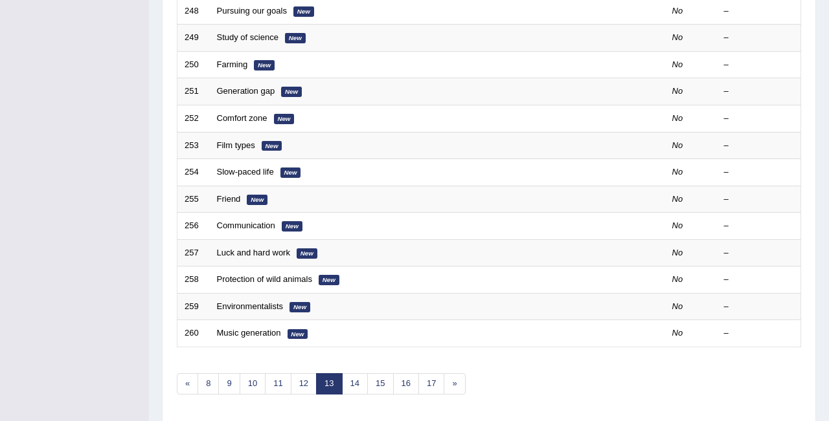
scroll to position [436, 0]
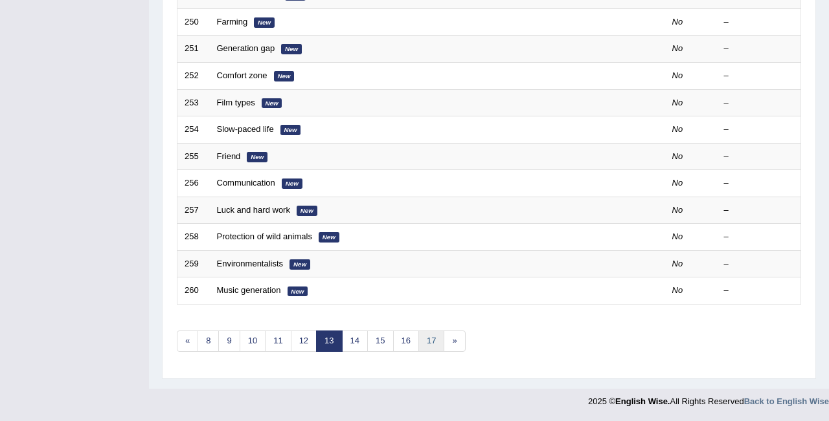
click at [438, 344] on link "17" at bounding box center [431, 341] width 26 height 21
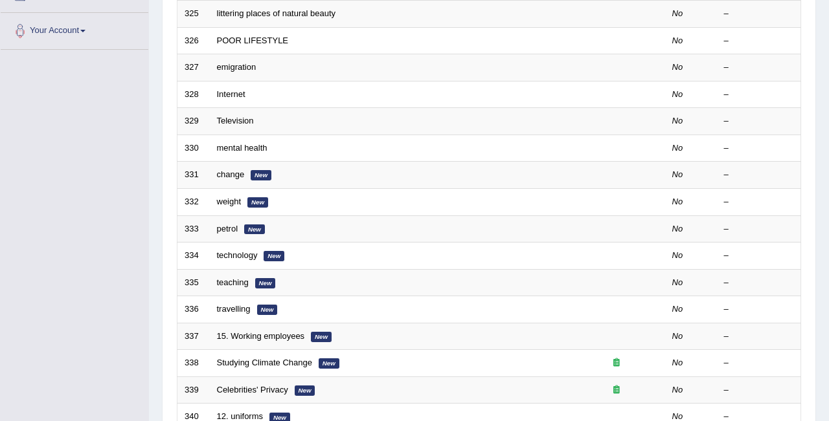
scroll to position [354, 0]
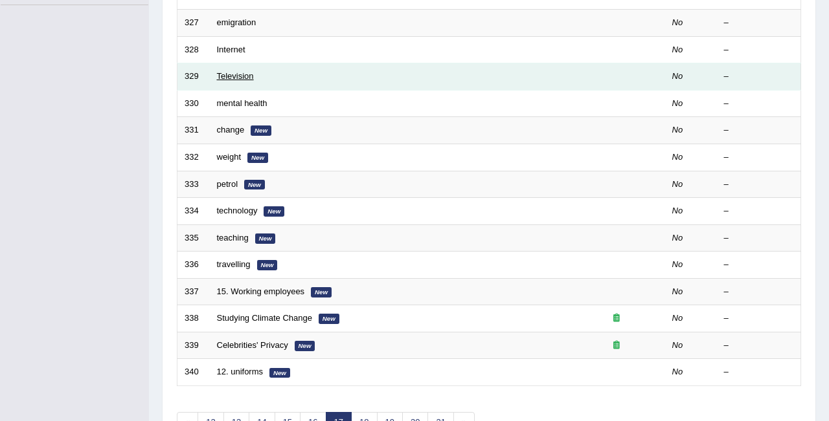
click at [236, 81] on link "Television" at bounding box center [235, 76] width 37 height 10
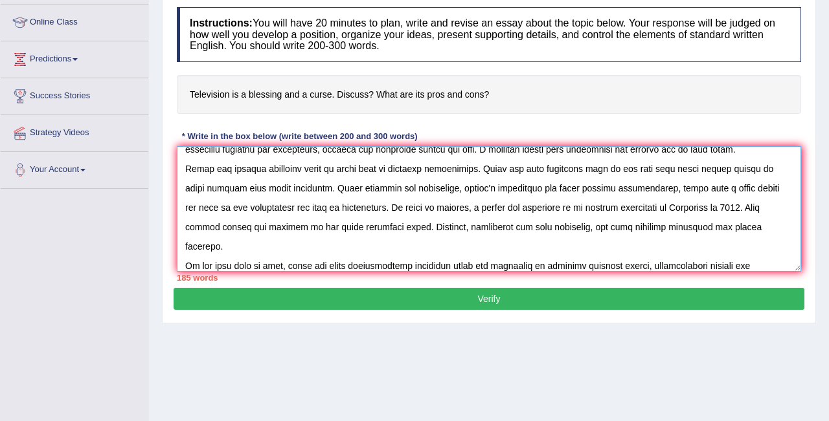
scroll to position [50, 0]
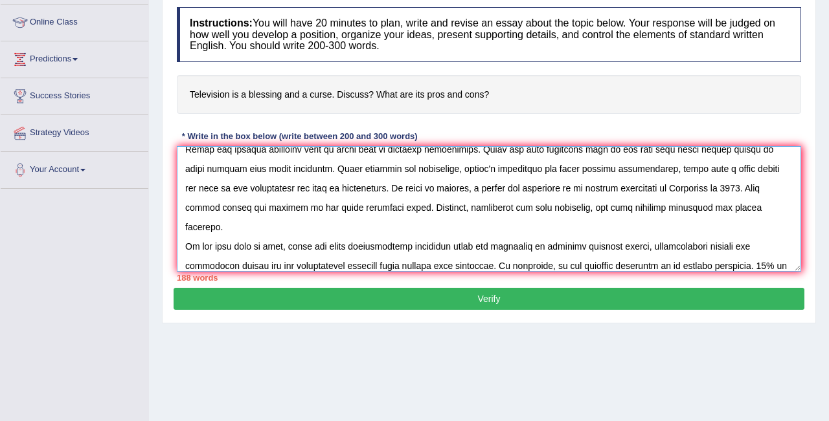
click at [231, 265] on textarea at bounding box center [489, 209] width 624 height 126
click at [334, 264] on textarea at bounding box center [489, 209] width 624 height 126
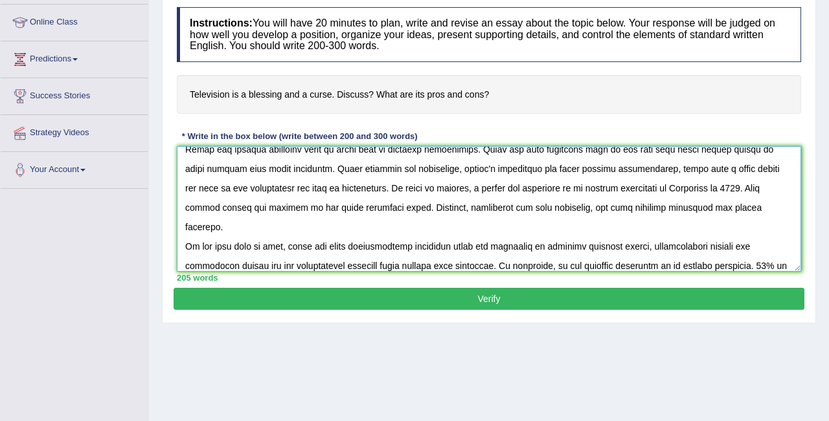
scroll to position [69, 0]
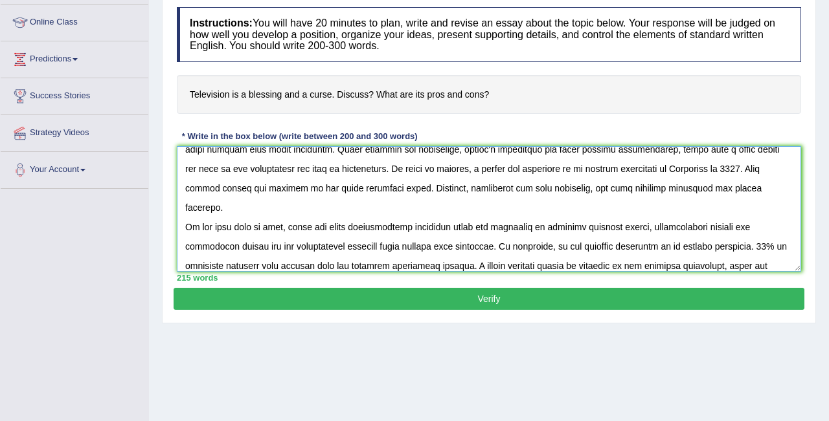
click at [760, 245] on textarea at bounding box center [489, 209] width 624 height 126
click at [469, 262] on textarea at bounding box center [489, 209] width 624 height 126
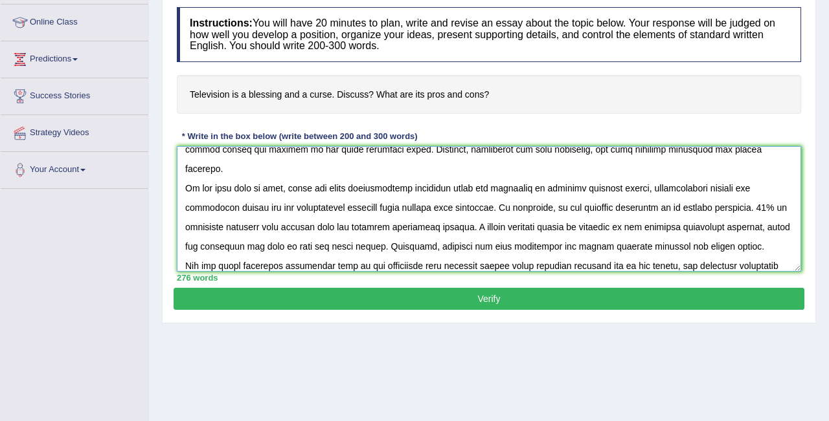
scroll to position [128, 0]
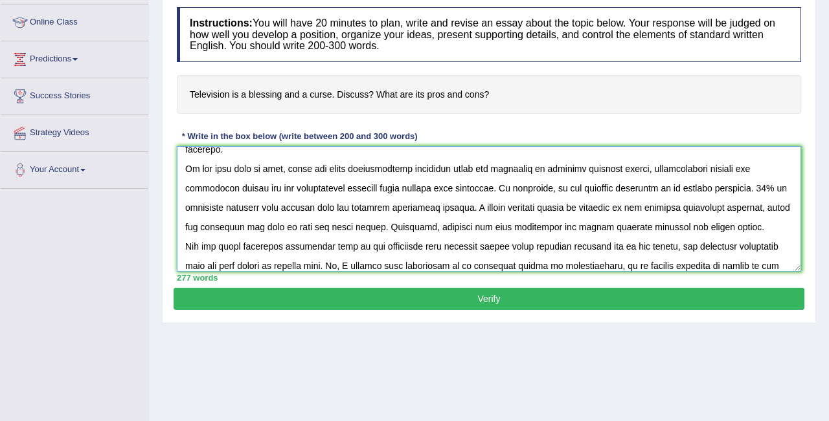
click at [538, 252] on textarea at bounding box center [489, 209] width 624 height 126
click at [623, 254] on textarea at bounding box center [489, 209] width 624 height 126
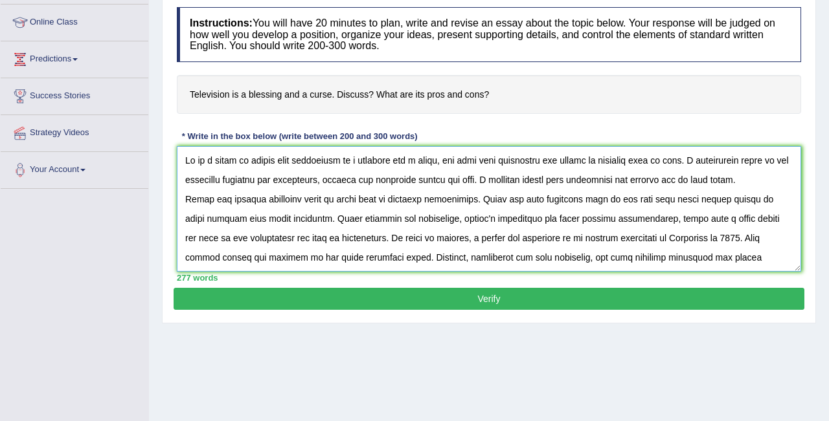
click at [627, 163] on textarea at bounding box center [489, 209] width 624 height 126
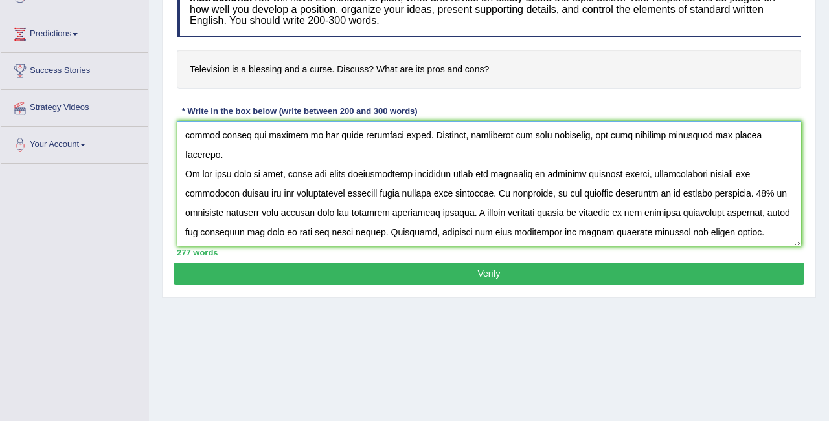
scroll to position [203, 0]
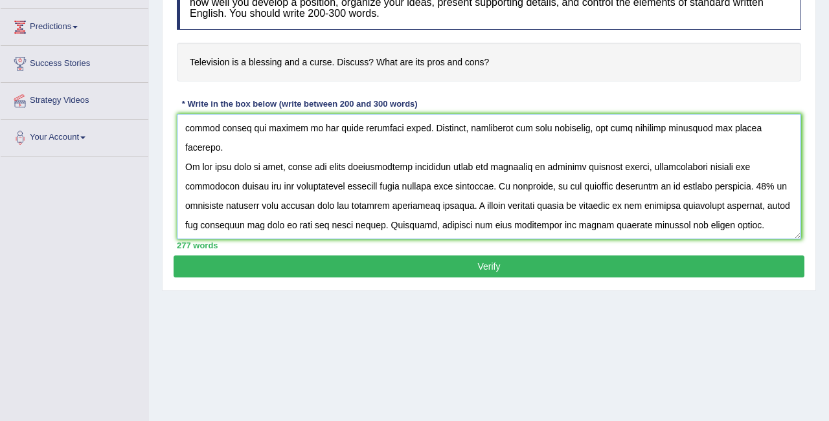
type textarea "It is a point of debate that television is a blessing and a curse, the fact tha…"
click at [504, 268] on button "Verify" at bounding box center [488, 267] width 631 height 22
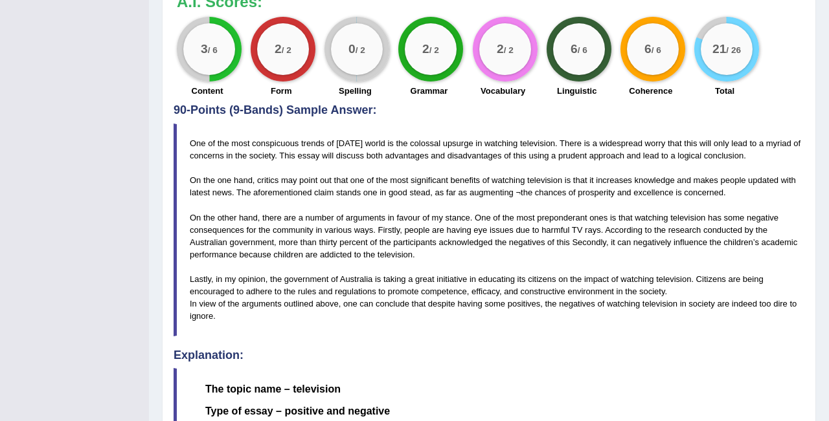
scroll to position [0, 0]
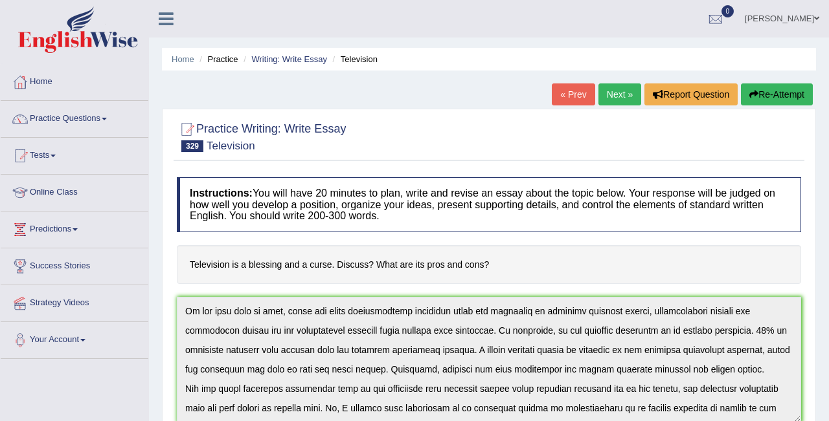
click at [573, 97] on link "« Prev" at bounding box center [573, 95] width 43 height 22
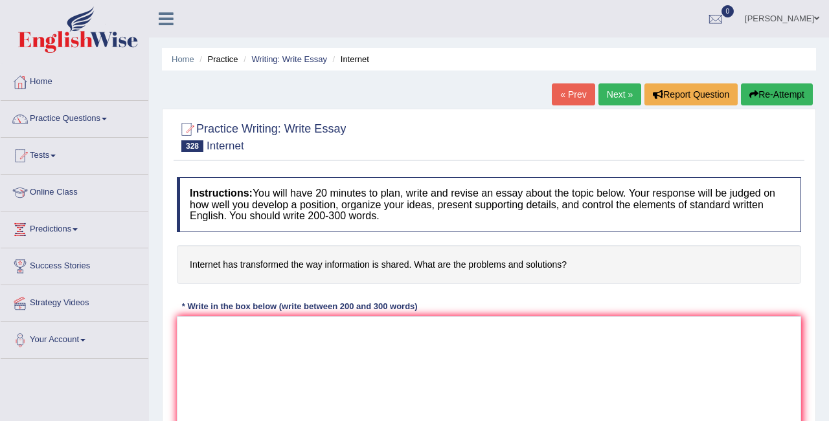
click at [612, 96] on link "Next »" at bounding box center [619, 95] width 43 height 22
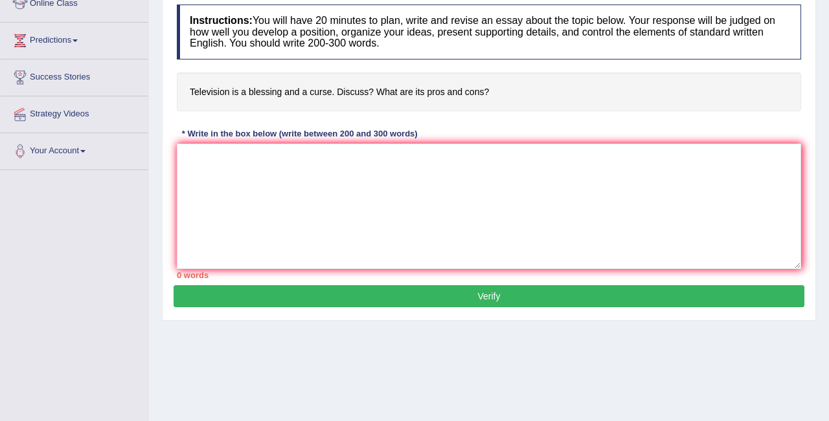
scroll to position [191, 0]
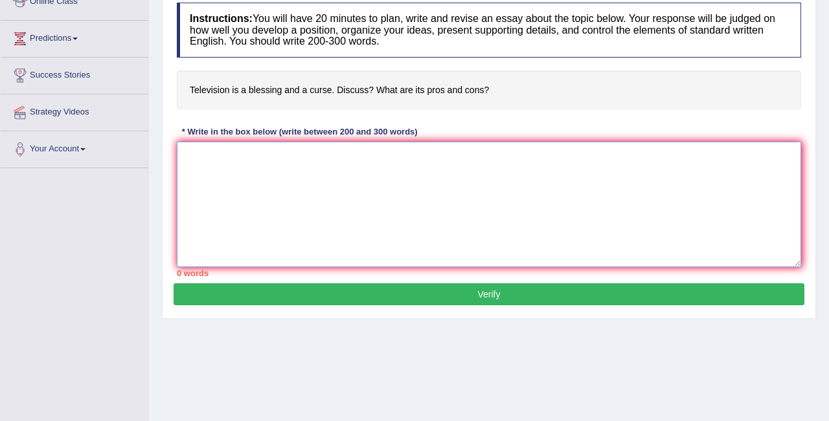
click at [204, 153] on textarea at bounding box center [489, 205] width 624 height 126
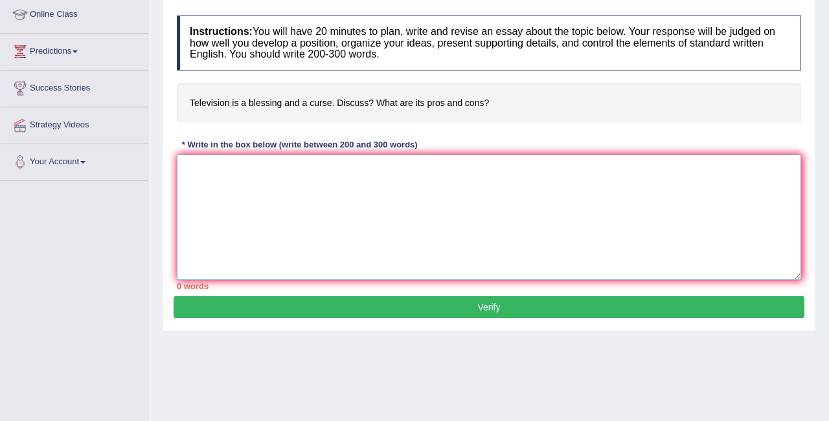
scroll to position [173, 0]
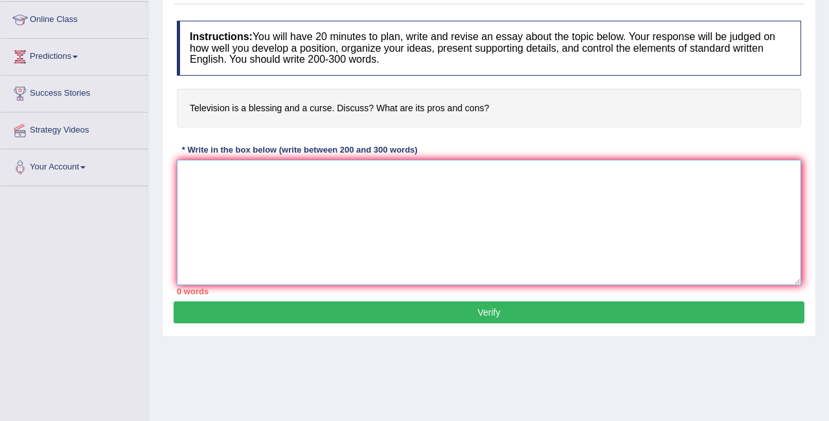
click at [204, 153] on div "Instructions: You will have 20 minutes to plan, write and revise an essay about…" at bounding box center [488, 157] width 631 height 287
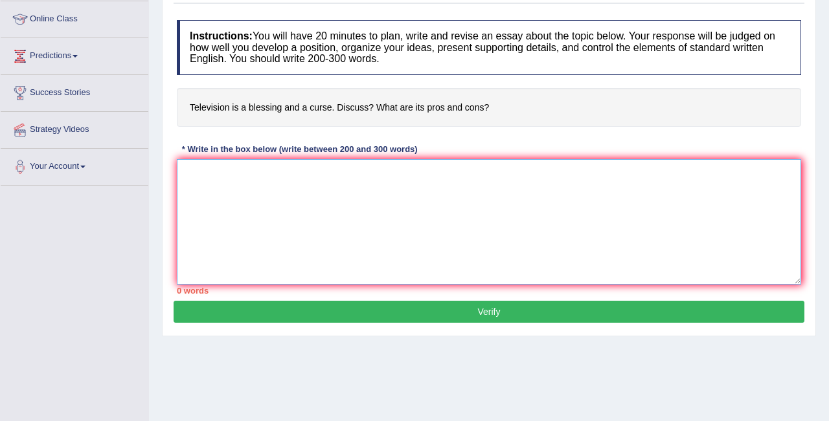
scroll to position [0, 0]
